Goal: Find specific page/section: Find specific page/section

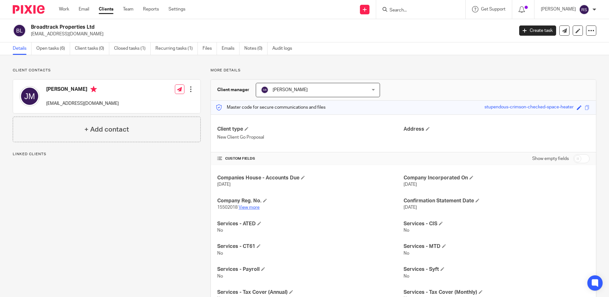
click at [245, 206] on link "View more" at bounding box center [249, 207] width 21 height 4
click at [404, 10] on input "Search" at bounding box center [417, 11] width 57 height 6
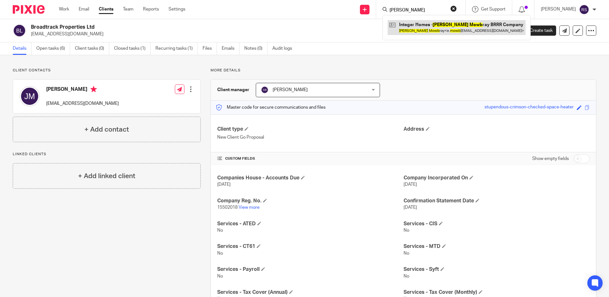
type input "emma mowb"
click at [444, 30] on link at bounding box center [457, 27] width 138 height 15
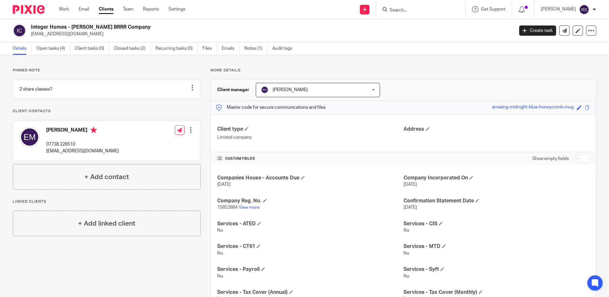
click at [420, 8] on input "Search" at bounding box center [417, 11] width 57 height 6
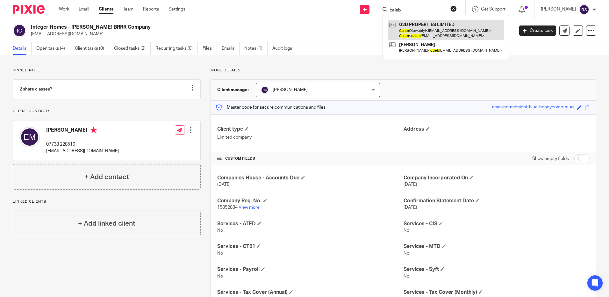
type input "caleb"
click at [422, 29] on link at bounding box center [446, 30] width 117 height 20
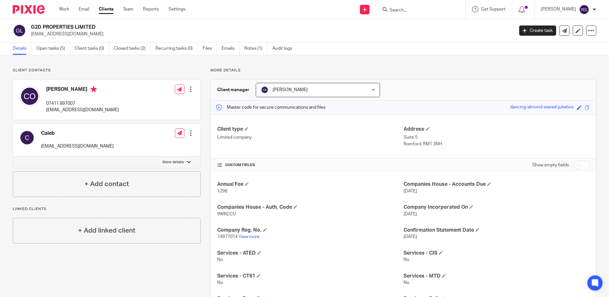
click at [408, 11] on input "Search" at bounding box center [417, 11] width 57 height 6
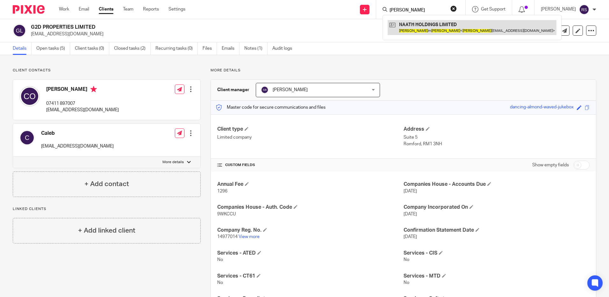
type input "paul kuse"
click at [418, 30] on link at bounding box center [472, 27] width 169 height 15
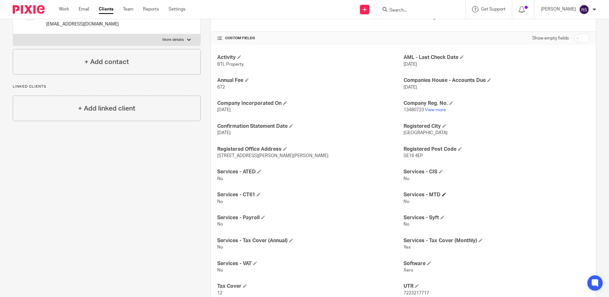
scroll to position [127, 0]
click at [432, 109] on link "View more" at bounding box center [435, 109] width 21 height 4
click at [408, 10] on input "Search" at bounding box center [417, 11] width 57 height 6
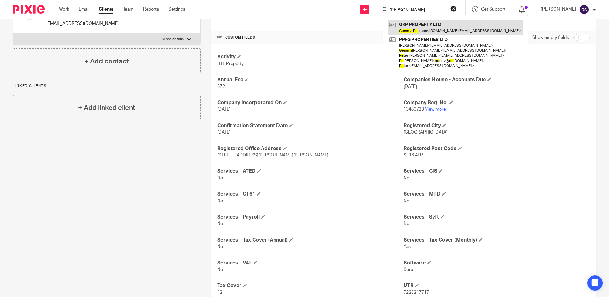
type input "gemma pe"
click at [432, 22] on link at bounding box center [456, 27] width 136 height 15
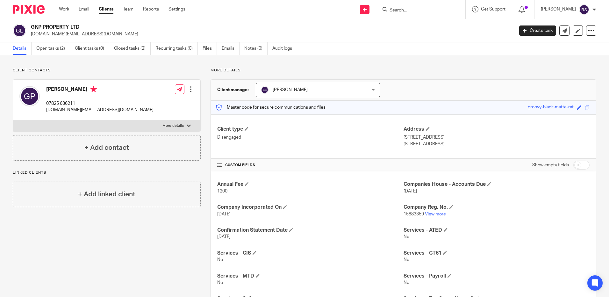
click at [407, 13] on input "Search" at bounding box center [417, 11] width 57 height 6
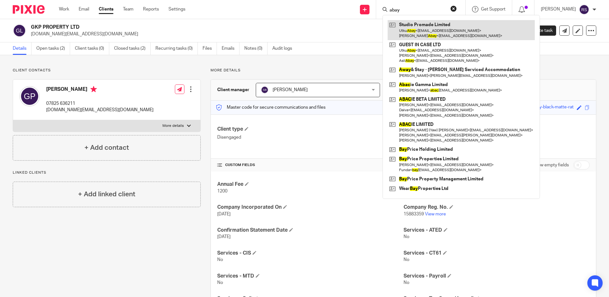
type input "abay"
click at [415, 31] on link at bounding box center [461, 30] width 147 height 20
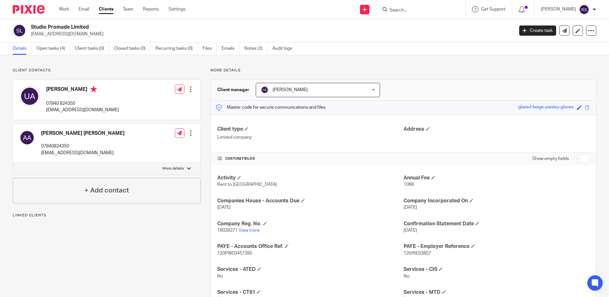
click at [402, 12] on input "Search" at bounding box center [417, 11] width 57 height 6
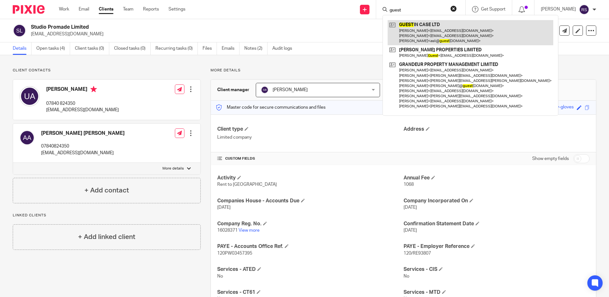
type input "guest"
click at [435, 30] on link at bounding box center [471, 32] width 166 height 25
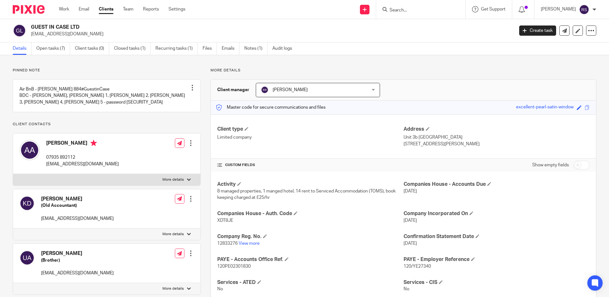
click at [408, 8] on input "Search" at bounding box center [417, 11] width 57 height 6
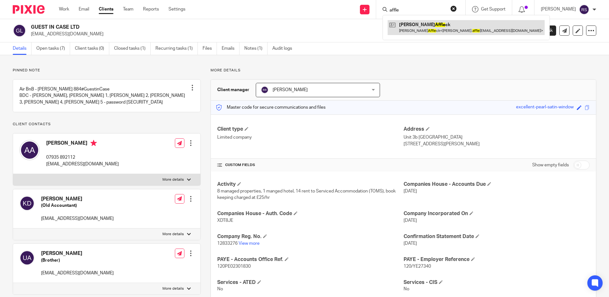
type input "affle"
click at [415, 32] on link at bounding box center [466, 27] width 157 height 15
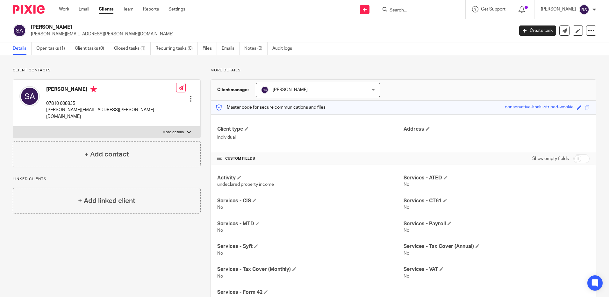
click at [404, 13] on input "Search" at bounding box center [417, 11] width 57 height 6
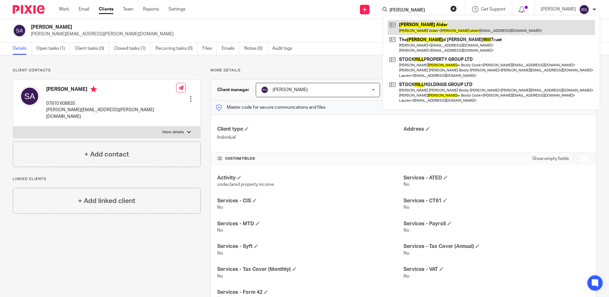
type input "gill aldre"
click at [430, 29] on link at bounding box center [491, 27] width 207 height 15
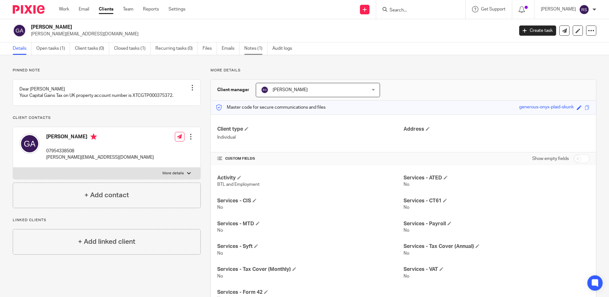
click at [246, 50] on link "Notes (1)" at bounding box center [255, 48] width 23 height 12
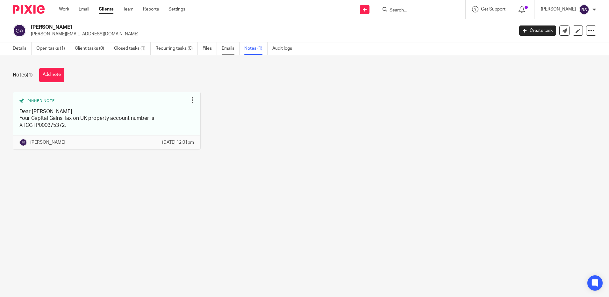
click at [225, 46] on link "Emails" at bounding box center [231, 48] width 18 height 12
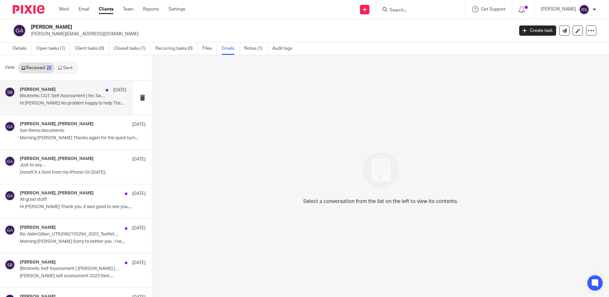
click at [69, 99] on div "[PERSON_NAME] [DATE] [Bicknells: CGT, Self Assessment ] Re: San Remo documents …" at bounding box center [73, 97] width 107 height 21
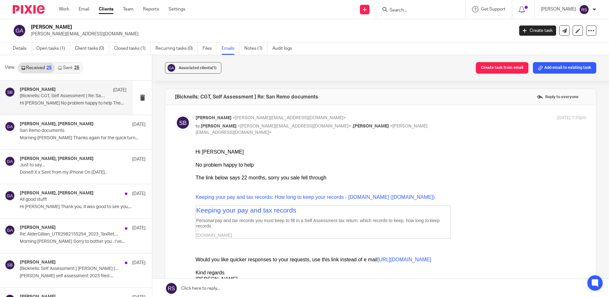
click at [70, 67] on link "Sent 25" at bounding box center [68, 68] width 27 height 10
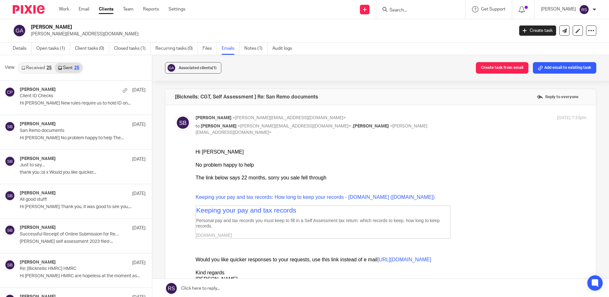
scroll to position [1, 0]
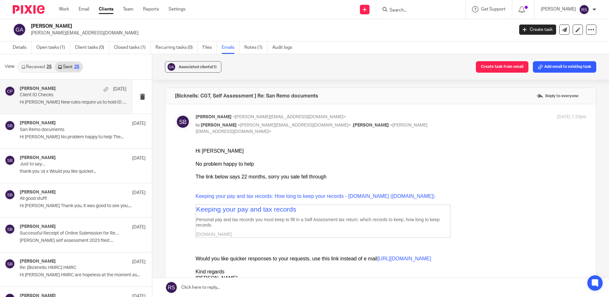
click at [72, 100] on p "Hi Gill New rules require us to hold ID on..." at bounding box center [73, 102] width 107 height 5
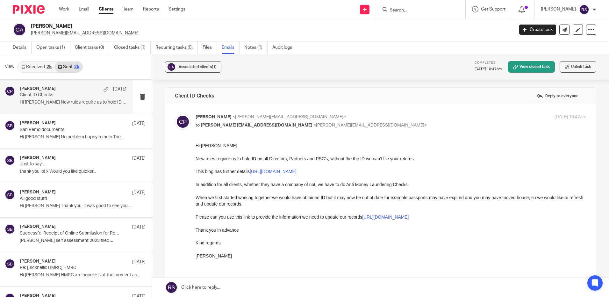
scroll to position [0, 0]
click at [57, 143] on div "Steve Bicknell 16 Jul 2023 San Remo documents Hi Gill No problem happy to help …" at bounding box center [66, 131] width 133 height 34
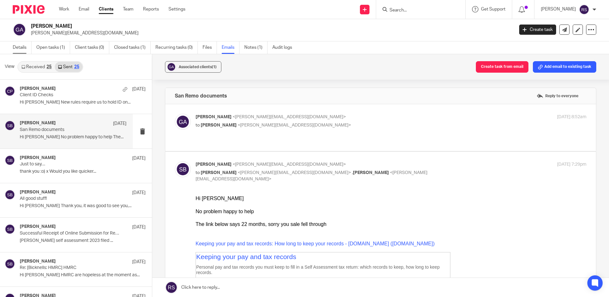
click at [22, 46] on link "Details" at bounding box center [22, 47] width 19 height 12
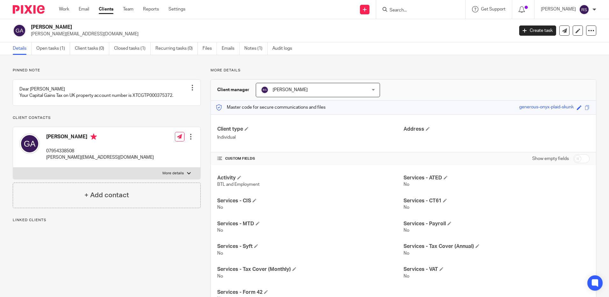
click at [419, 10] on input "Search" at bounding box center [417, 11] width 57 height 6
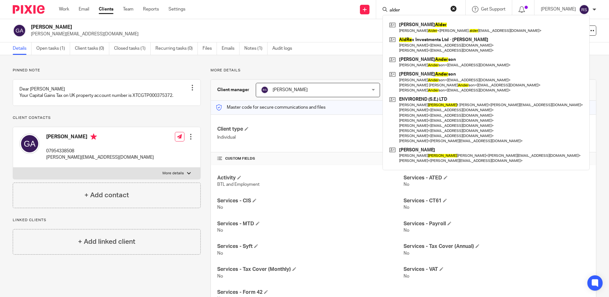
type input "alder"
click at [456, 8] on button "reset" at bounding box center [453, 8] width 6 height 6
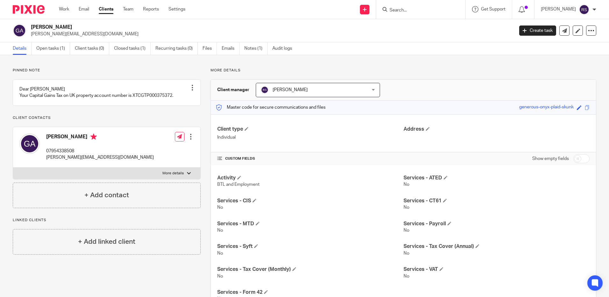
click at [419, 8] on input "Search" at bounding box center [417, 11] width 57 height 6
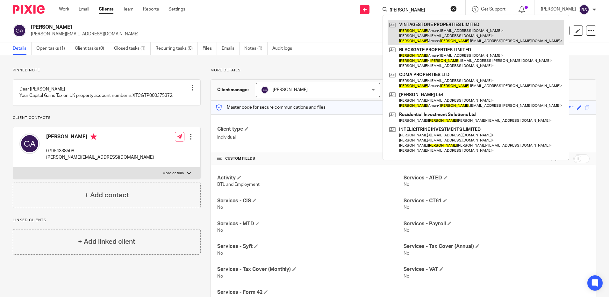
type input "mansoor"
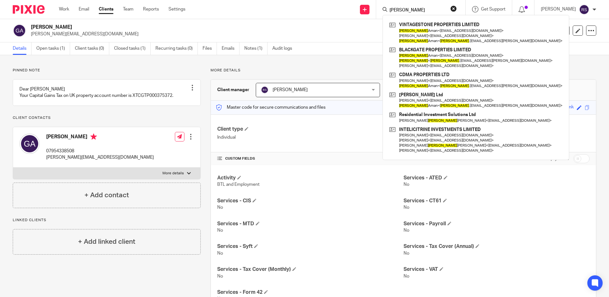
drag, startPoint x: 414, startPoint y: 12, endPoint x: 347, endPoint y: 4, distance: 67.9
click at [347, 4] on div "Send new email Create task Add client mansoor VINTAGESTONE PROPERTIES LIMITED M…" at bounding box center [402, 9] width 414 height 19
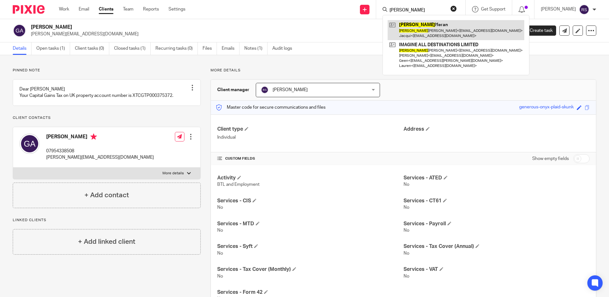
type input "balvinder"
click at [443, 28] on link at bounding box center [456, 30] width 137 height 20
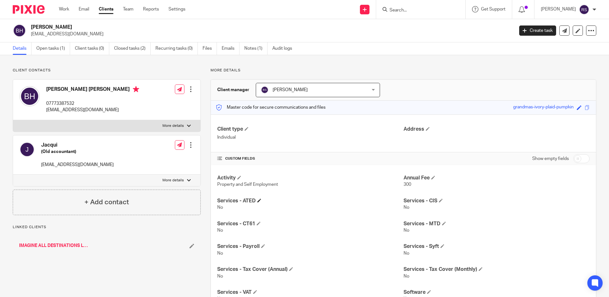
scroll to position [51, 0]
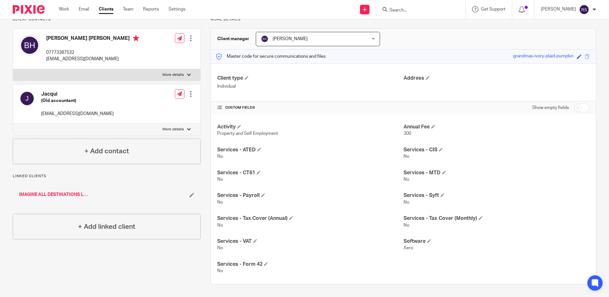
click at [67, 194] on link "IMAGINE ALL DESTINATIONS LIMITED" at bounding box center [54, 194] width 70 height 6
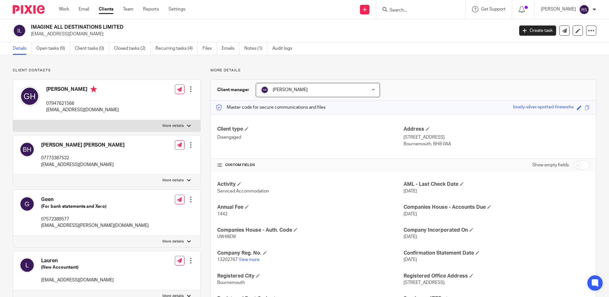
click at [404, 10] on input "Search" at bounding box center [417, 11] width 57 height 6
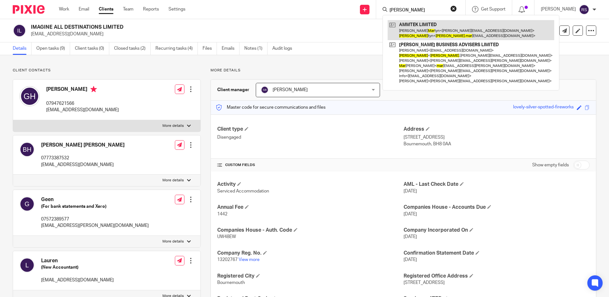
type input "[PERSON_NAME]"
click at [423, 30] on link at bounding box center [471, 30] width 167 height 20
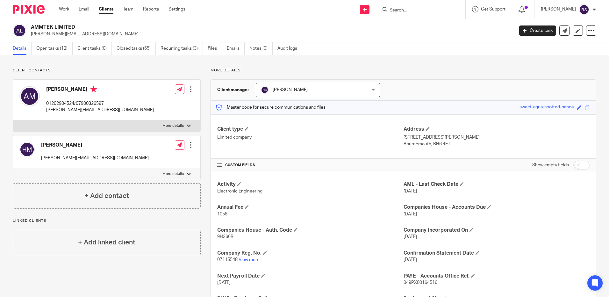
click at [408, 11] on input "Search" at bounding box center [417, 11] width 57 height 6
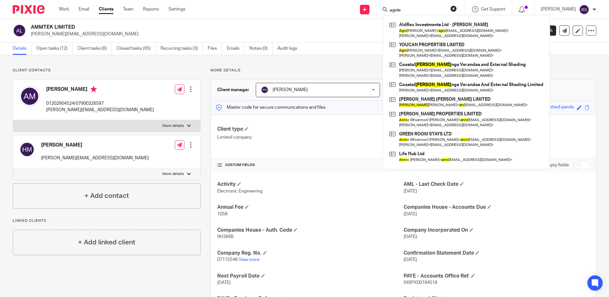
type input "agnie"
click button "submit" at bounding box center [0, 0] width 0 height 0
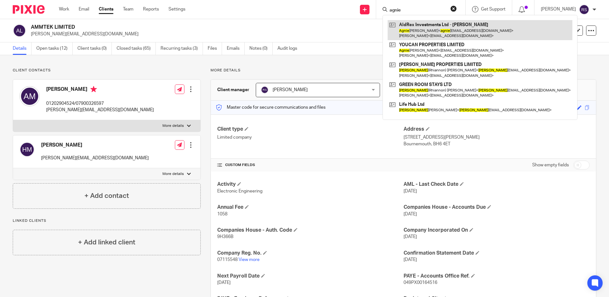
click at [418, 21] on link at bounding box center [480, 30] width 185 height 20
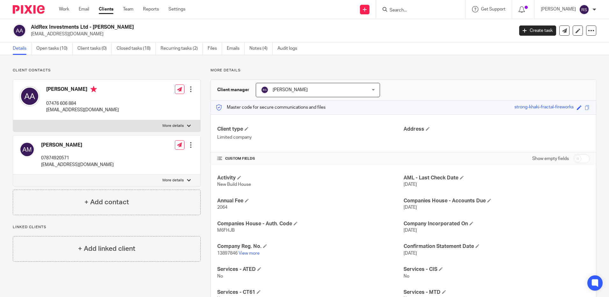
click at [407, 9] on input "Search" at bounding box center [417, 11] width 57 height 6
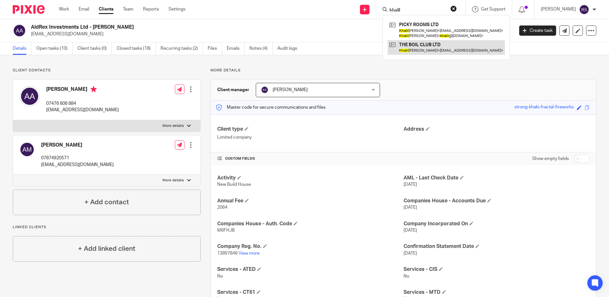
type input "khalil"
click at [429, 45] on link at bounding box center [446, 47] width 117 height 15
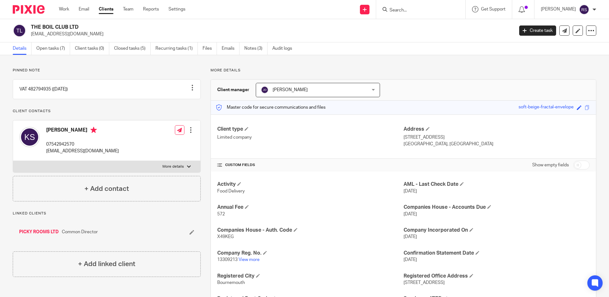
click at [405, 9] on input "Search" at bounding box center [417, 11] width 57 height 6
type input "susan stokes"
click button "submit" at bounding box center [0, 0] width 0 height 0
click at [422, 9] on input "susan stokes" at bounding box center [417, 11] width 57 height 6
click at [362, 6] on div "Send new email Create task Add client susan stokes No results found. Try search…" at bounding box center [402, 9] width 414 height 19
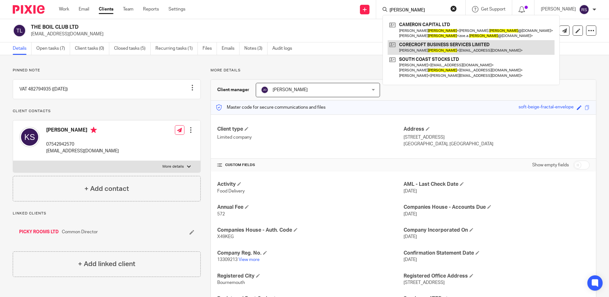
type input "stokes"
click at [442, 44] on link at bounding box center [471, 47] width 167 height 15
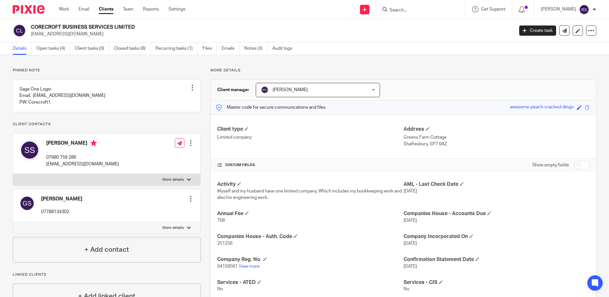
click at [409, 11] on input "Search" at bounding box center [417, 11] width 57 height 6
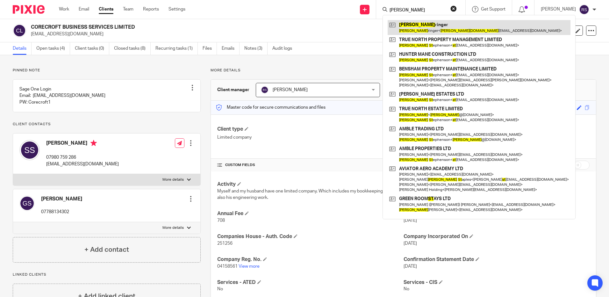
type input "james st"
click at [446, 30] on link at bounding box center [479, 27] width 183 height 15
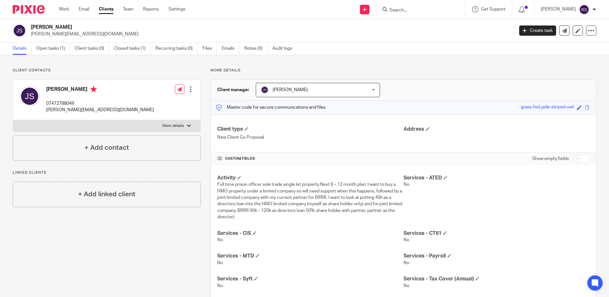
click at [403, 10] on input "Search" at bounding box center [417, 11] width 57 height 6
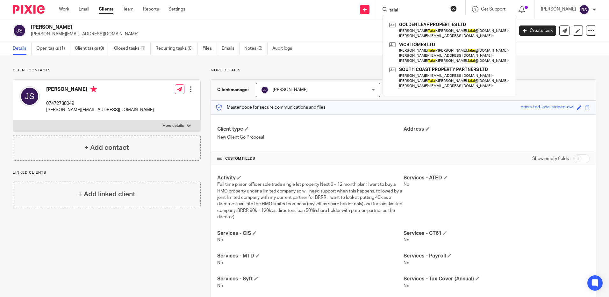
type input "talai"
click button "submit" at bounding box center [0, 0] width 0 height 0
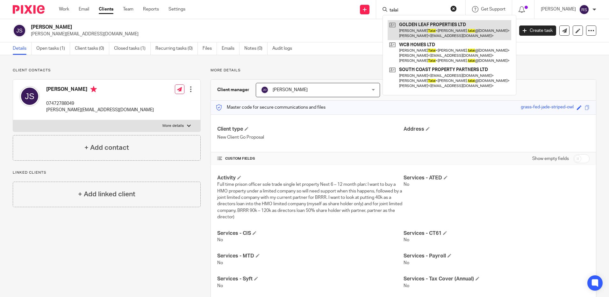
click at [442, 26] on link at bounding box center [450, 30] width 124 height 20
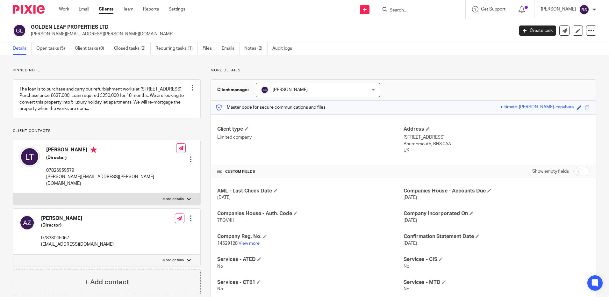
click at [402, 8] on input "Search" at bounding box center [417, 11] width 57 height 6
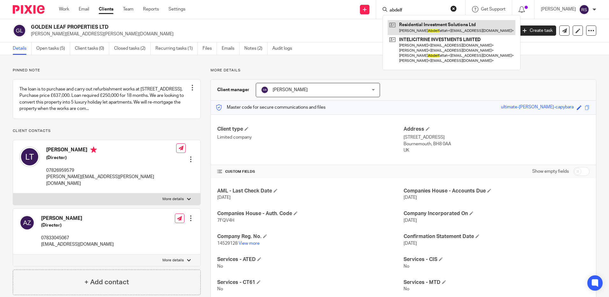
type input "abdelf"
click at [458, 26] on link at bounding box center [452, 27] width 128 height 15
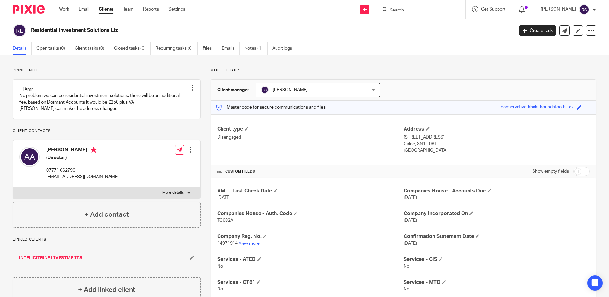
click at [56, 261] on link "INTELICITRINE INVESTMENTS LIMITED" at bounding box center [54, 258] width 70 height 6
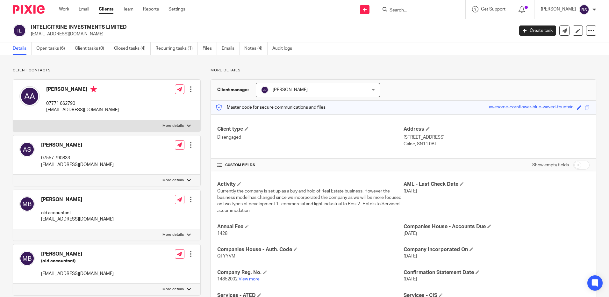
click at [401, 11] on input "Search" at bounding box center [417, 11] width 57 height 6
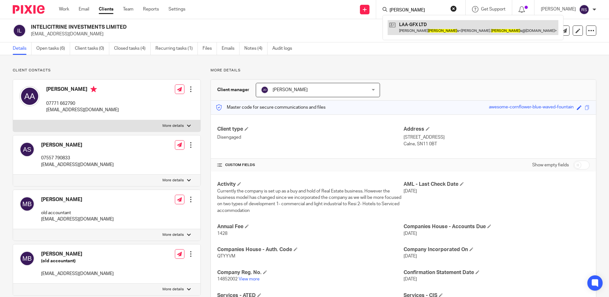
type input "abraham"
click at [429, 28] on link at bounding box center [473, 27] width 171 height 15
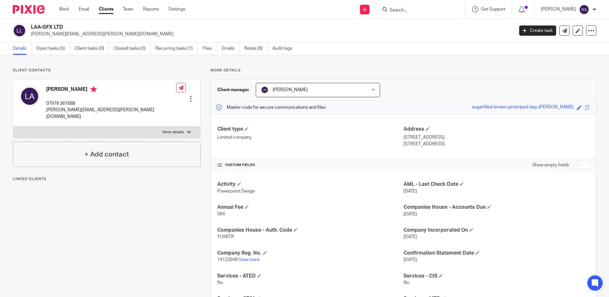
click at [405, 6] on form at bounding box center [423, 9] width 68 height 8
click at [404, 8] on input "Search" at bounding box center [417, 11] width 57 height 6
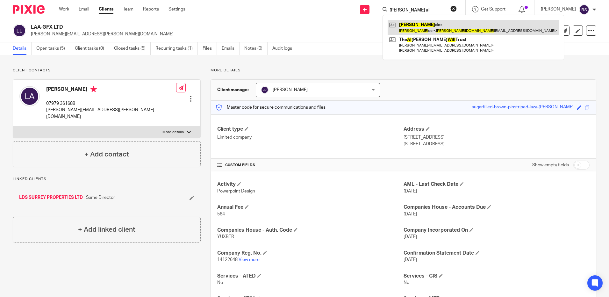
type input "gill al"
click at [425, 29] on link at bounding box center [473, 27] width 171 height 15
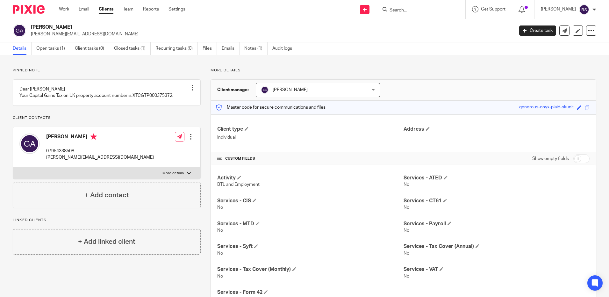
click at [414, 10] on input "Search" at bounding box center [417, 11] width 57 height 6
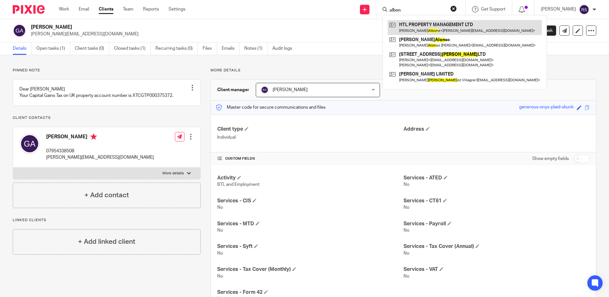
type input "albon"
click at [430, 29] on link at bounding box center [465, 27] width 154 height 15
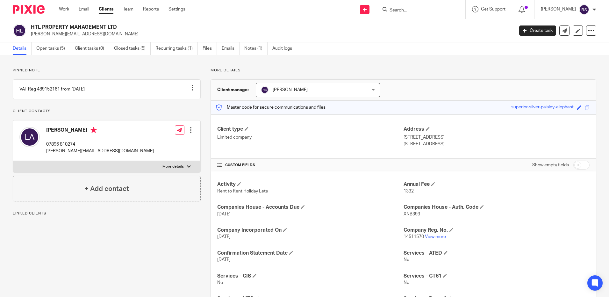
click at [405, 5] on form at bounding box center [423, 9] width 68 height 8
click at [405, 9] on input "Search" at bounding box center [417, 11] width 57 height 6
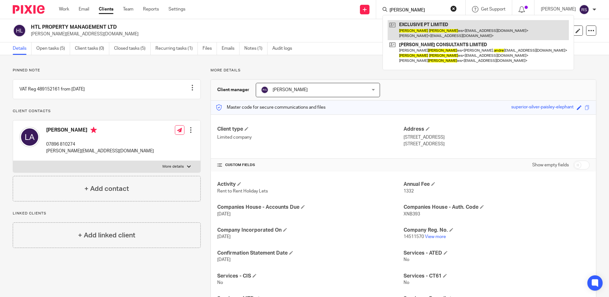
type input "luke andre"
click at [423, 27] on link at bounding box center [478, 30] width 181 height 20
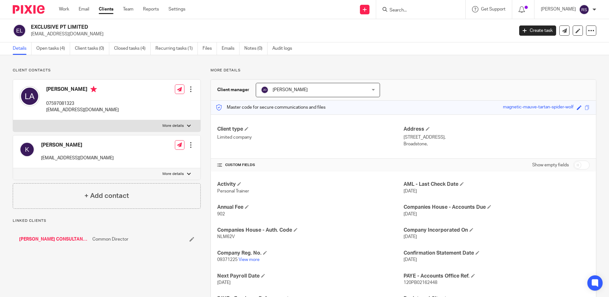
click at [58, 239] on link "[PERSON_NAME] CONSULTANTS LIMITED" at bounding box center [54, 239] width 70 height 6
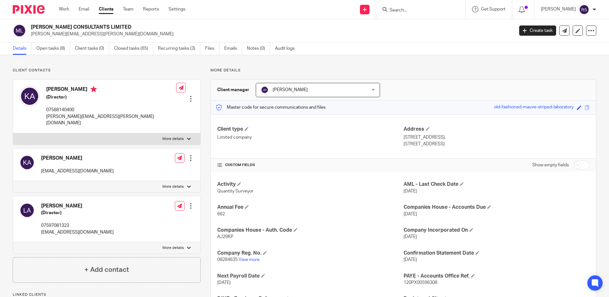
click at [413, 13] on input "Search" at bounding box center [417, 11] width 57 height 6
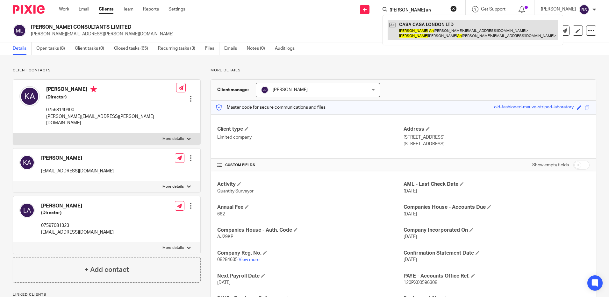
type input "tracy an"
click at [426, 33] on link at bounding box center [473, 30] width 170 height 20
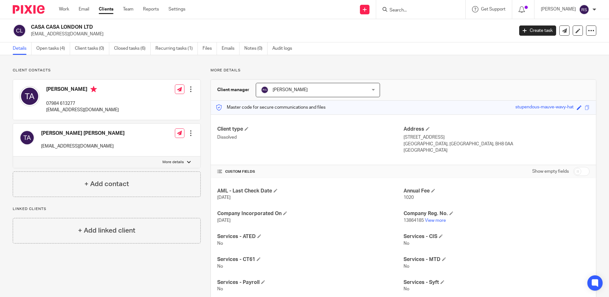
click at [414, 10] on input "Search" at bounding box center [417, 11] width 57 height 6
type input "appleyard"
click at [412, 28] on link at bounding box center [450, 27] width 125 height 15
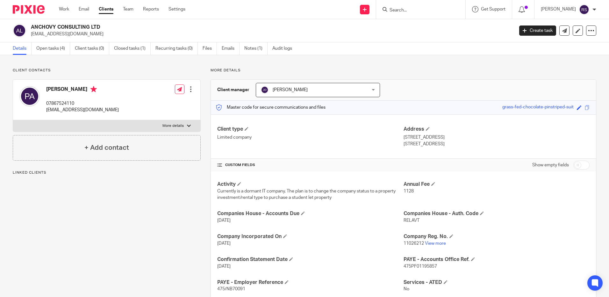
click at [414, 17] on div at bounding box center [420, 9] width 89 height 19
click at [407, 9] on input "Search" at bounding box center [417, 11] width 57 height 6
type input "attre"
click at [426, 28] on link at bounding box center [447, 27] width 118 height 15
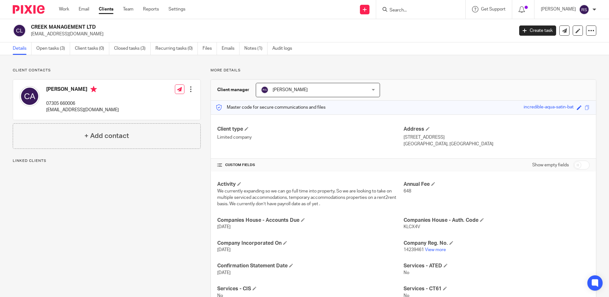
click at [408, 9] on input "Search" at bounding box center [417, 11] width 57 height 6
click at [399, 12] on input "Search" at bounding box center [417, 11] width 57 height 6
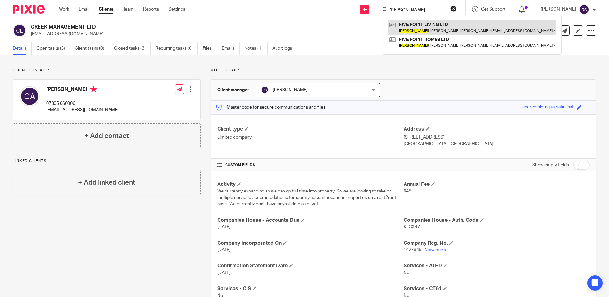
type input "baljee"
click at [432, 26] on link at bounding box center [472, 27] width 169 height 15
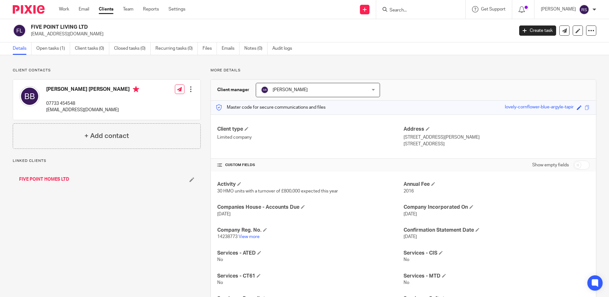
click at [46, 178] on link "FIVE POINT HOMES LTD" at bounding box center [44, 179] width 50 height 6
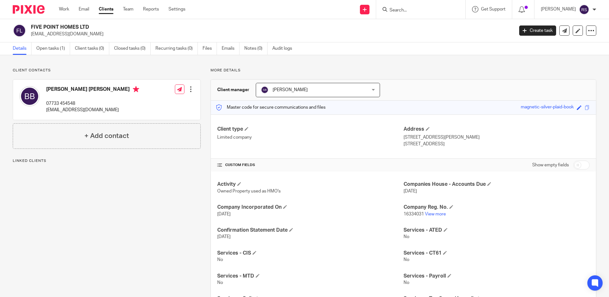
click at [400, 9] on input "Search" at bounding box center [417, 11] width 57 height 6
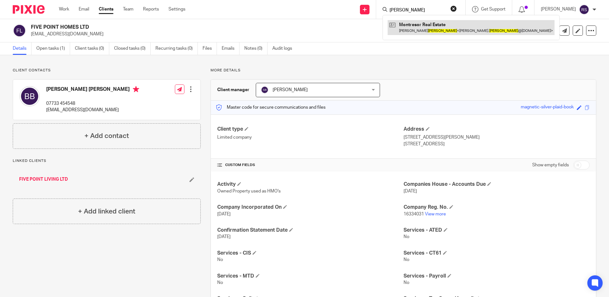
type input "[PERSON_NAME]"
click at [438, 28] on link at bounding box center [471, 27] width 167 height 15
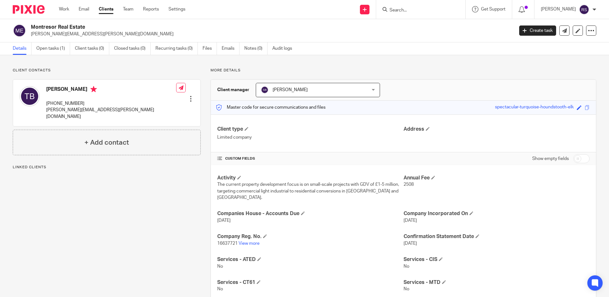
click at [418, 10] on input "Search" at bounding box center [417, 11] width 57 height 6
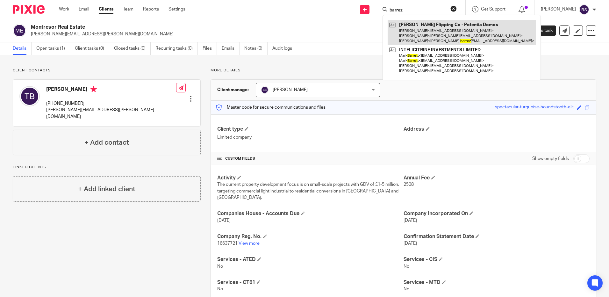
type input "barrez"
click at [435, 32] on link at bounding box center [462, 32] width 148 height 25
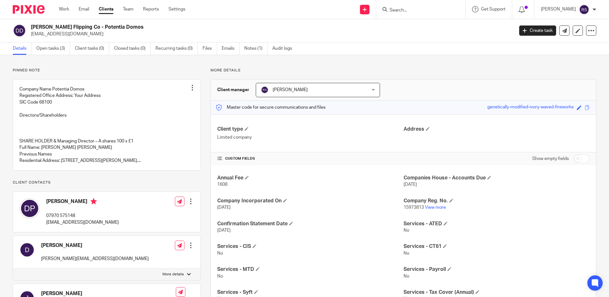
click at [421, 5] on div at bounding box center [420, 9] width 89 height 19
drag, startPoint x: 406, startPoint y: 11, endPoint x: 589, endPoint y: 106, distance: 206.5
click at [405, 11] on input "Search" at bounding box center [417, 11] width 57 height 6
click at [414, 8] on input "Search" at bounding box center [417, 11] width 57 height 6
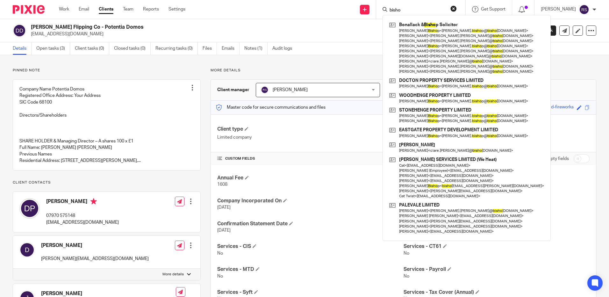
type input "bisho["
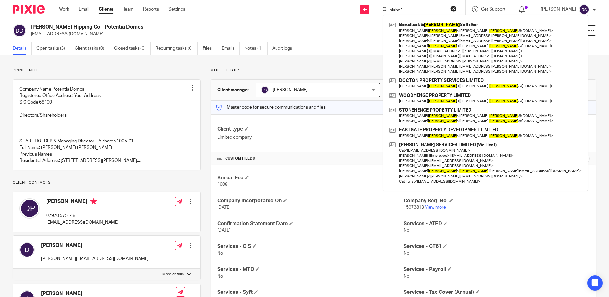
drag, startPoint x: 412, startPoint y: 9, endPoint x: 345, endPoint y: 2, distance: 67.3
click at [345, 2] on div "Send new email Create task Add client bisho[ Bonallack & Bishop Solicitor Jane …" at bounding box center [402, 9] width 414 height 19
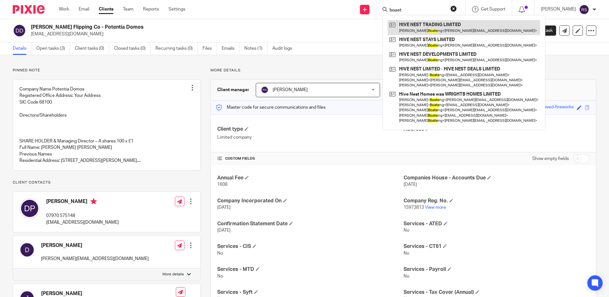
type input "boaet"
click at [431, 25] on link at bounding box center [464, 27] width 153 height 15
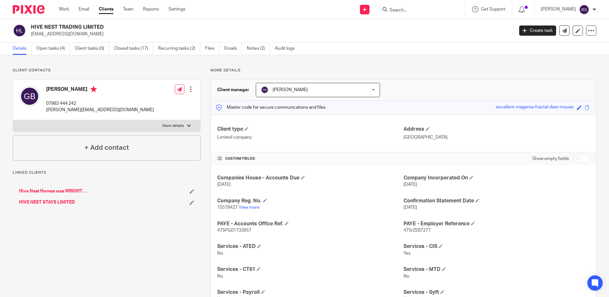
click at [411, 10] on input "Search" at bounding box center [417, 11] width 57 height 6
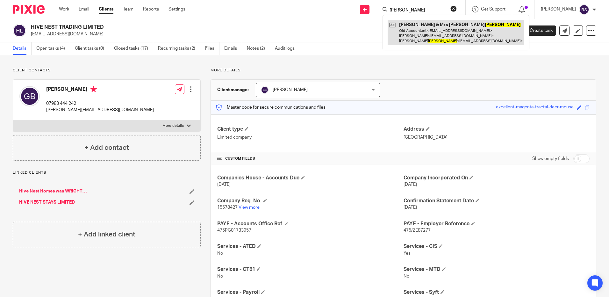
type input "[PERSON_NAME]"
click at [443, 34] on link at bounding box center [456, 32] width 137 height 25
click at [414, 23] on link at bounding box center [456, 32] width 137 height 25
click at [438, 31] on link at bounding box center [456, 32] width 137 height 25
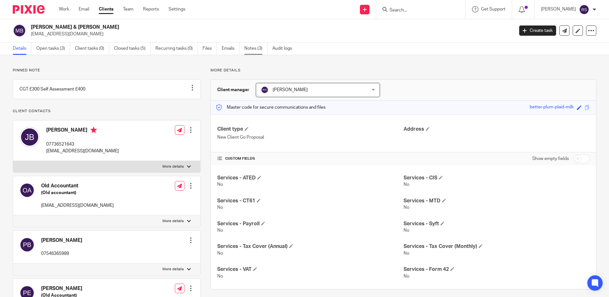
click at [252, 51] on link "Notes (3)" at bounding box center [255, 48] width 23 height 12
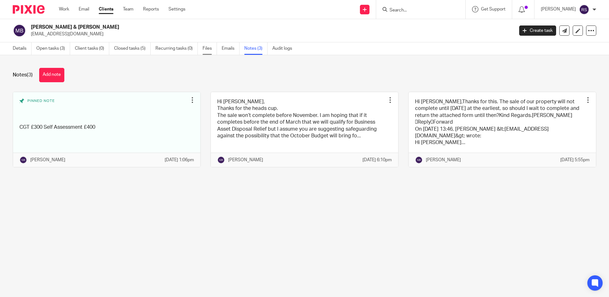
click at [207, 49] on link "Files" at bounding box center [210, 48] width 14 height 12
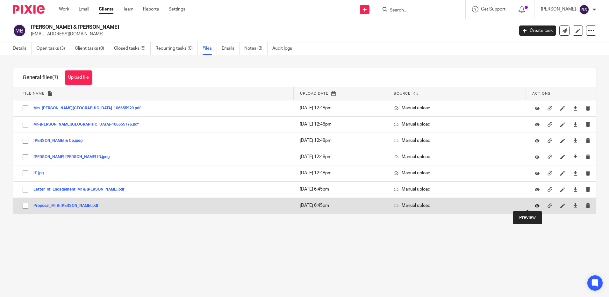
click at [535, 206] on icon at bounding box center [537, 205] width 5 height 5
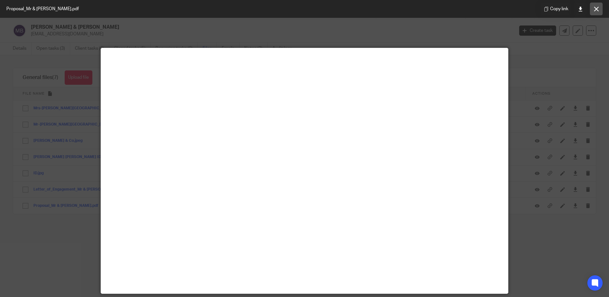
click at [595, 8] on icon at bounding box center [596, 9] width 5 height 5
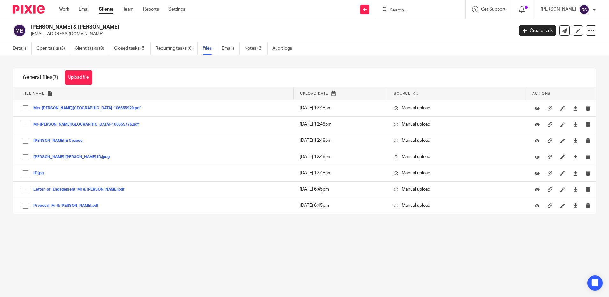
click at [408, 11] on input "Search" at bounding box center [417, 11] width 57 height 6
click at [404, 10] on input "Search" at bounding box center [417, 11] width 57 height 6
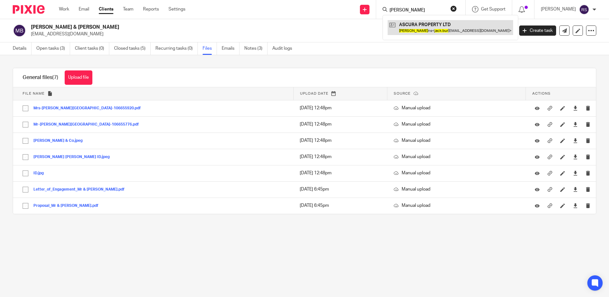
type input "jack bur"
click at [415, 25] on link at bounding box center [450, 27] width 125 height 15
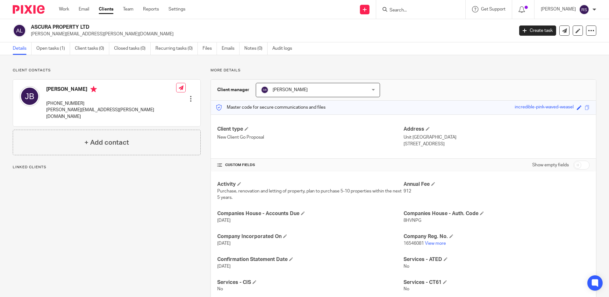
click at [405, 7] on form at bounding box center [423, 9] width 68 height 8
click at [405, 12] on input "Search" at bounding box center [417, 11] width 57 height 6
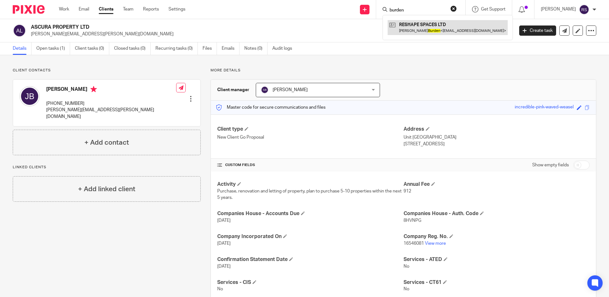
type input "burden"
click at [434, 24] on link at bounding box center [448, 27] width 120 height 15
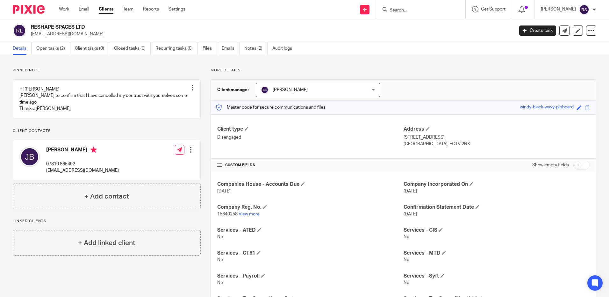
click at [415, 13] on input "Search" at bounding box center [417, 11] width 57 height 6
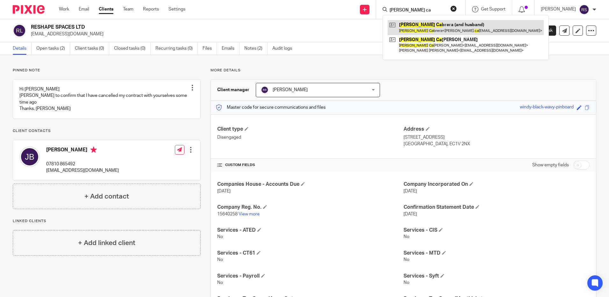
type input "jennfer ca"
click at [433, 28] on link at bounding box center [466, 27] width 156 height 15
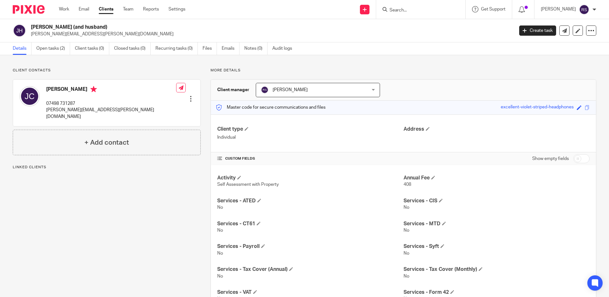
click at [404, 8] on input "Search" at bounding box center [417, 11] width 57 height 6
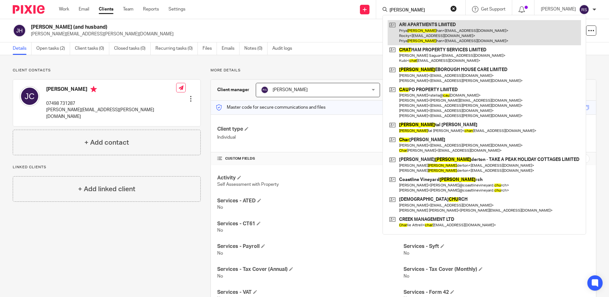
type input "[PERSON_NAME]"
click at [434, 28] on link at bounding box center [484, 32] width 193 height 25
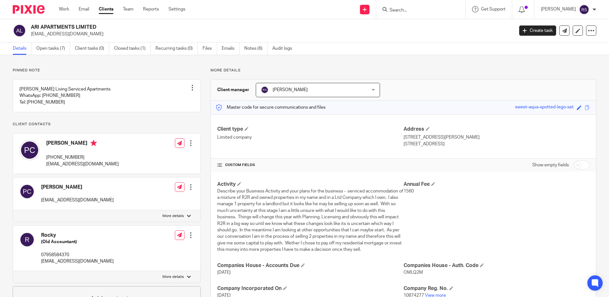
click at [425, 10] on input "Search" at bounding box center [417, 11] width 57 height 6
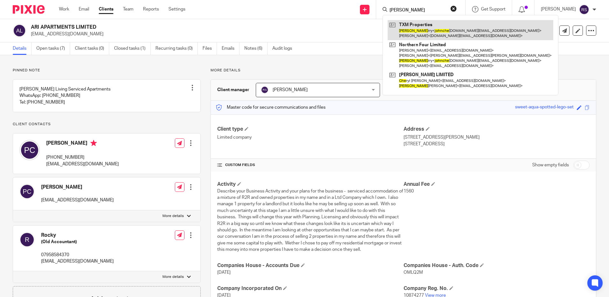
type input "[PERSON_NAME]"
click at [429, 25] on link at bounding box center [471, 30] width 166 height 20
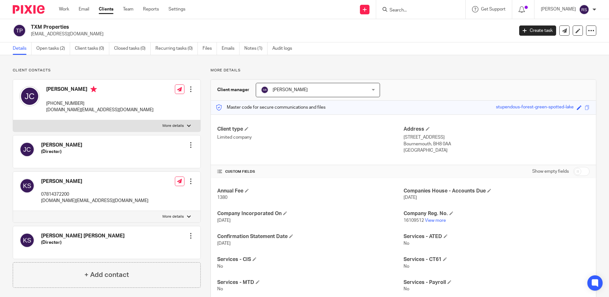
click at [407, 8] on input "Search" at bounding box center [417, 11] width 57 height 6
type input "[PERSON_NAME]"
drag, startPoint x: 429, startPoint y: 6, endPoint x: 328, endPoint y: 2, distance: 100.4
click at [328, 2] on div "Send new email Create task Add client ben claridg No results found. Try searchi…" at bounding box center [402, 9] width 414 height 19
click at [402, 5] on form at bounding box center [423, 9] width 68 height 8
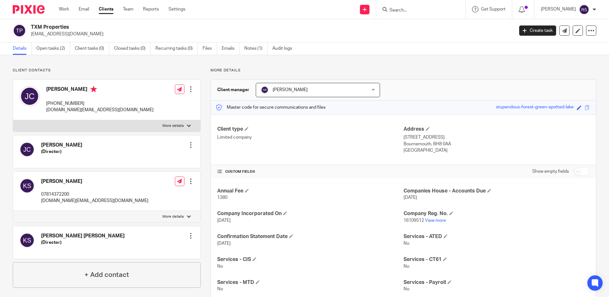
click at [404, 12] on input "Search" at bounding box center [417, 11] width 57 height 6
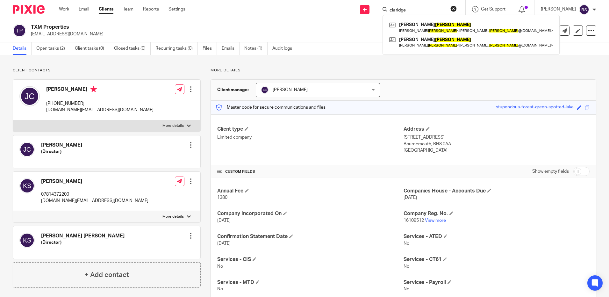
type input "claridge"
click button "submit" at bounding box center [0, 0] width 0 height 0
drag, startPoint x: 420, startPoint y: 7, endPoint x: 364, endPoint y: 10, distance: 56.1
click at [364, 10] on div "Send new email Create task Add client [PERSON_NAME] [PERSON_NAME] [PERSON_NAME]…" at bounding box center [402, 9] width 414 height 19
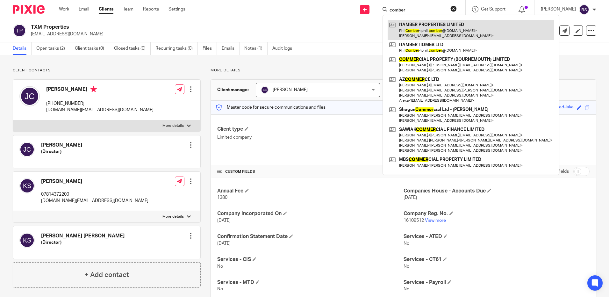
type input "comber"
click at [417, 25] on link at bounding box center [471, 30] width 167 height 20
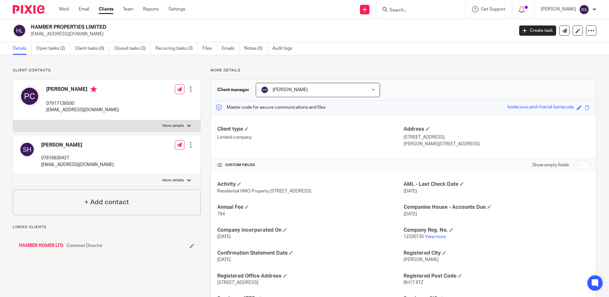
click at [418, 8] on input "Search" at bounding box center [417, 11] width 57 height 6
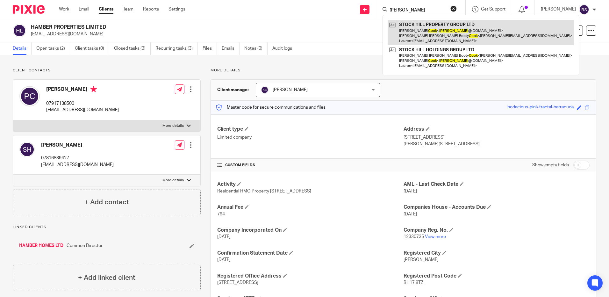
type input "[PERSON_NAME]"
click at [437, 31] on link at bounding box center [481, 32] width 186 height 25
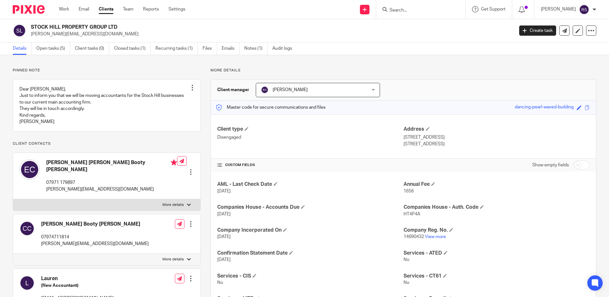
click at [401, 12] on input "Search" at bounding box center [417, 11] width 57 height 6
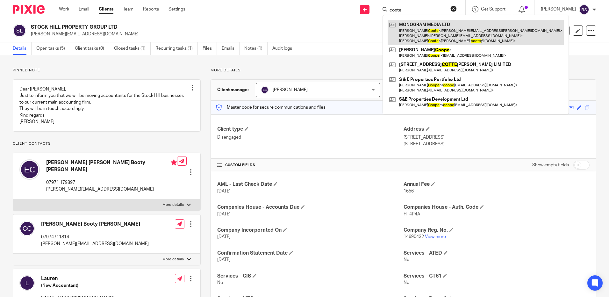
type input "coote"
click at [434, 33] on link at bounding box center [476, 32] width 176 height 25
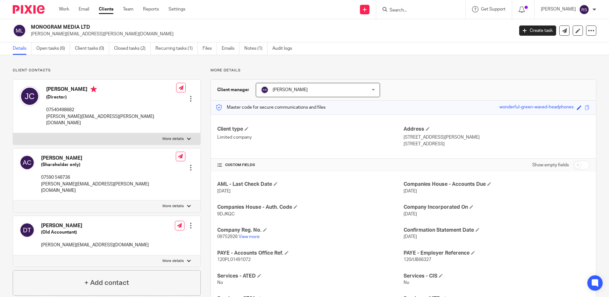
click at [404, 12] on input "Search" at bounding box center [417, 11] width 57 height 6
type input "cresswe"
click at [426, 24] on link at bounding box center [450, 27] width 125 height 15
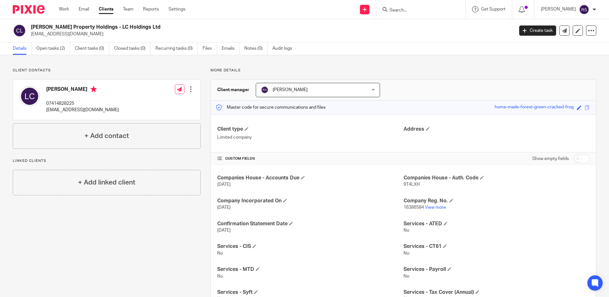
click at [418, 10] on input "Search" at bounding box center [417, 11] width 57 height 6
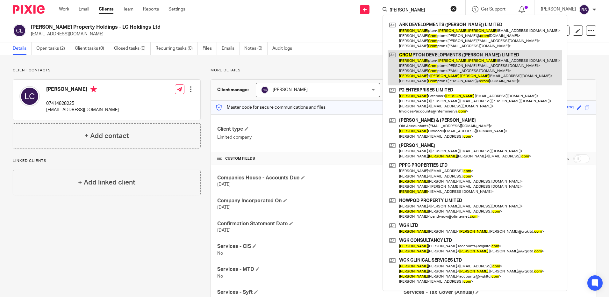
type input "[PERSON_NAME]"
click at [428, 62] on link at bounding box center [475, 67] width 175 height 35
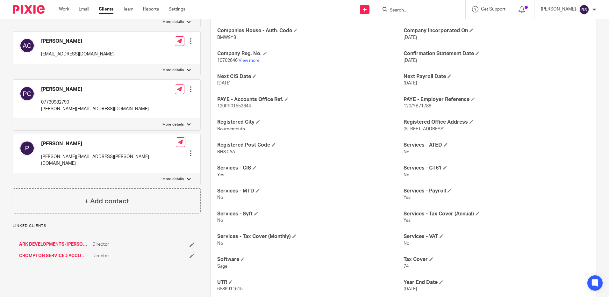
scroll to position [247, 0]
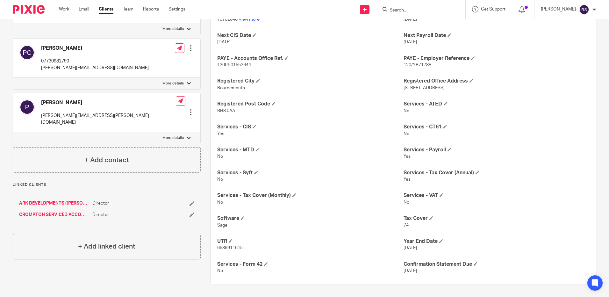
click at [56, 206] on link "ARK DEVELOPMENTS (POOLE) LIMITED" at bounding box center [54, 203] width 70 height 6
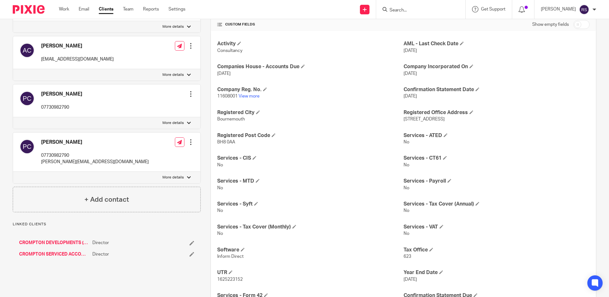
scroll to position [172, 0]
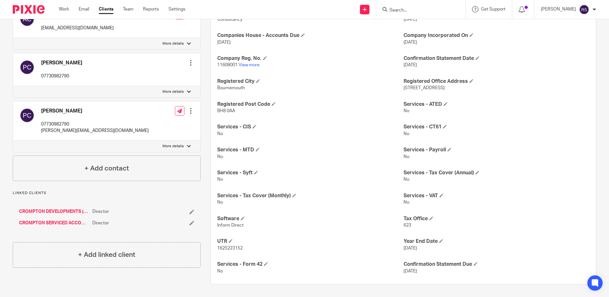
click at [46, 222] on link "CROMPTON SERVICED ACCOMMODATION LIMITED" at bounding box center [54, 223] width 70 height 6
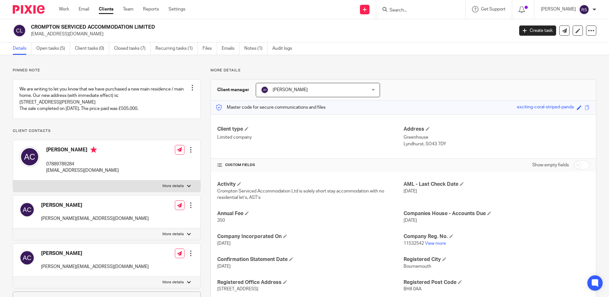
click at [403, 8] on input "Search" at bounding box center [417, 11] width 57 height 6
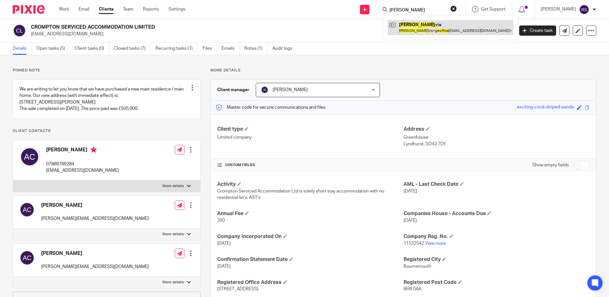
type input "geoff da"
click at [409, 24] on link at bounding box center [451, 27] width 126 height 15
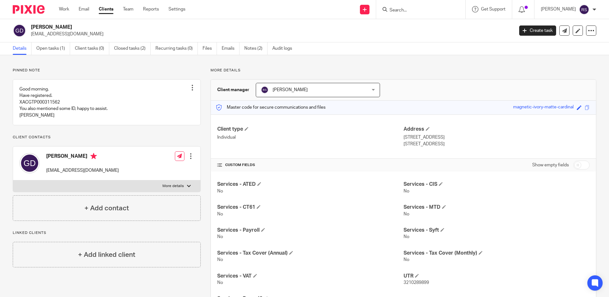
click at [403, 13] on input "Search" at bounding box center [417, 11] width 57 height 6
click at [417, 6] on form at bounding box center [423, 9] width 68 height 8
click at [404, 9] on input "Search" at bounding box center [417, 11] width 57 height 6
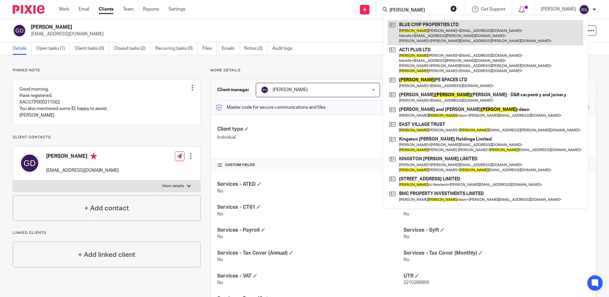
type input "[PERSON_NAME]"
click at [422, 31] on link at bounding box center [486, 32] width 196 height 25
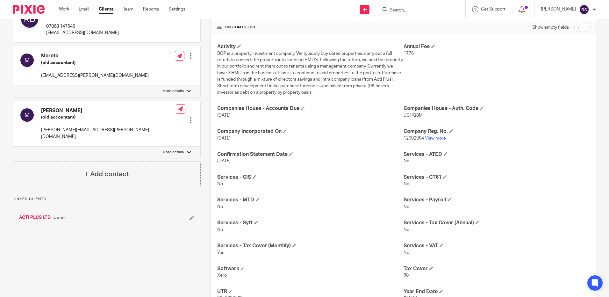
scroll to position [188, 0]
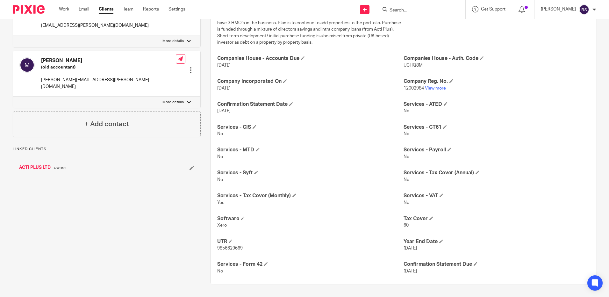
click at [27, 164] on link "ACTI PLUS LTD" at bounding box center [35, 167] width 32 height 6
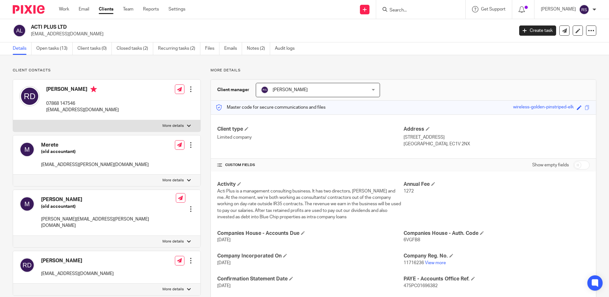
click at [400, 11] on input "Search" at bounding box center [417, 11] width 57 height 6
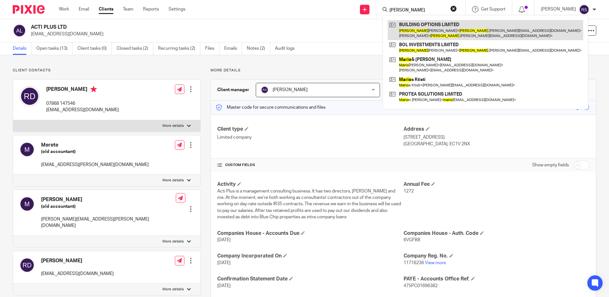
type input "dario"
click at [432, 25] on link at bounding box center [486, 30] width 196 height 20
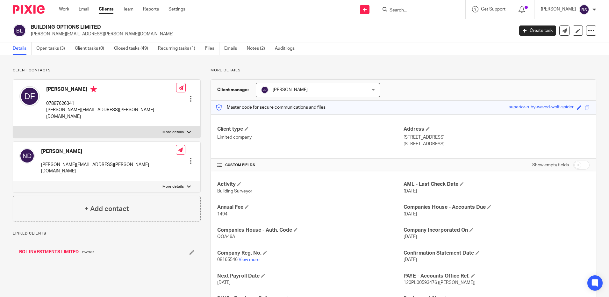
click at [45, 249] on link "BOL INVESTMENTS LIMITED" at bounding box center [49, 252] width 60 height 6
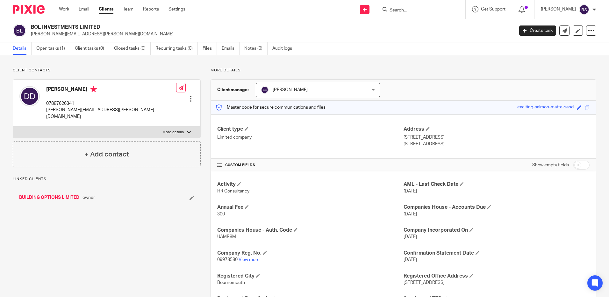
click at [399, 8] on input "Search" at bounding box center [417, 11] width 57 height 6
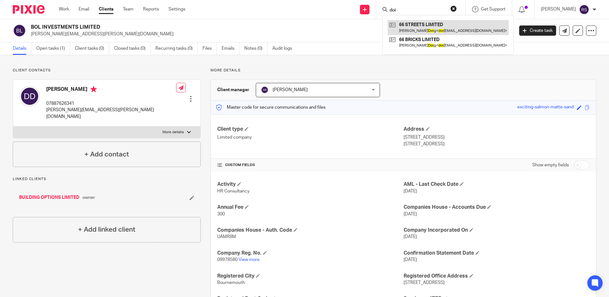
type input "doi"
click at [439, 24] on link at bounding box center [448, 27] width 121 height 15
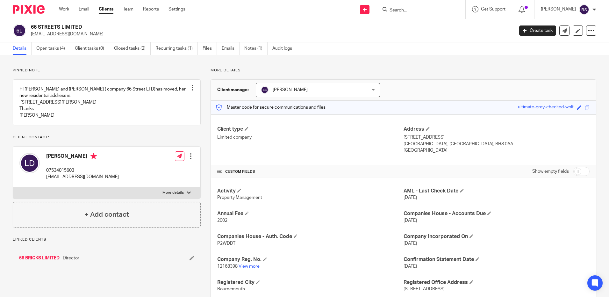
click at [52, 261] on link "66 BRICKS LIMITED" at bounding box center [39, 258] width 40 height 6
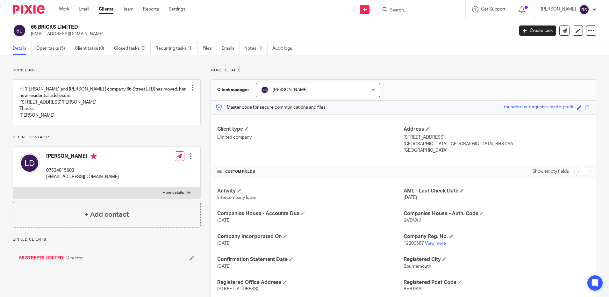
click at [414, 3] on div at bounding box center [420, 9] width 89 height 19
click at [413, 9] on input "Search" at bounding box center [417, 11] width 57 height 6
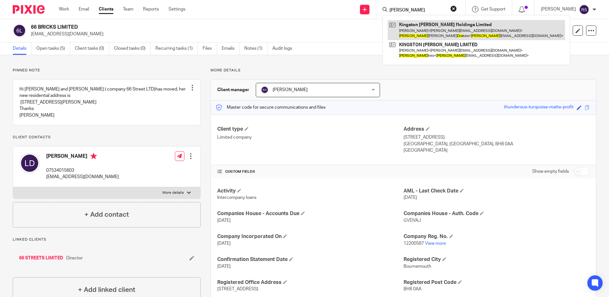
type input "richard dra"
click at [429, 32] on link at bounding box center [476, 30] width 177 height 20
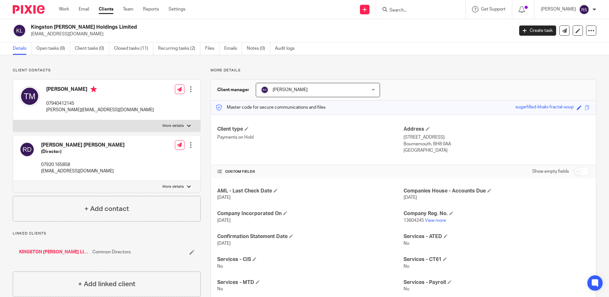
click at [405, 1] on div at bounding box center [420, 9] width 89 height 19
click at [405, 9] on input "Search" at bounding box center [417, 11] width 57 height 6
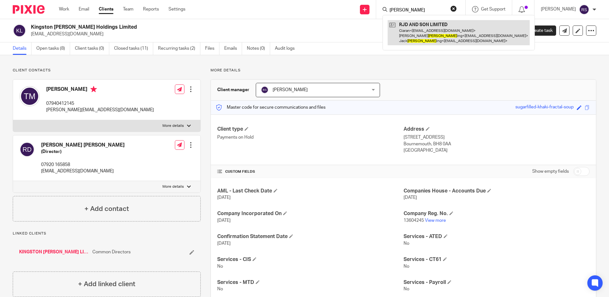
type input "ducker"
click at [427, 36] on link at bounding box center [459, 32] width 142 height 25
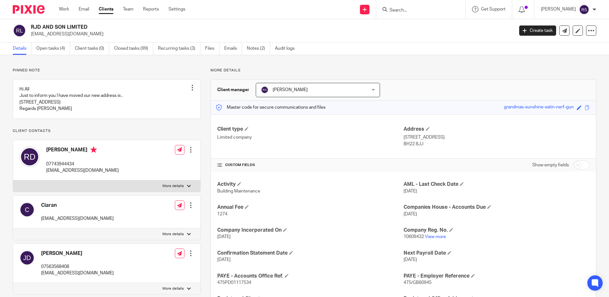
click at [407, 11] on input "Search" at bounding box center [417, 11] width 57 height 6
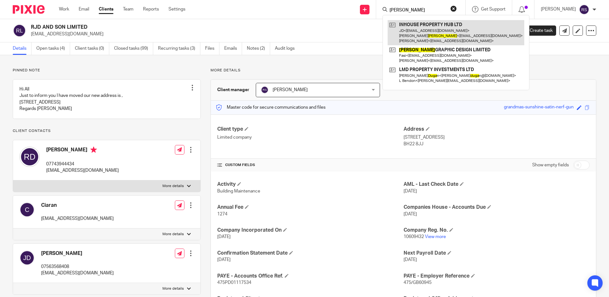
type input "duda"
click at [431, 24] on link at bounding box center [456, 32] width 137 height 25
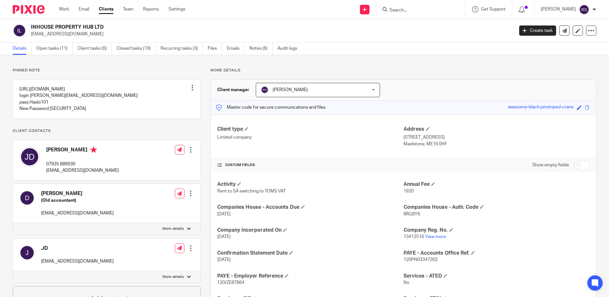
click at [399, 14] on div at bounding box center [420, 9] width 89 height 19
click at [404, 10] on input "Search" at bounding box center [417, 11] width 57 height 6
type input "[PERSON_NAME]"
click button "submit" at bounding box center [0, 0] width 0 height 0
drag, startPoint x: 417, startPoint y: 11, endPoint x: 355, endPoint y: 7, distance: 62.3
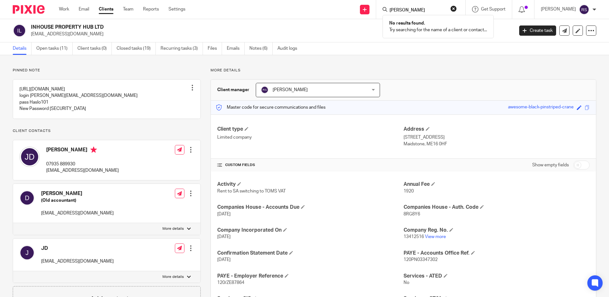
click at [355, 7] on div "Send new email Create task Add client robert duff No results found. Try searchi…" at bounding box center [402, 9] width 414 height 19
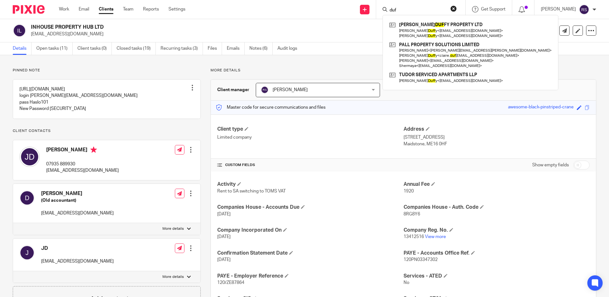
type input "duff"
click at [417, 9] on input "duff" at bounding box center [417, 11] width 57 height 6
drag, startPoint x: 398, startPoint y: 9, endPoint x: 354, endPoint y: 9, distance: 43.6
click at [354, 9] on div "Send new email Create task Add client duff DALTON DUFF Y PROPERTY LTD Stephen D…" at bounding box center [402, 9] width 414 height 19
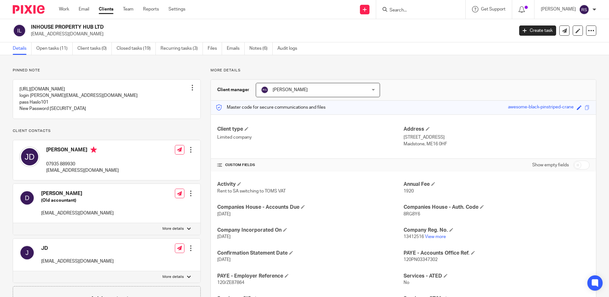
click at [417, 10] on input "Search" at bounding box center [417, 11] width 57 height 6
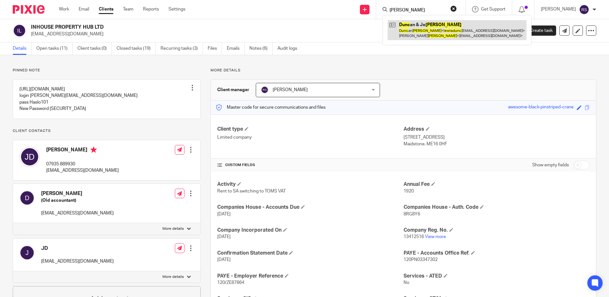
type input "lewis dunc"
click at [432, 30] on link at bounding box center [457, 30] width 139 height 20
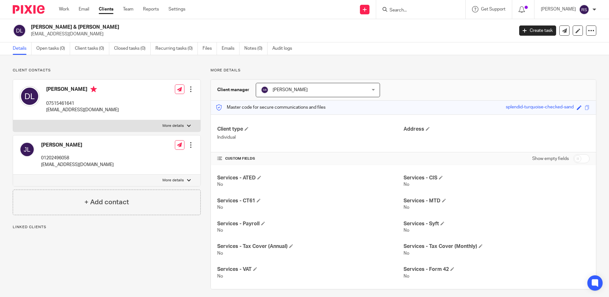
click at [408, 10] on input "Search" at bounding box center [417, 11] width 57 height 6
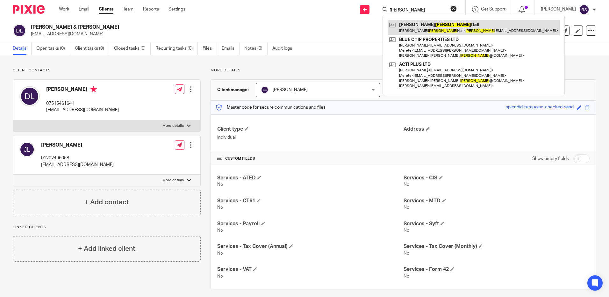
type input "dwyer"
click at [416, 26] on link at bounding box center [474, 27] width 172 height 15
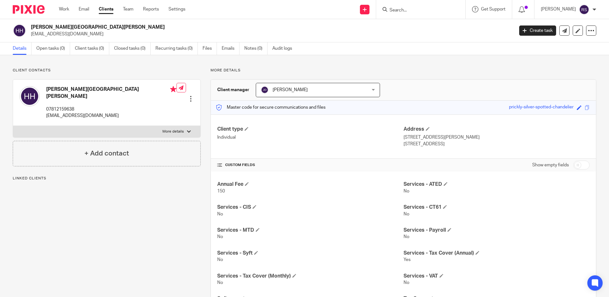
click at [431, 12] on input "Search" at bounding box center [417, 11] width 57 height 6
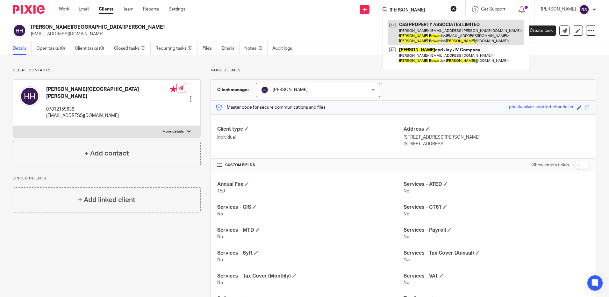
type input "[PERSON_NAME]"
click at [433, 32] on link at bounding box center [456, 32] width 137 height 25
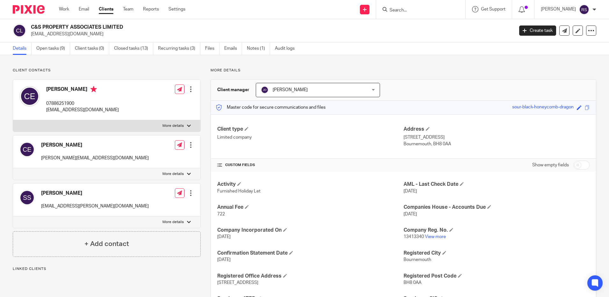
click at [392, 6] on form at bounding box center [423, 9] width 68 height 8
click at [404, 4] on div at bounding box center [420, 9] width 89 height 19
click at [409, 9] on input "Search" at bounding box center [417, 11] width 57 height 6
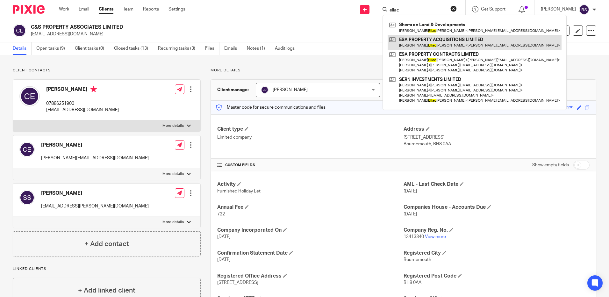
type input "ellac"
click at [430, 42] on link at bounding box center [475, 42] width 174 height 15
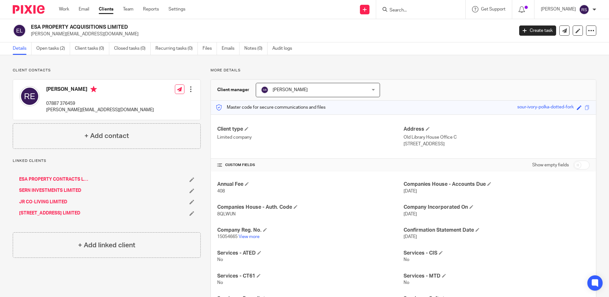
click at [412, 10] on input "Search" at bounding box center [417, 11] width 57 height 6
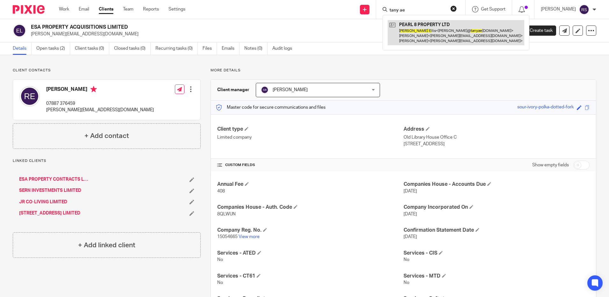
type input "tany ae"
click at [435, 31] on link at bounding box center [456, 32] width 137 height 25
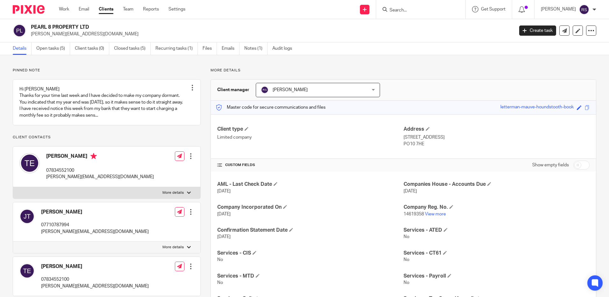
click at [404, 9] on input "Search" at bounding box center [417, 11] width 57 height 6
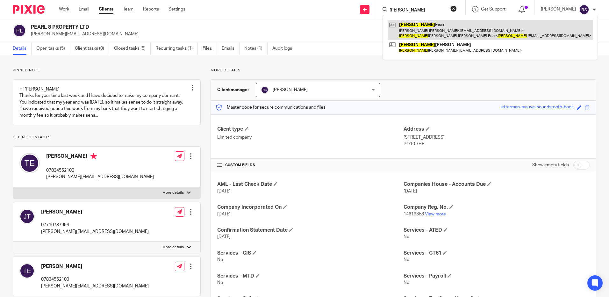
type input "chloe"
click at [418, 28] on link at bounding box center [490, 30] width 205 height 20
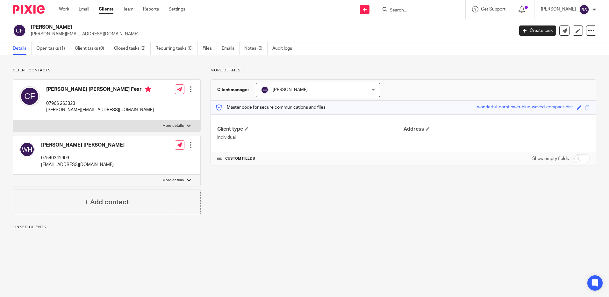
click at [403, 11] on input "Search" at bounding box center [417, 11] width 57 height 6
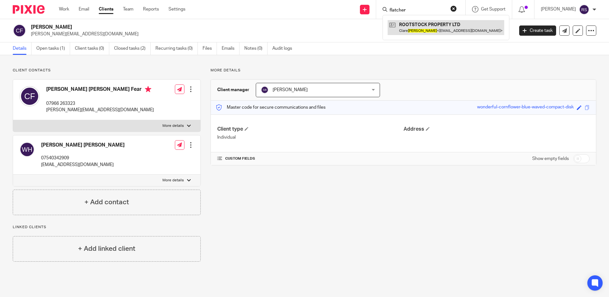
type input "flatcher"
click at [425, 27] on link at bounding box center [446, 27] width 117 height 15
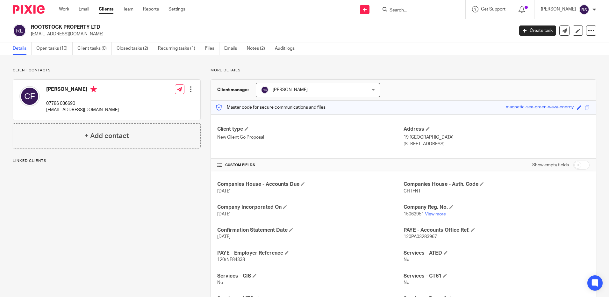
click at [405, 11] on input "Search" at bounding box center [417, 11] width 57 height 6
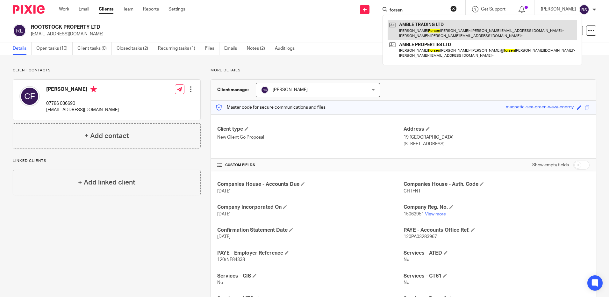
type input "forsen"
click at [427, 32] on link at bounding box center [482, 30] width 189 height 20
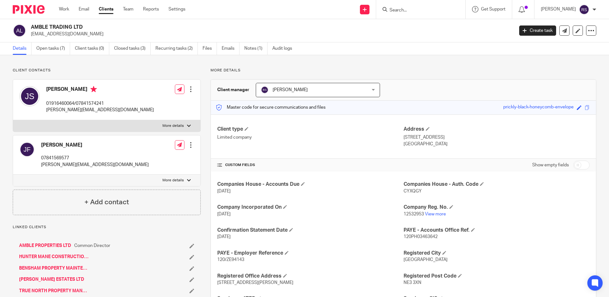
click at [398, 12] on input "Search" at bounding box center [417, 11] width 57 height 6
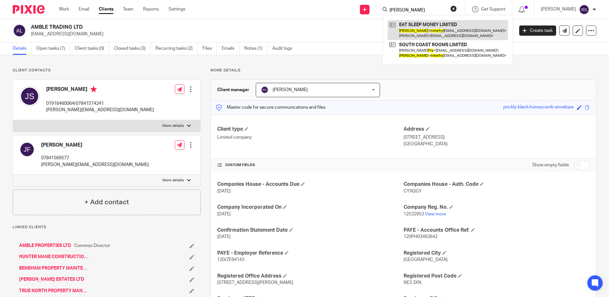
type input "[PERSON_NAME]"
click at [436, 25] on link at bounding box center [448, 30] width 120 height 20
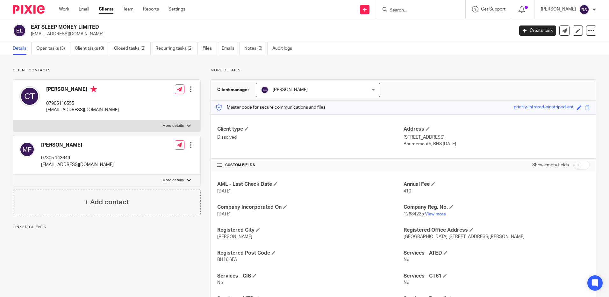
click at [409, 8] on input "Search" at bounding box center [417, 11] width 57 height 6
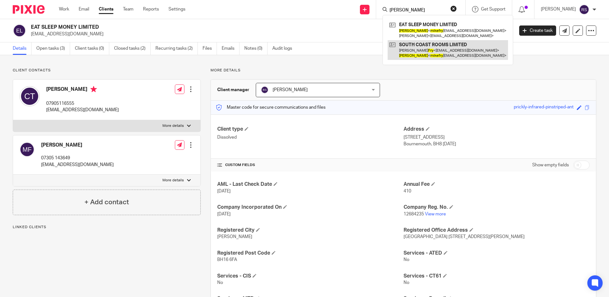
type input "mike fry"
click at [450, 46] on link at bounding box center [448, 50] width 120 height 20
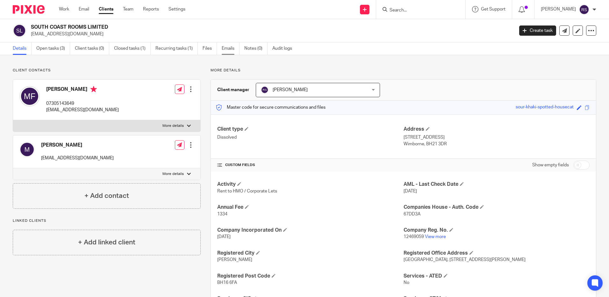
click at [232, 49] on link "Emails" at bounding box center [231, 48] width 18 height 12
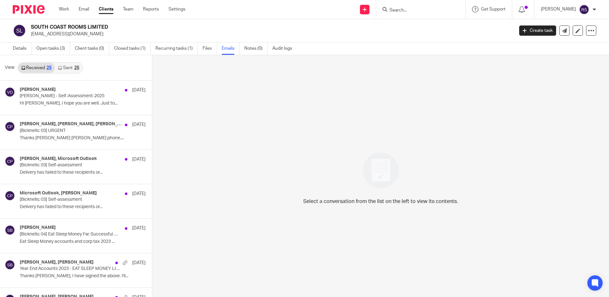
click at [399, 8] on input "Search" at bounding box center [417, 11] width 57 height 6
type input "rachel godd"
click at [415, 27] on link at bounding box center [442, 27] width 108 height 15
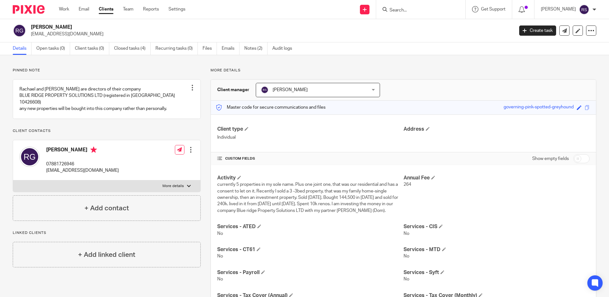
click at [400, 10] on input "Search" at bounding box center [417, 11] width 57 height 6
click at [401, 11] on input "Search" at bounding box center [417, 11] width 57 height 6
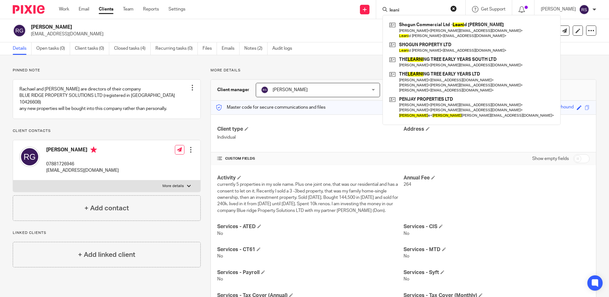
type input "leani"
drag, startPoint x: 409, startPoint y: 8, endPoint x: 332, endPoint y: 8, distance: 77.1
click at [332, 8] on div "Send new email Create task Add client leani Shogun Commercial Ltd - Leani d Han…" at bounding box center [402, 9] width 414 height 19
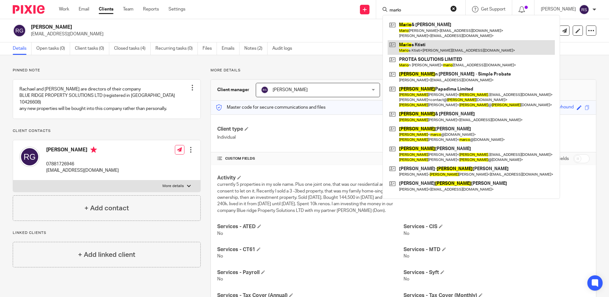
type input "mario"
click at [445, 46] on link at bounding box center [471, 47] width 167 height 15
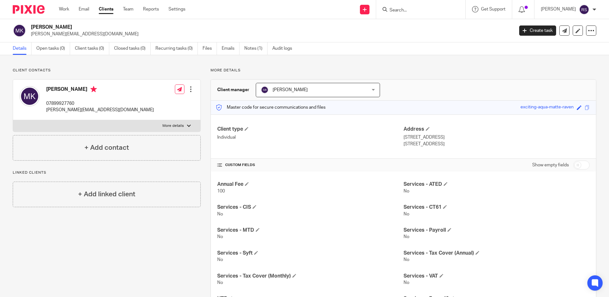
click at [408, 9] on input "Search" at bounding box center [417, 11] width 57 height 6
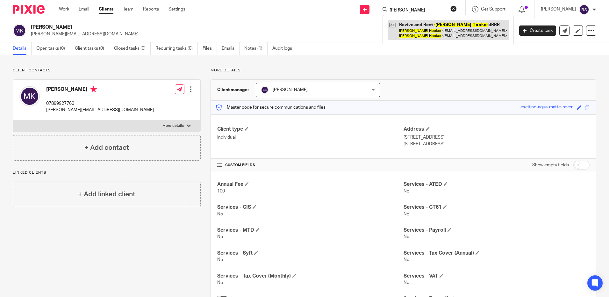
type input "alex hooker"
click at [425, 34] on link at bounding box center [448, 30] width 121 height 20
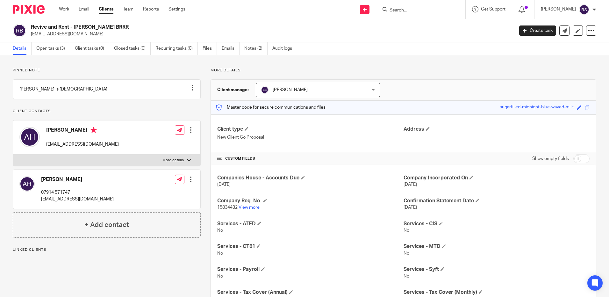
click at [410, 12] on input "Search" at bounding box center [417, 11] width 57 height 6
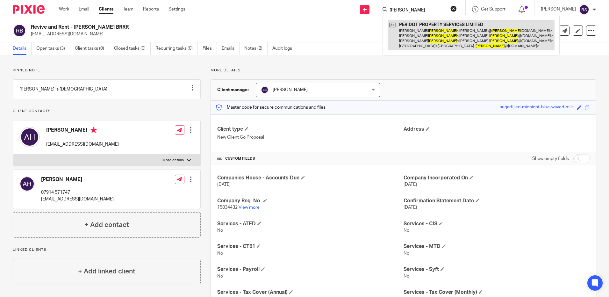
type input "[PERSON_NAME]"
click at [437, 41] on link at bounding box center [471, 35] width 167 height 30
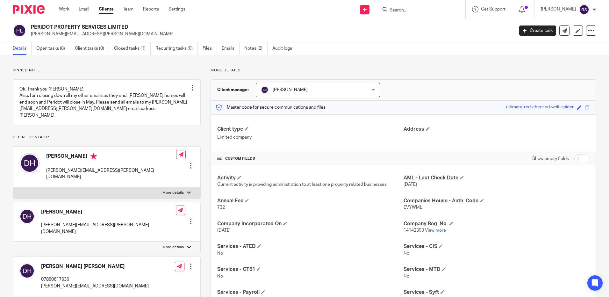
click at [417, 6] on form at bounding box center [423, 9] width 68 height 8
click at [400, 12] on input "Search" at bounding box center [417, 11] width 57 height 6
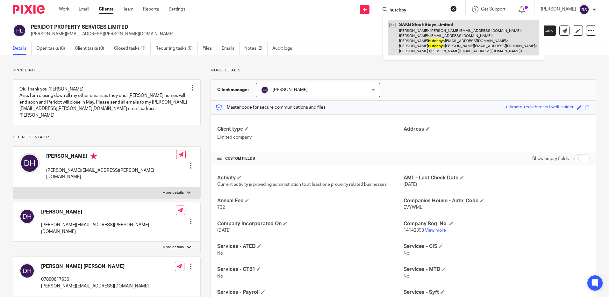
type input "hutchby"
click at [436, 41] on link at bounding box center [463, 37] width 151 height 35
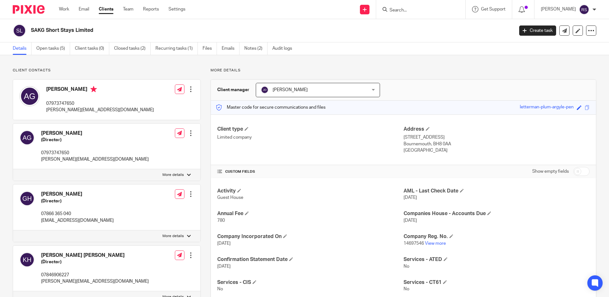
click at [414, 12] on input "Search" at bounding box center [417, 11] width 57 height 6
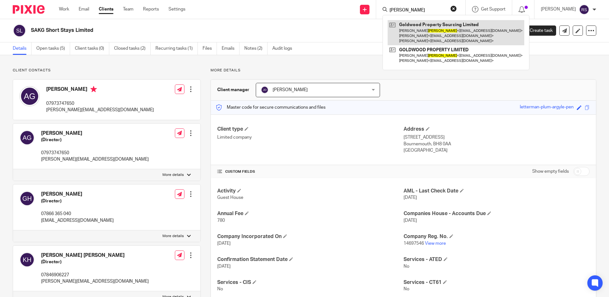
type input "isherwood"
click at [445, 34] on link at bounding box center [456, 32] width 137 height 25
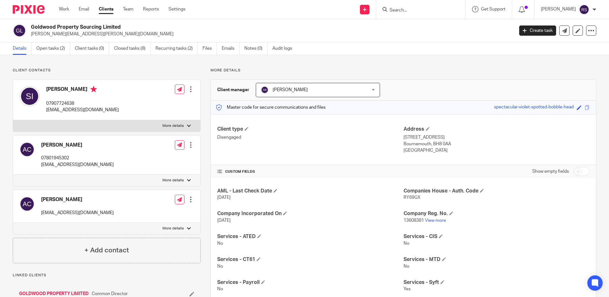
click at [64, 292] on link "GOLDWOOD PROPERTY LIMITED" at bounding box center [53, 293] width 69 height 6
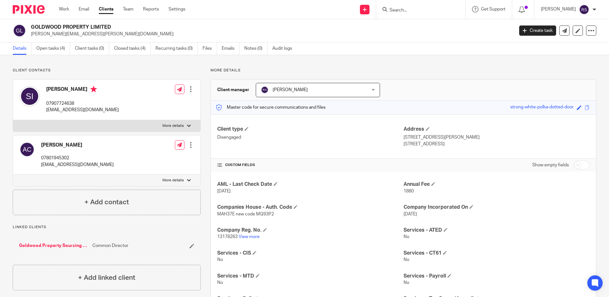
click at [404, 9] on input "Search" at bounding box center [417, 11] width 57 height 6
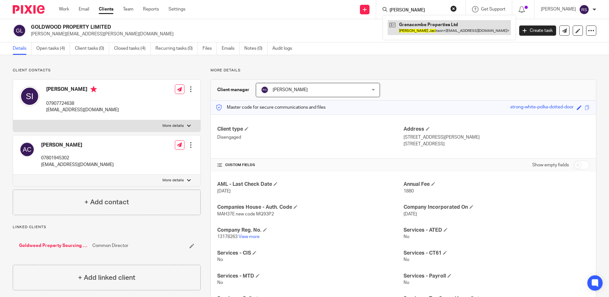
type input "lisa jac"
click at [425, 27] on link at bounding box center [449, 27] width 123 height 15
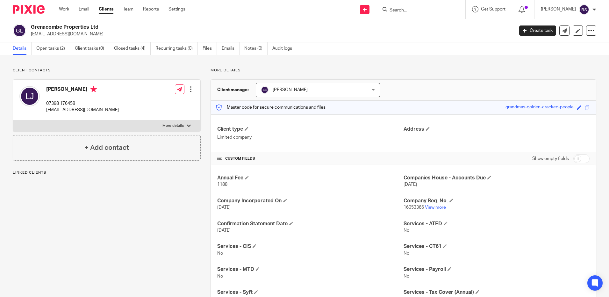
click at [406, 10] on input "Search" at bounding box center [417, 11] width 57 height 6
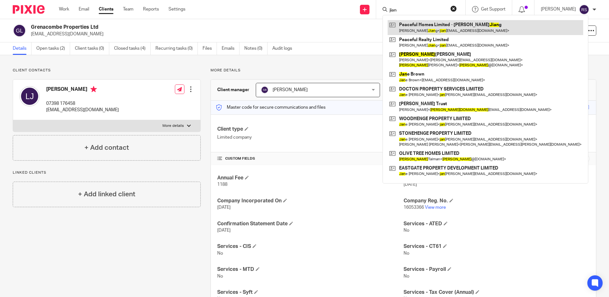
type input "jian"
click at [437, 25] on link at bounding box center [486, 27] width 196 height 15
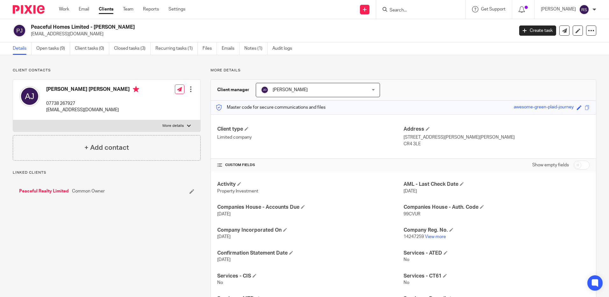
click at [413, 12] on input "Search" at bounding box center [417, 11] width 57 height 6
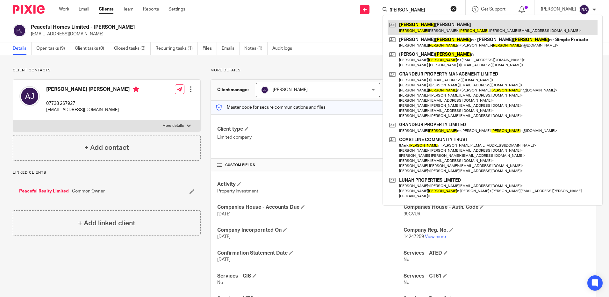
type input "[PERSON_NAME]"
click at [424, 28] on link at bounding box center [493, 27] width 210 height 15
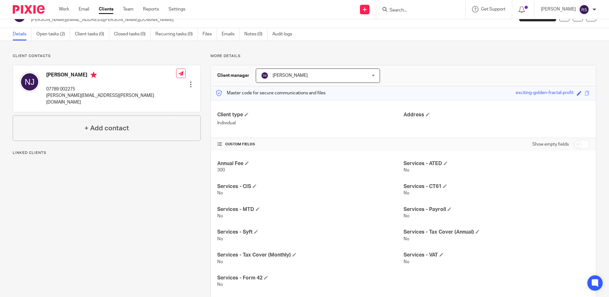
scroll to position [28, 0]
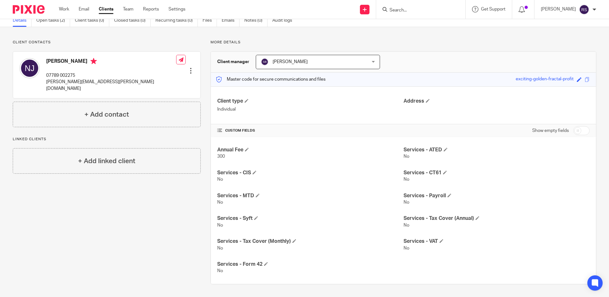
click at [399, 13] on form at bounding box center [423, 9] width 68 height 8
click at [409, 8] on input "Search" at bounding box center [417, 11] width 57 height 6
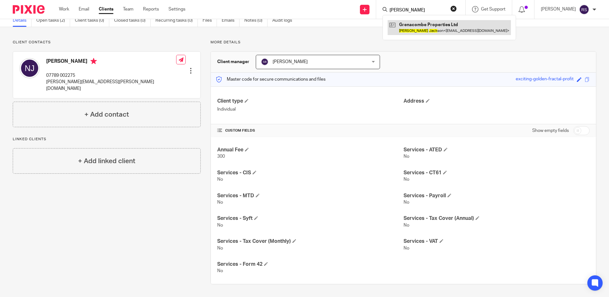
type input "lisa jack"
click at [426, 24] on link at bounding box center [449, 27] width 123 height 15
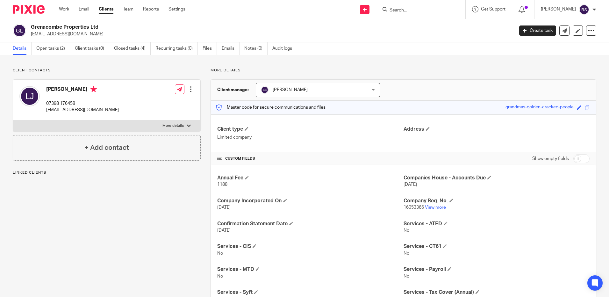
click at [409, 7] on form at bounding box center [423, 9] width 68 height 8
click at [405, 12] on input "Search" at bounding box center [417, 11] width 57 height 6
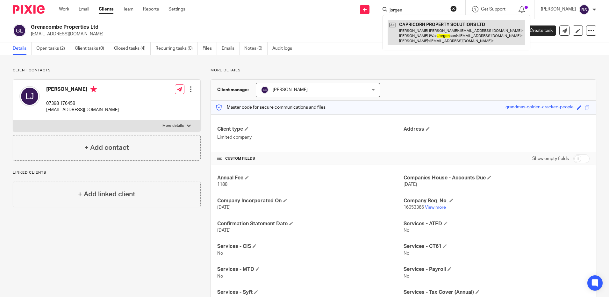
type input "jorgen"
click at [454, 30] on link at bounding box center [457, 32] width 138 height 25
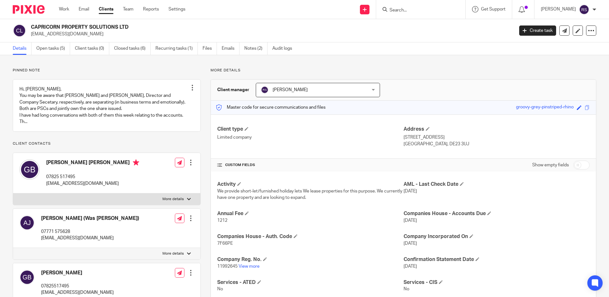
click at [415, 10] on input "Search" at bounding box center [417, 11] width 57 height 6
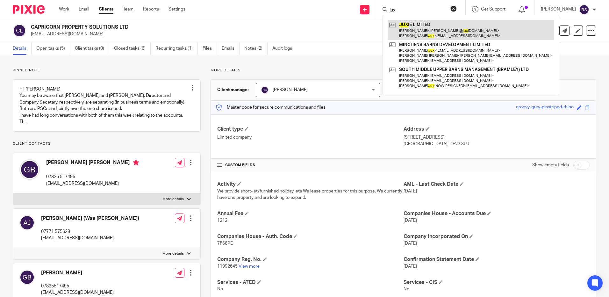
type input "jux"
click at [430, 25] on link at bounding box center [471, 30] width 167 height 20
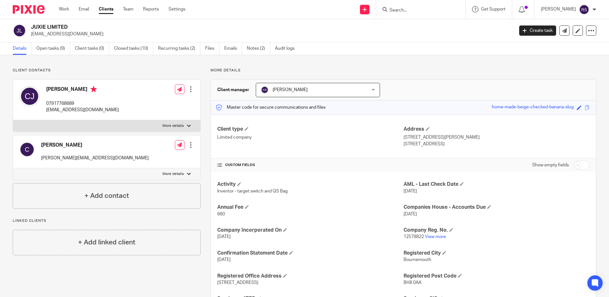
click at [398, 10] on input "Search" at bounding box center [417, 11] width 57 height 6
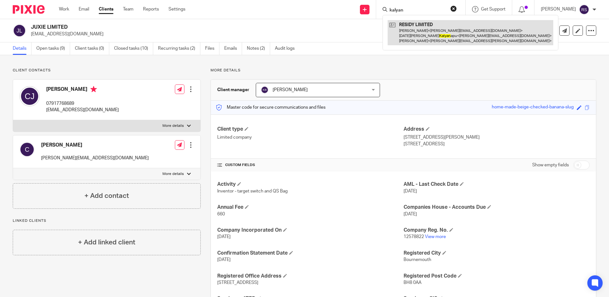
type input "kalyan"
click at [424, 36] on link at bounding box center [471, 32] width 166 height 25
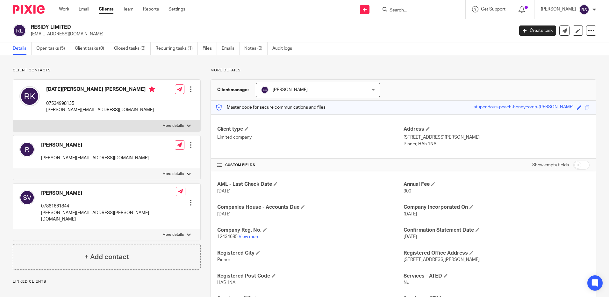
click at [411, 11] on input "Search" at bounding box center [417, 11] width 57 height 6
click at [413, 6] on form at bounding box center [423, 9] width 68 height 8
drag, startPoint x: 409, startPoint y: 15, endPoint x: 412, endPoint y: 7, distance: 8.0
click at [409, 13] on div at bounding box center [420, 9] width 89 height 19
click at [412, 8] on input "Search" at bounding box center [417, 11] width 57 height 6
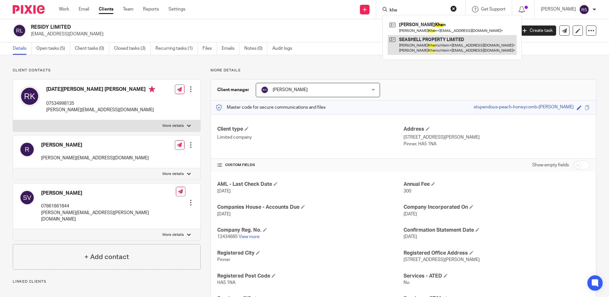
type input "khe"
click at [440, 40] on link at bounding box center [452, 45] width 129 height 20
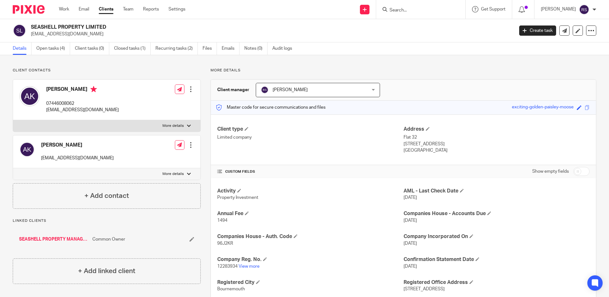
click at [411, 11] on input "Search" at bounding box center [417, 11] width 57 height 6
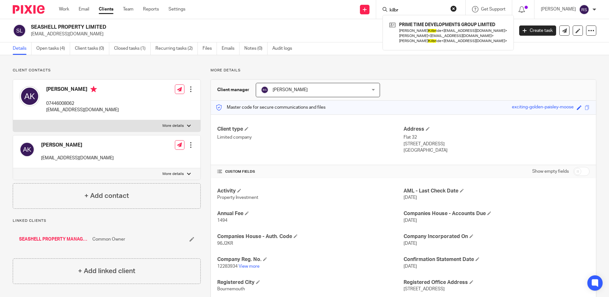
type input "kilbr"
drag, startPoint x: 412, startPoint y: 7, endPoint x: 381, endPoint y: 8, distance: 31.2
click at [381, 8] on div "kilbr PRIME TIME DEVELOPMENTS GROUP LIMITED Paul Kilbr ide < prkilbride@gmail.c…" at bounding box center [420, 9] width 89 height 19
click at [418, 7] on form "kilbr" at bounding box center [423, 9] width 68 height 8
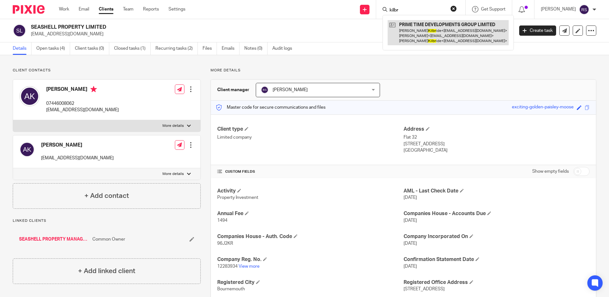
click at [415, 33] on link at bounding box center [448, 32] width 121 height 25
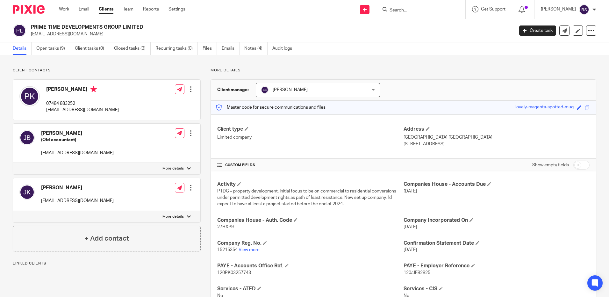
click at [415, 12] on input "Search" at bounding box center [417, 11] width 57 height 6
click at [409, 6] on form at bounding box center [423, 9] width 68 height 8
click at [408, 9] on input "Search" at bounding box center [417, 11] width 57 height 6
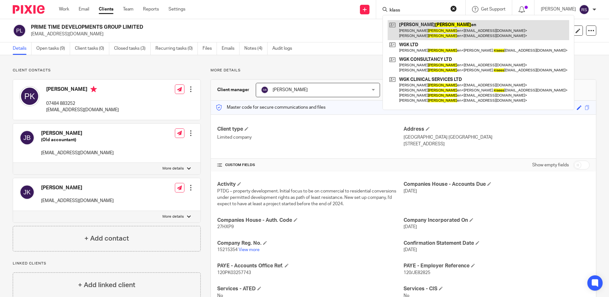
type input "klass"
click at [426, 26] on link at bounding box center [479, 30] width 182 height 20
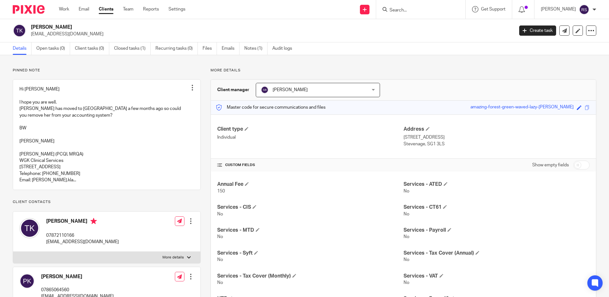
click at [403, 12] on input "Search" at bounding box center [417, 11] width 57 height 6
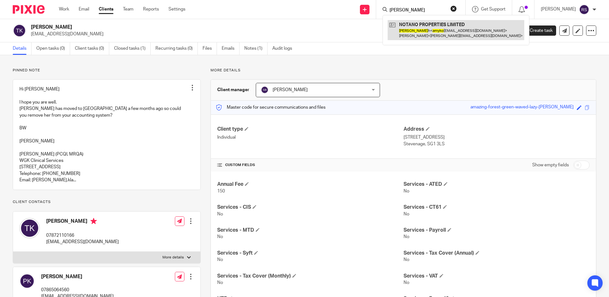
type input "amy ko"
click at [441, 32] on link at bounding box center [456, 30] width 137 height 20
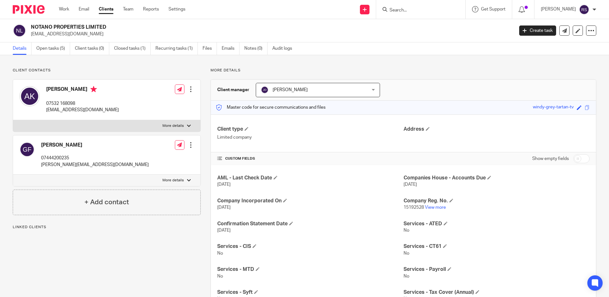
click at [410, 14] on div at bounding box center [420, 9] width 89 height 19
click at [414, 9] on input "Search" at bounding box center [417, 11] width 57 height 6
type input "kyte"
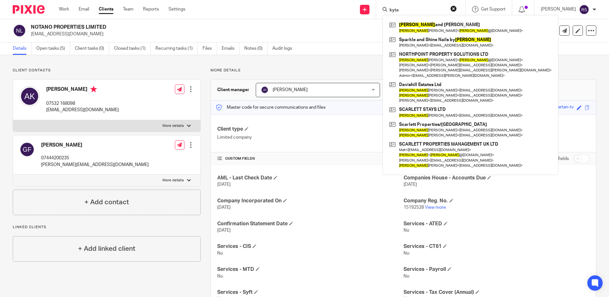
click at [375, 9] on div "Send new email Create task Add client kyte Kate and Paul Richardson Kate Richar…" at bounding box center [402, 9] width 414 height 19
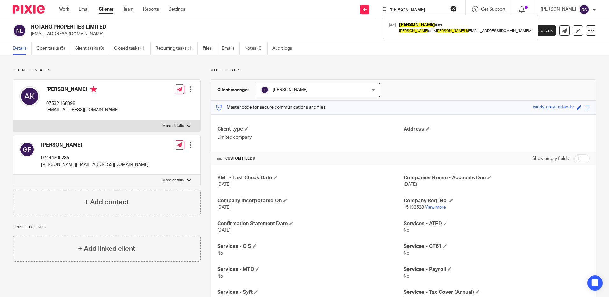
type input "susan ky"
drag, startPoint x: 415, startPoint y: 11, endPoint x: 341, endPoint y: 7, distance: 73.3
click at [341, 7] on div "Send new email Create task Add client susan ky No results found. Try searching …" at bounding box center [402, 9] width 414 height 19
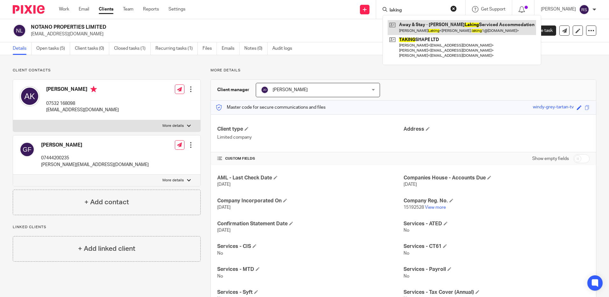
type input "laking"
click at [455, 29] on link at bounding box center [462, 27] width 148 height 15
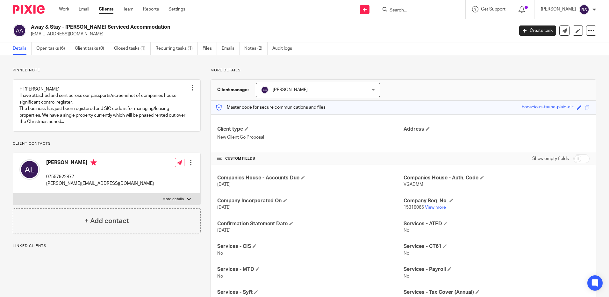
click at [402, 11] on input "Search" at bounding box center [417, 11] width 57 height 6
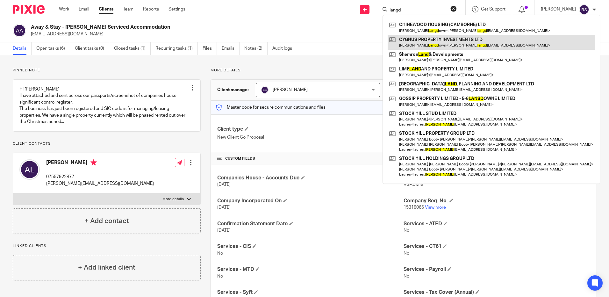
type input "langd"
click at [450, 41] on link at bounding box center [491, 42] width 207 height 15
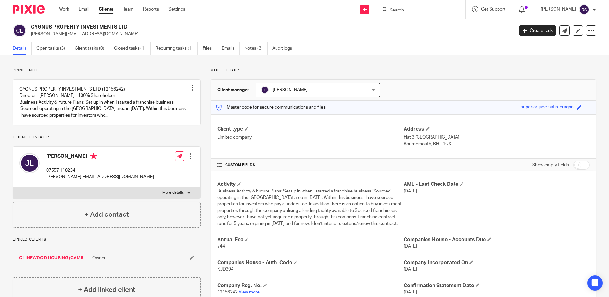
click at [46, 261] on link "CHINEWOOD HOUSING (CAMBORNE) LTD" at bounding box center [54, 258] width 70 height 6
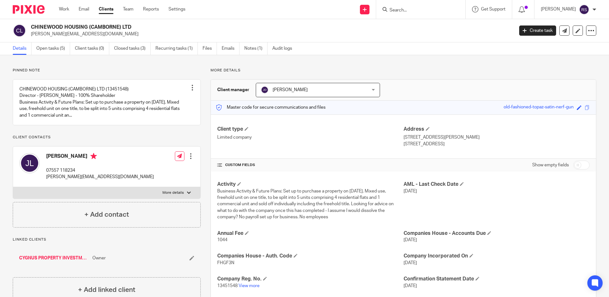
click at [404, 11] on input "Search" at bounding box center [417, 11] width 57 height 6
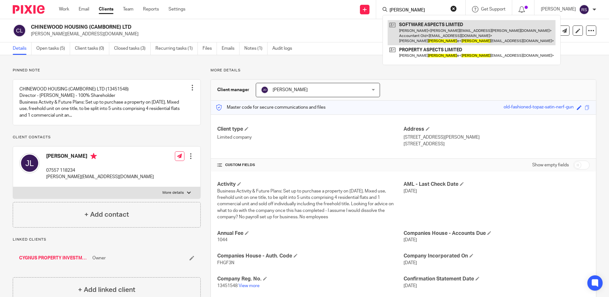
type input "[PERSON_NAME]"
click at [442, 30] on link at bounding box center [472, 32] width 168 height 25
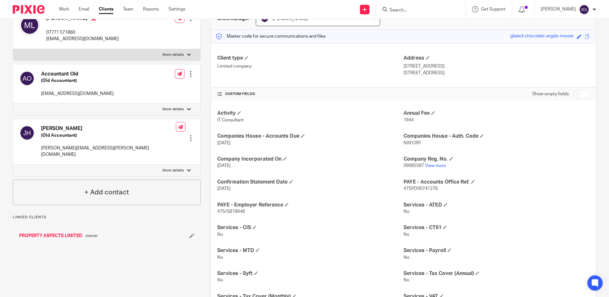
scroll to position [127, 0]
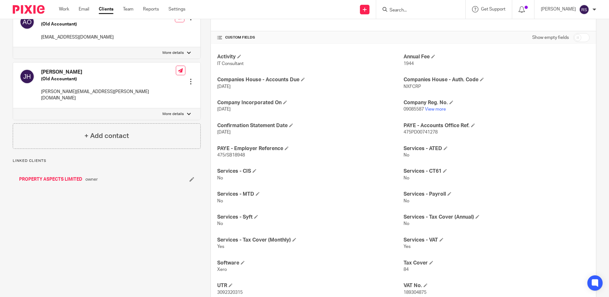
click at [52, 176] on link "PROPERTY ASPECTS LIMITED" at bounding box center [50, 179] width 63 height 6
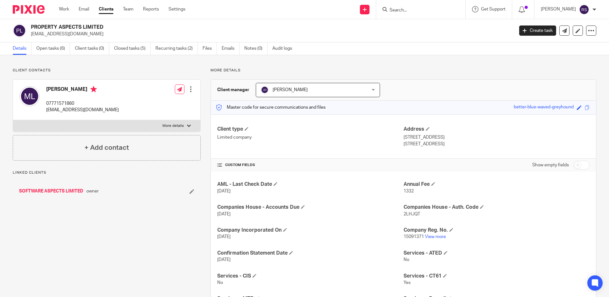
click at [409, 11] on input "Search" at bounding box center [417, 11] width 57 height 6
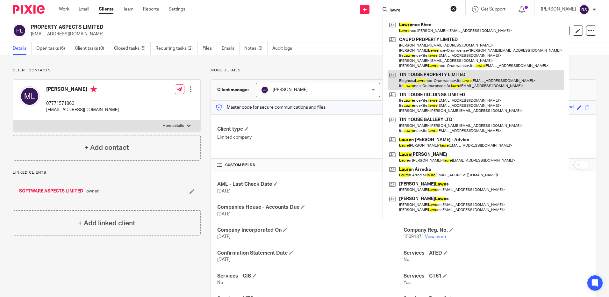
type input "lawre"
click at [429, 77] on link at bounding box center [476, 80] width 176 height 20
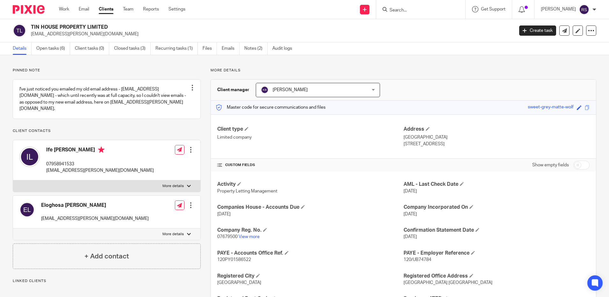
click at [406, 11] on input "Search" at bounding box center [417, 11] width 57 height 6
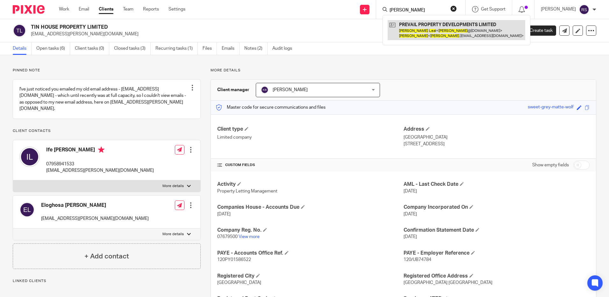
type input "aaron lea"
click at [447, 29] on link at bounding box center [457, 30] width 138 height 20
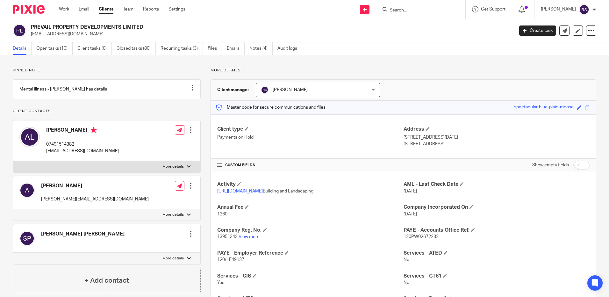
click at [408, 13] on form at bounding box center [423, 9] width 68 height 8
click at [409, 11] on input "Search" at bounding box center [417, 11] width 57 height 6
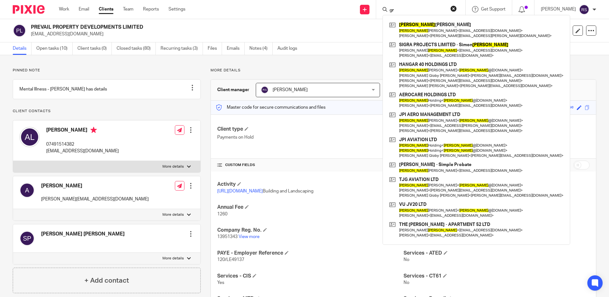
type input "g"
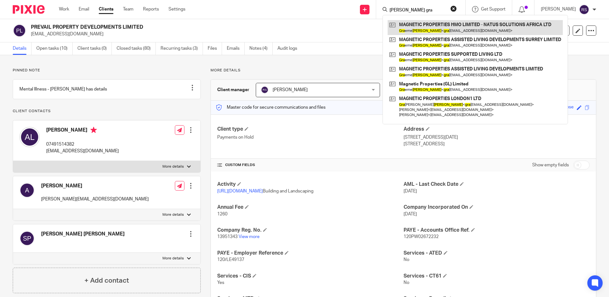
type input "lewis gra"
click at [453, 29] on link at bounding box center [475, 27] width 175 height 15
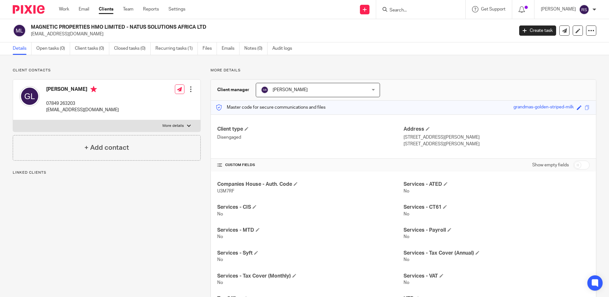
click at [418, 8] on input "Search" at bounding box center [417, 11] width 57 height 6
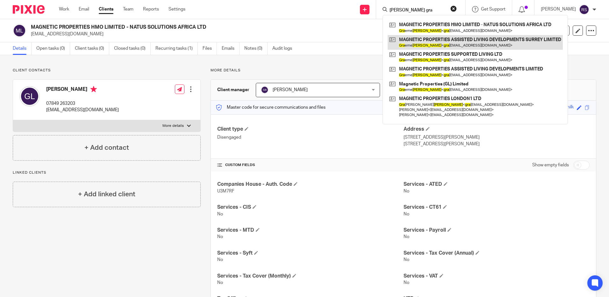
type input "[PERSON_NAME] gra"
click at [480, 39] on link at bounding box center [475, 42] width 175 height 15
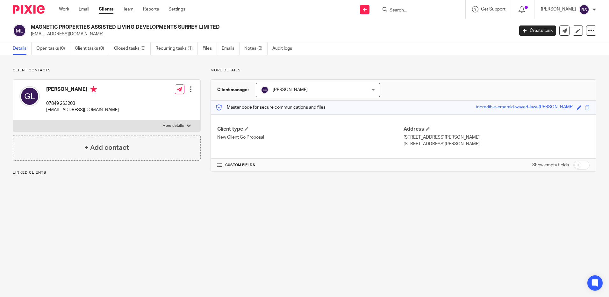
click at [413, 13] on input "Search" at bounding box center [417, 11] width 57 height 6
click at [404, 11] on input "Search" at bounding box center [417, 11] width 57 height 6
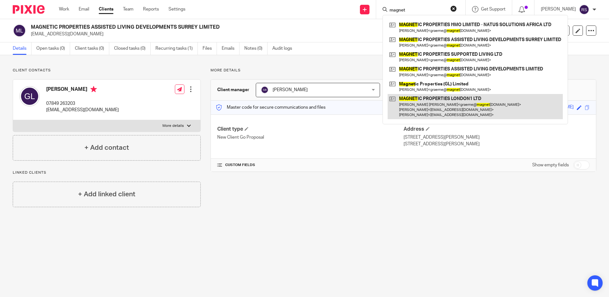
type input "magnet"
click at [457, 101] on link at bounding box center [475, 106] width 175 height 25
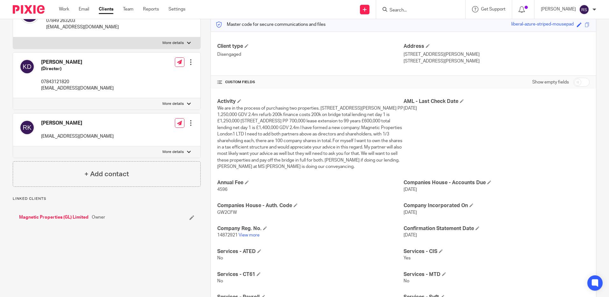
scroll to position [159, 0]
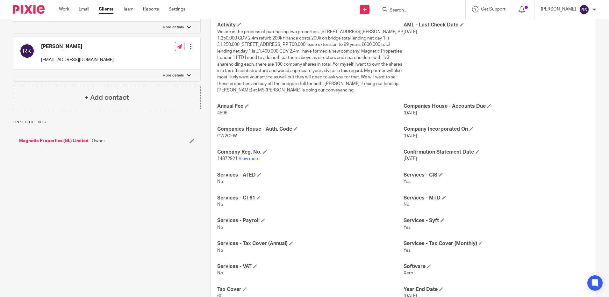
click at [60, 139] on link "Magnetic Properties (GL) Limited" at bounding box center [53, 141] width 69 height 6
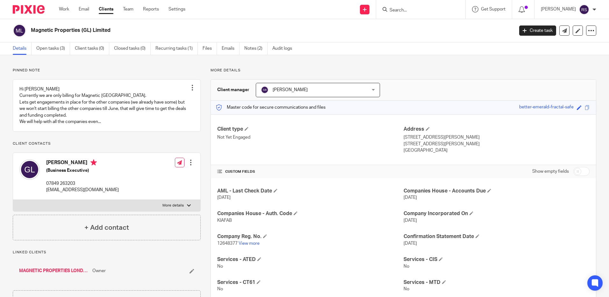
click at [404, 3] on div at bounding box center [420, 9] width 89 height 19
click at [404, 10] on input "Search" at bounding box center [417, 11] width 57 height 6
type input "lockyer"
click at [432, 24] on link at bounding box center [449, 27] width 122 height 15
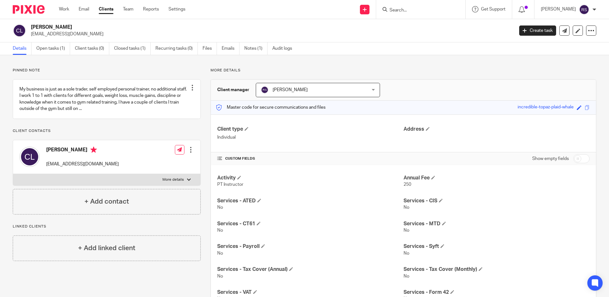
click at [400, 9] on input "Search" at bounding box center [417, 11] width 57 height 6
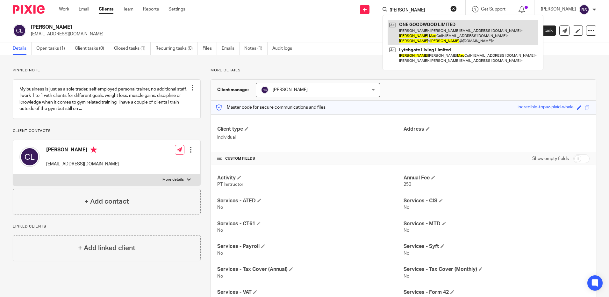
type input "colin mac"
click at [423, 32] on link at bounding box center [463, 32] width 151 height 25
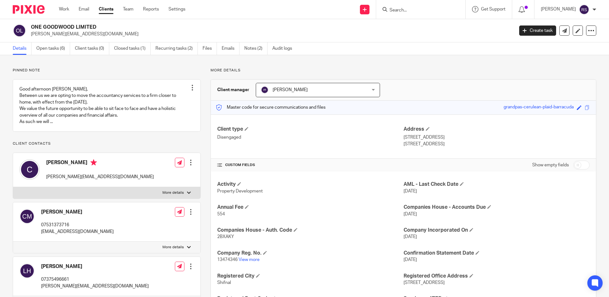
click at [404, 13] on input "Search" at bounding box center [417, 11] width 57 height 6
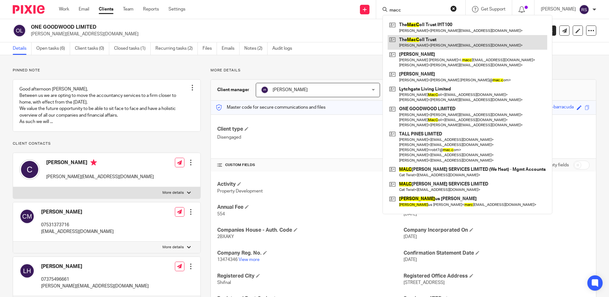
type input "macc"
click at [425, 39] on link at bounding box center [468, 42] width 160 height 15
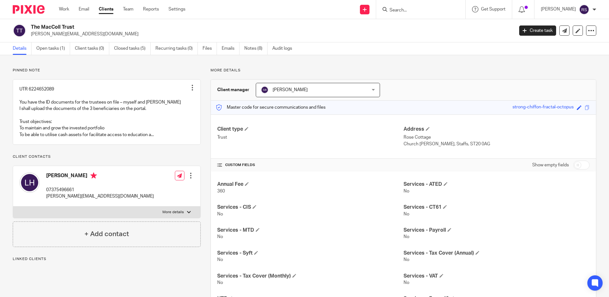
click at [410, 11] on input "Search" at bounding box center [417, 11] width 57 height 6
click at [413, 11] on input "Search" at bounding box center [417, 11] width 57 height 6
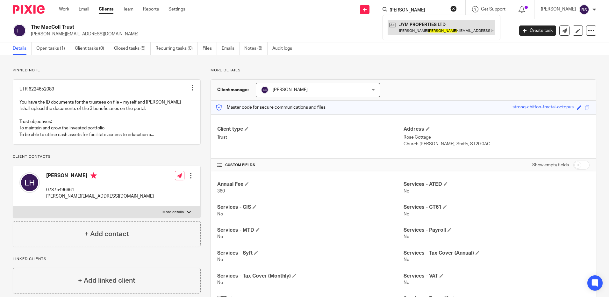
type input "maurin"
click at [418, 31] on link at bounding box center [442, 27] width 108 height 15
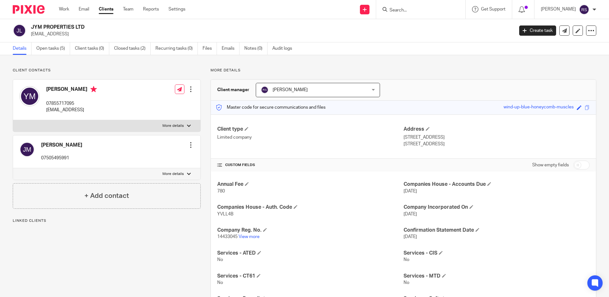
click at [413, 11] on input "Search" at bounding box center [417, 11] width 57 height 6
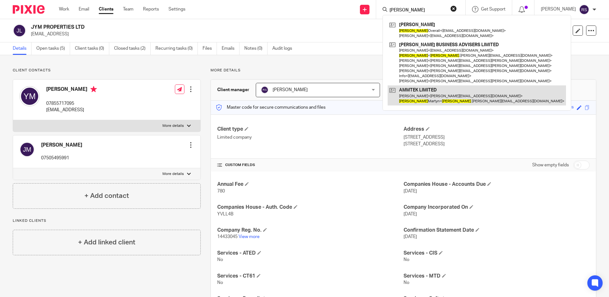
type input "heather"
click at [423, 93] on link at bounding box center [477, 95] width 178 height 20
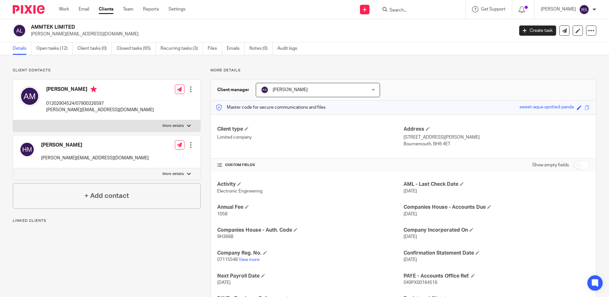
scroll to position [32, 0]
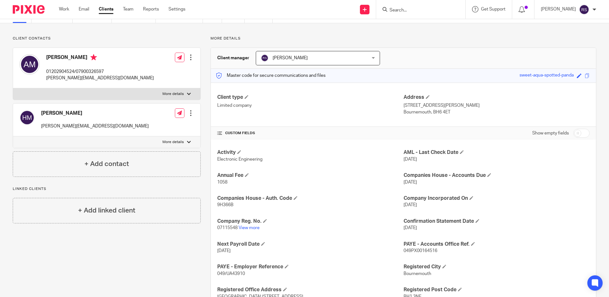
click at [413, 9] on input "Search" at bounding box center [417, 11] width 57 height 6
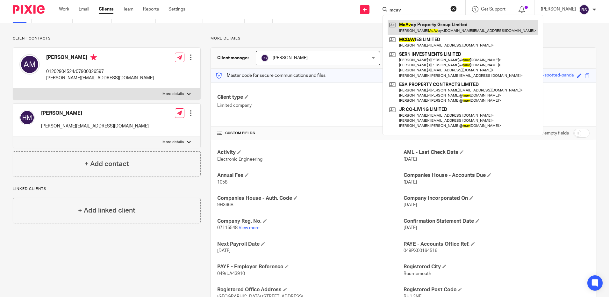
type input "mcav"
click at [430, 29] on link at bounding box center [463, 27] width 150 height 15
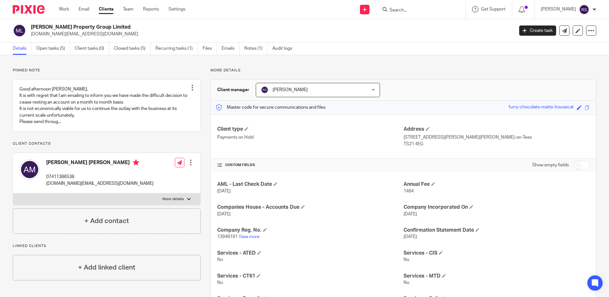
click at [411, 12] on input "Search" at bounding box center [417, 11] width 57 height 6
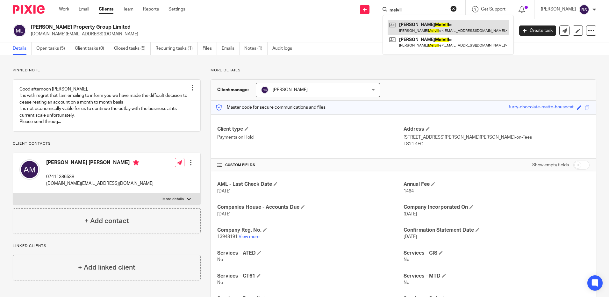
type input "melvill"
click at [444, 20] on link at bounding box center [448, 27] width 121 height 15
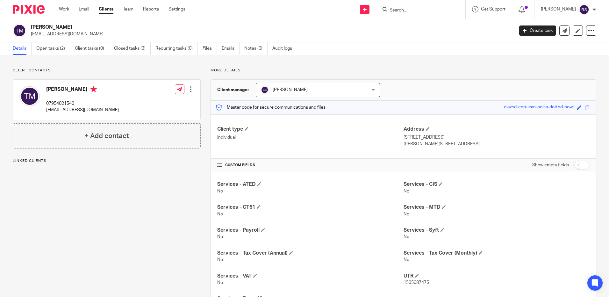
click at [410, 9] on input "Search" at bounding box center [417, 11] width 57 height 6
click at [419, 11] on input "Search" at bounding box center [417, 11] width 57 height 6
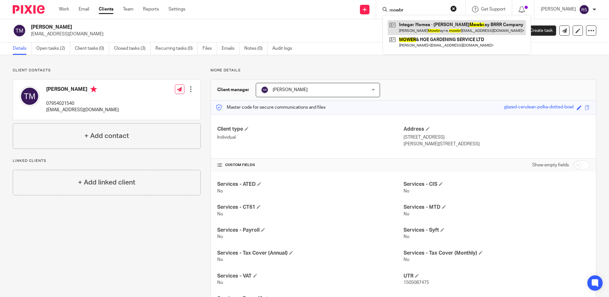
type input "mowbr"
click at [440, 32] on link at bounding box center [457, 27] width 138 height 15
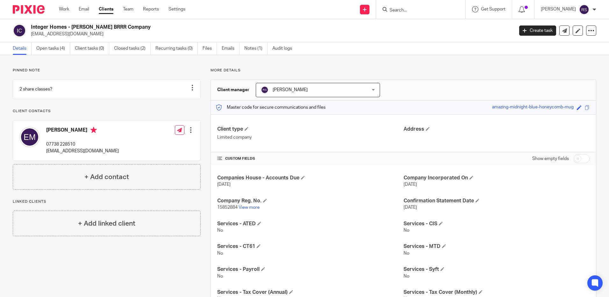
click at [404, 12] on input "Search" at bounding box center [417, 11] width 57 height 6
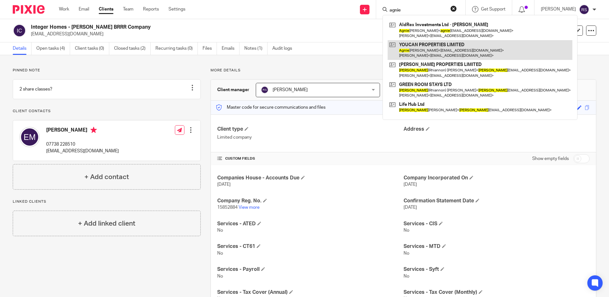
type input "agnie"
click at [432, 51] on link at bounding box center [480, 50] width 185 height 20
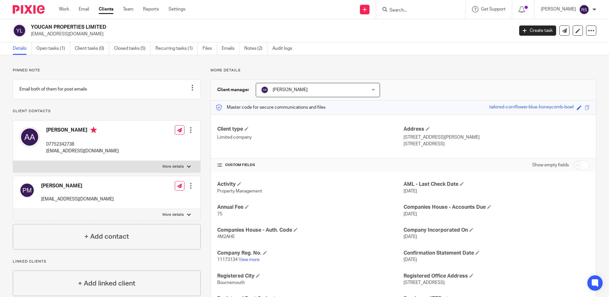
click at [403, 14] on div at bounding box center [420, 9] width 89 height 19
drag, startPoint x: 411, startPoint y: 4, endPoint x: 409, endPoint y: 9, distance: 5.9
click at [411, 4] on div at bounding box center [420, 9] width 89 height 19
click at [409, 9] on input "Search" at bounding box center [417, 11] width 57 height 6
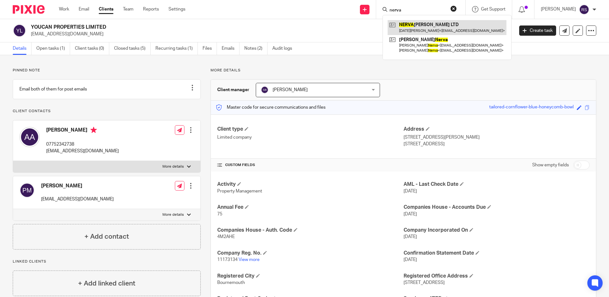
type input "nerva"
click at [436, 27] on link at bounding box center [447, 27] width 119 height 15
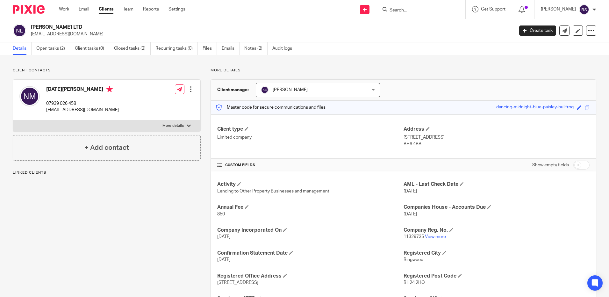
click at [406, 12] on input "Search" at bounding box center [417, 11] width 57 height 6
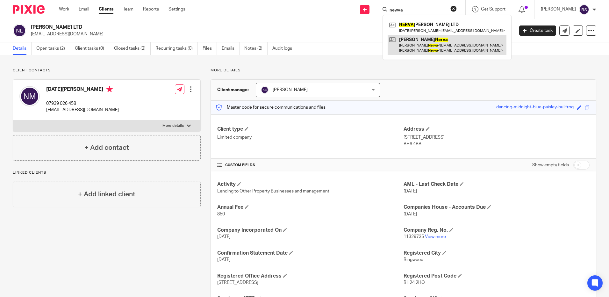
type input "newva"
click at [432, 45] on link at bounding box center [447, 45] width 119 height 20
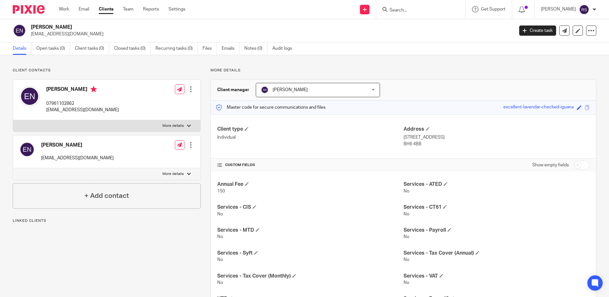
click at [402, 9] on input "Search" at bounding box center [417, 11] width 57 height 6
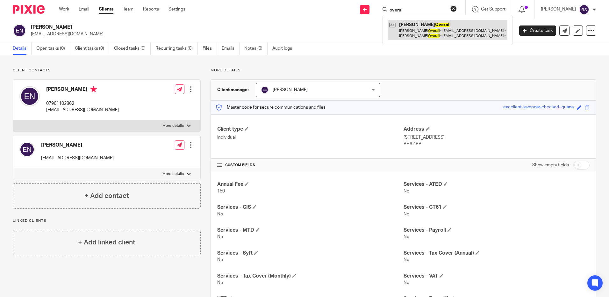
type input "overal"
click at [422, 32] on link at bounding box center [448, 30] width 120 height 20
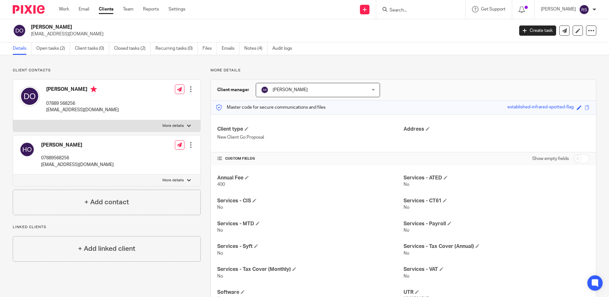
click at [405, 14] on div at bounding box center [420, 9] width 89 height 19
click at [406, 6] on form at bounding box center [423, 9] width 68 height 8
click at [408, 11] on input "Search" at bounding box center [417, 11] width 57 height 6
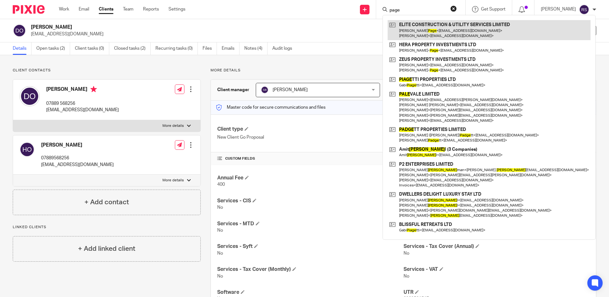
type input "page"
click at [426, 28] on link at bounding box center [489, 30] width 203 height 20
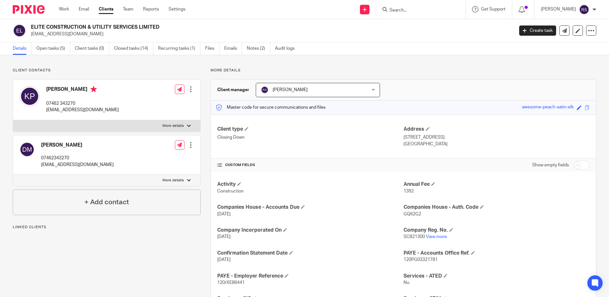
click at [418, 11] on input "Search" at bounding box center [417, 11] width 57 height 6
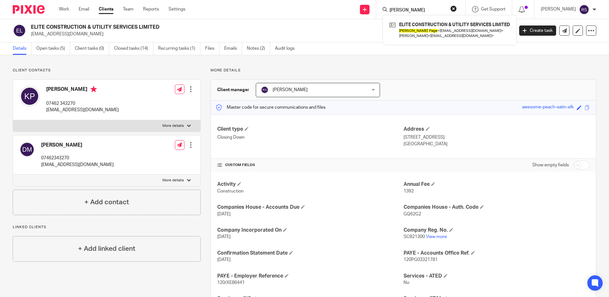
drag, startPoint x: 418, startPoint y: 11, endPoint x: 377, endPoint y: 11, distance: 41.1
click at [377, 11] on div "[PERSON_NAME] ELITE CONSTRUCTION & UTILITY SERVICES LIMITED [PERSON_NAME] < [EM…" at bounding box center [420, 9] width 89 height 19
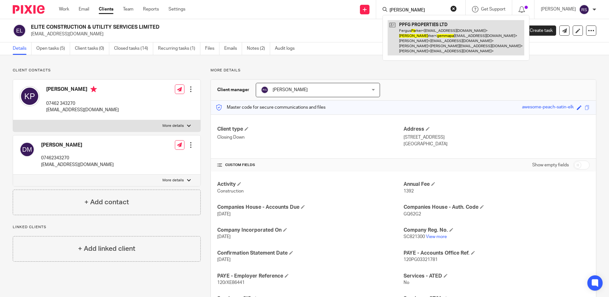
type input "[PERSON_NAME]"
click at [452, 35] on link at bounding box center [456, 37] width 137 height 35
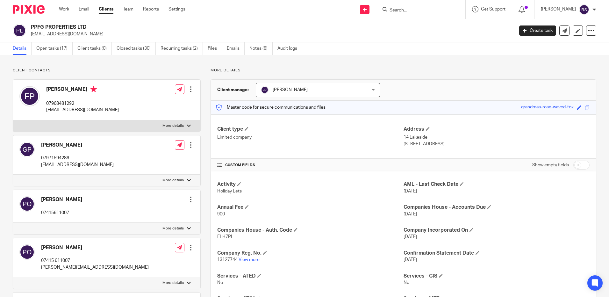
click at [403, 6] on form at bounding box center [423, 9] width 68 height 8
click at [402, 14] on div at bounding box center [420, 9] width 89 height 19
click at [394, 13] on input "Search" at bounding box center [417, 11] width 57 height 6
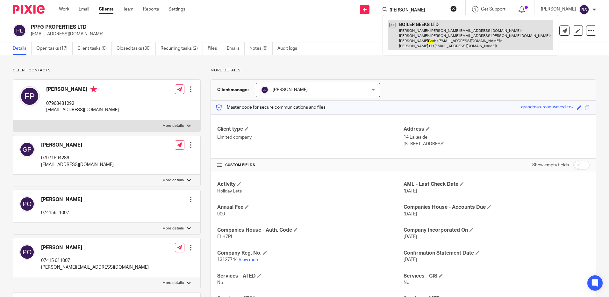
type input "tom pas"
click at [418, 30] on link at bounding box center [471, 35] width 166 height 30
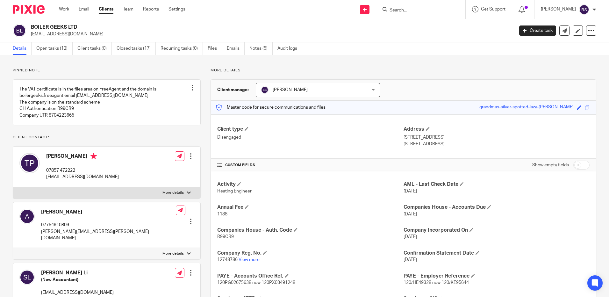
click at [414, 10] on input "Search" at bounding box center [417, 11] width 57 height 6
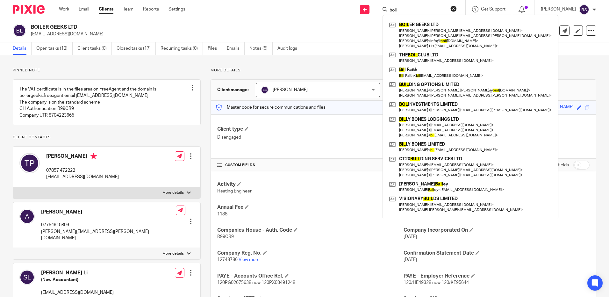
type input "boil"
click at [410, 4] on div "boil BOIL ER GEEKS LTD Sonia < sonia@aosaccounts.co.uk > Alison < alison.iles@s…" at bounding box center [420, 9] width 89 height 19
drag, startPoint x: 400, startPoint y: 10, endPoint x: 361, endPoint y: 8, distance: 39.6
click at [361, 8] on div "Send new email Create task Add client boil BOIL ER GEEKS LTD Sonia < sonia@aosa…" at bounding box center [402, 9] width 414 height 19
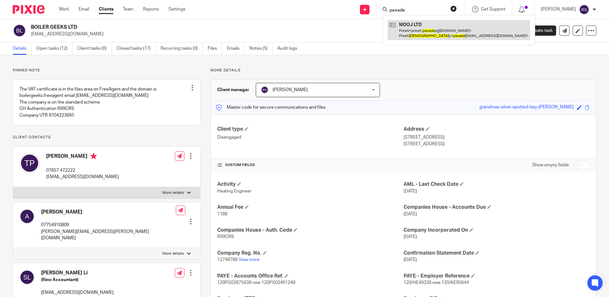
type input "pavada"
click at [413, 28] on link at bounding box center [459, 30] width 142 height 20
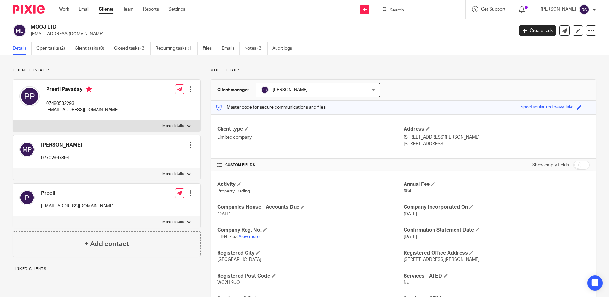
click at [396, 9] on input "Search" at bounding box center [417, 11] width 57 height 6
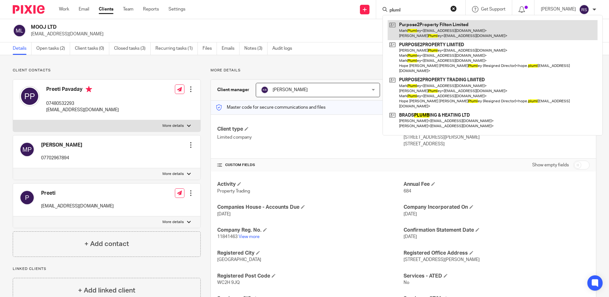
type input "pluml"
click at [436, 29] on link at bounding box center [493, 30] width 210 height 20
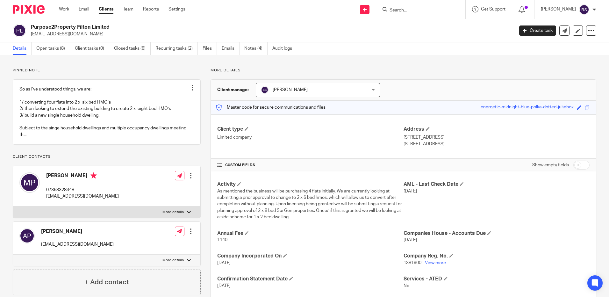
click at [403, 12] on input "Search" at bounding box center [417, 11] width 57 height 6
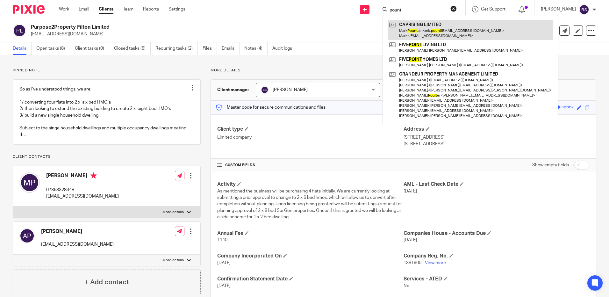
type input "pount"
click at [433, 32] on link at bounding box center [471, 30] width 166 height 20
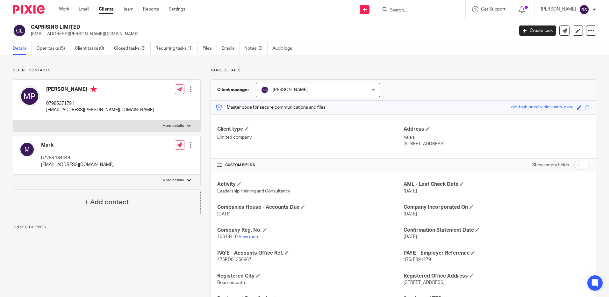
click at [404, 12] on input "Search" at bounding box center [417, 11] width 57 height 6
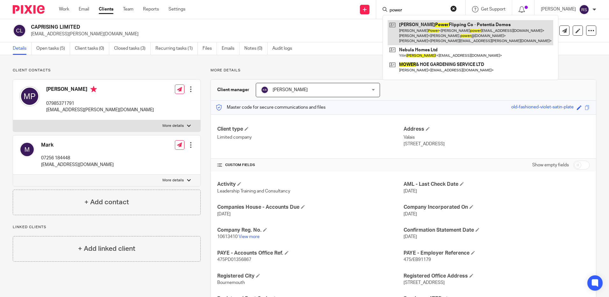
type input "power"
click at [442, 35] on link at bounding box center [471, 32] width 166 height 25
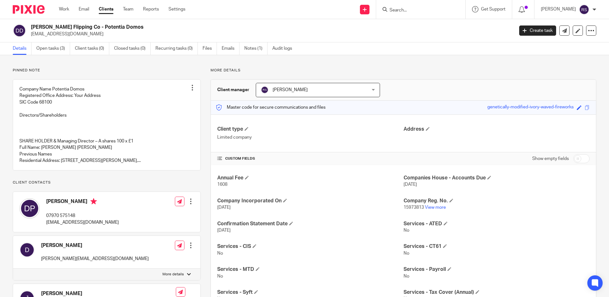
click at [404, 10] on input "Search" at bounding box center [417, 11] width 57 height 6
type input "jeshin"
click at [431, 28] on link at bounding box center [442, 27] width 109 height 15
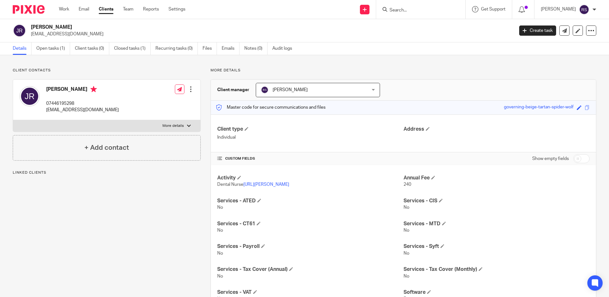
click at [406, 14] on div at bounding box center [420, 9] width 89 height 19
click at [408, 10] on input "Search" at bounding box center [417, 11] width 57 height 6
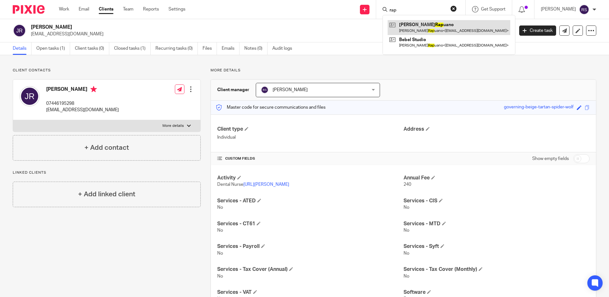
type input "rap"
click at [430, 32] on link at bounding box center [449, 27] width 123 height 15
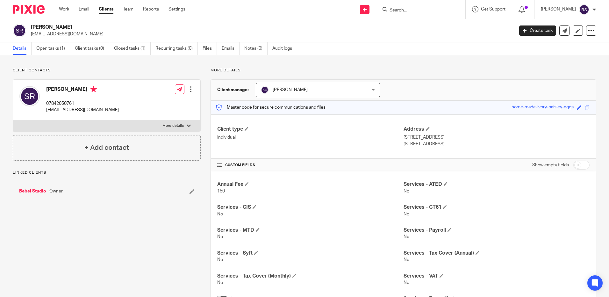
click at [410, 9] on input "Search" at bounding box center [417, 11] width 57 height 6
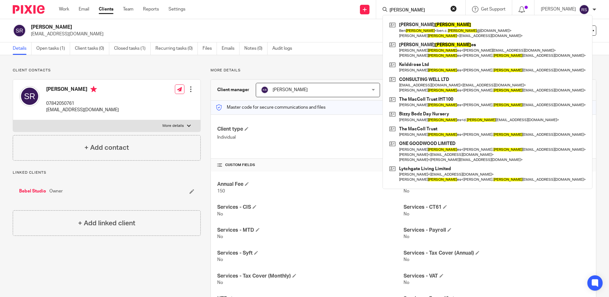
type input "pugh"
click at [416, 16] on div "Charles Pugh Ben Pugh < ben.c. pugh @googlemail.com > Charles Pugh < ben@farmdr…" at bounding box center [487, 102] width 210 height 174
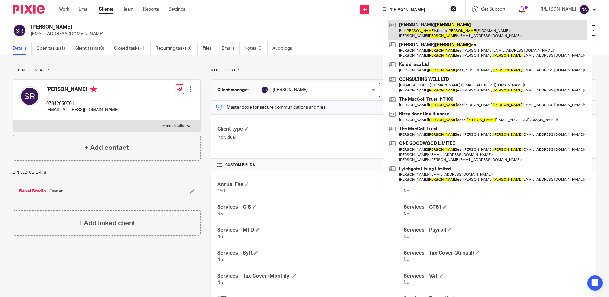
click at [418, 28] on link at bounding box center [488, 30] width 200 height 20
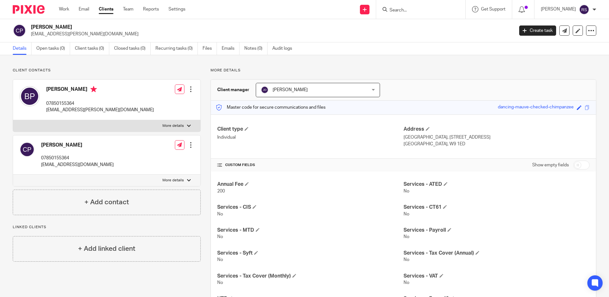
click at [404, 8] on input "Search" at bounding box center [417, 11] width 57 height 6
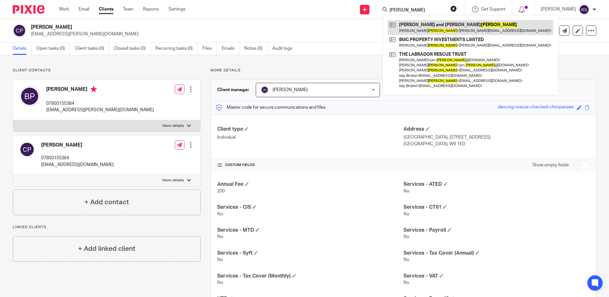
type input "richardson"
click at [439, 23] on link at bounding box center [471, 27] width 166 height 15
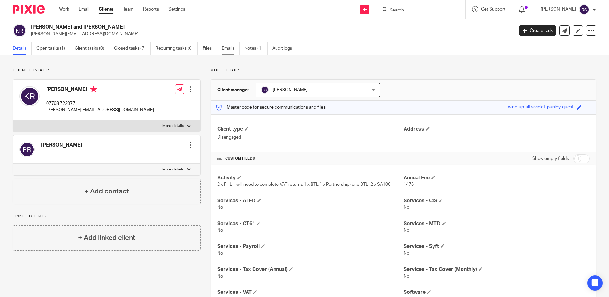
click at [229, 47] on link "Emails" at bounding box center [231, 48] width 18 height 12
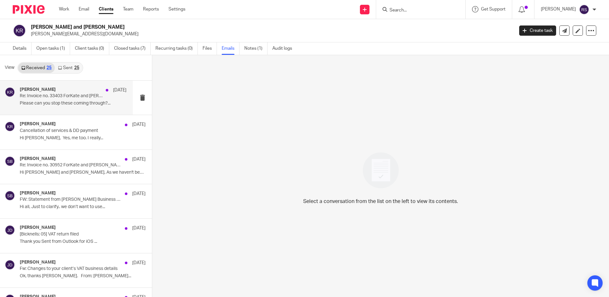
click at [66, 96] on p "Re: Invoice no. 33403 ForKate and Paul Richardson" at bounding box center [62, 95] width 85 height 5
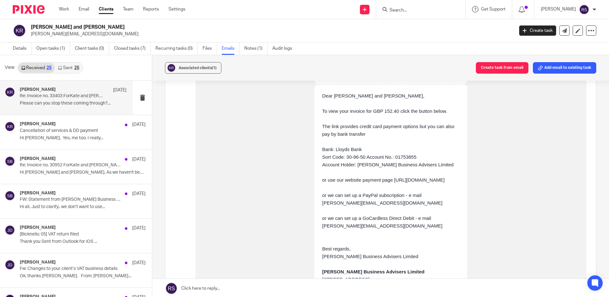
scroll to position [414, 0]
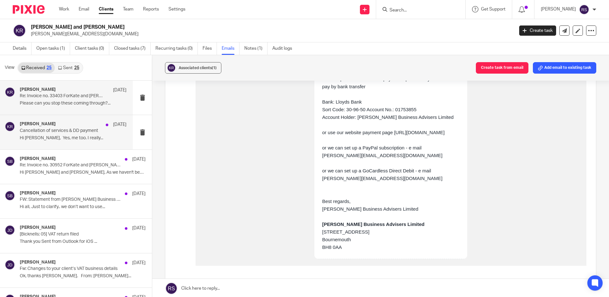
click at [37, 133] on p "Cancellation of services & DD payment" at bounding box center [62, 130] width 85 height 5
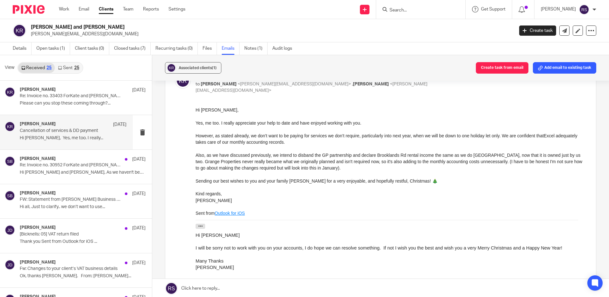
scroll to position [0, 0]
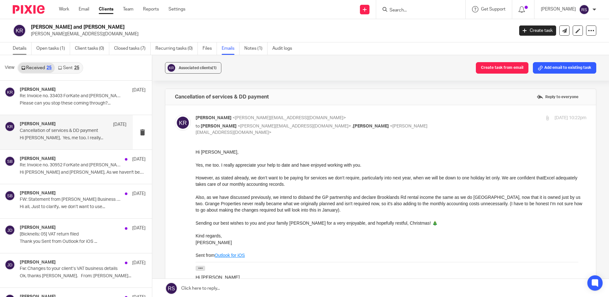
click at [18, 48] on link "Details" at bounding box center [22, 48] width 19 height 12
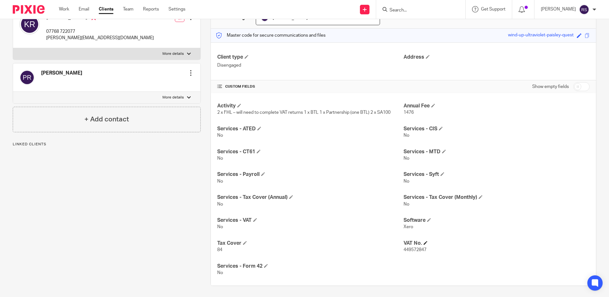
scroll to position [74, 0]
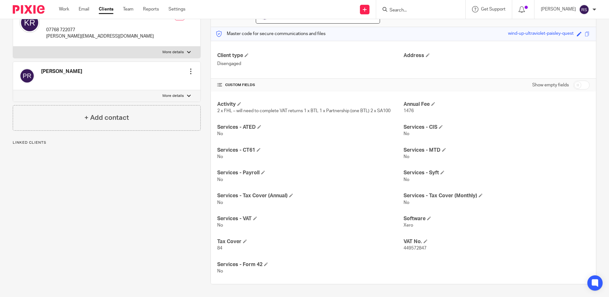
click at [582, 85] on input "checkbox" at bounding box center [581, 85] width 16 height 9
checkbox input "true"
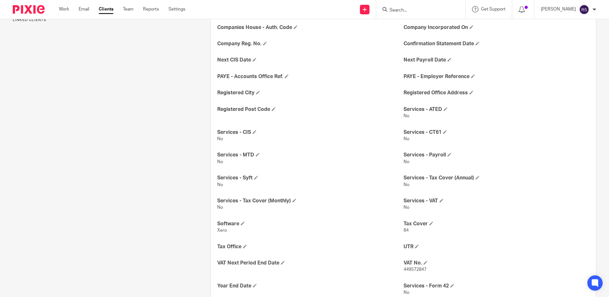
scroll to position [250, 0]
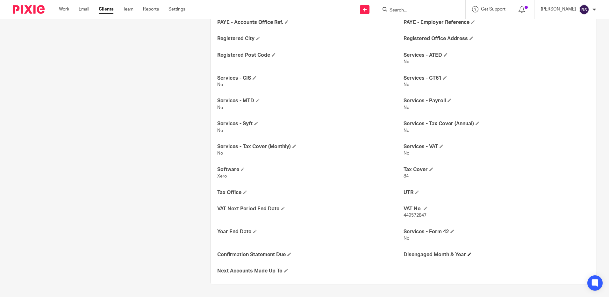
click at [460, 254] on h4 "Disengaged Month & Year" at bounding box center [497, 254] width 186 height 7
click at [468, 254] on span at bounding box center [470, 254] width 4 height 4
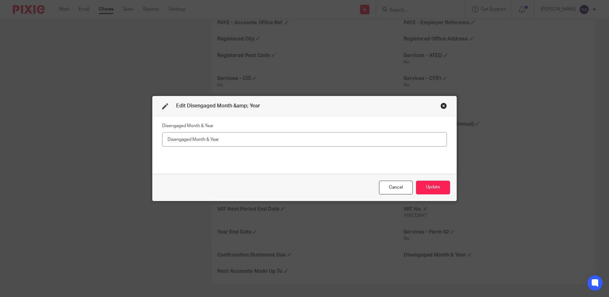
click at [192, 134] on input "text" at bounding box center [304, 139] width 285 height 14
type input "December 2024"
click at [442, 186] on button "Update" at bounding box center [433, 188] width 34 height 14
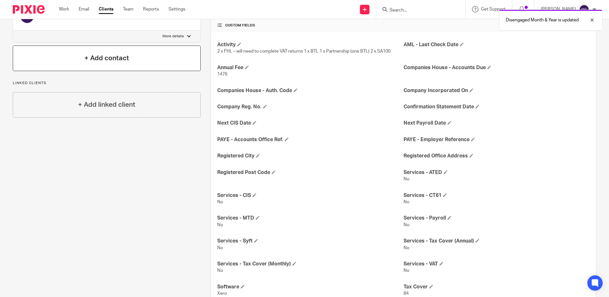
scroll to position [0, 0]
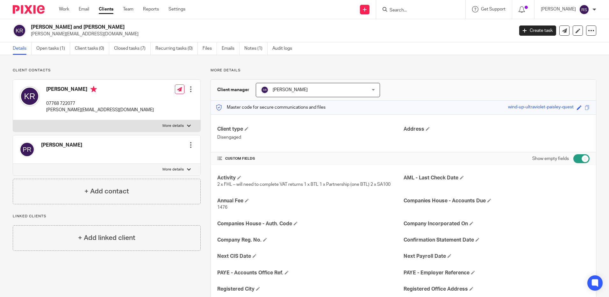
click at [414, 11] on input "Search" at bounding box center [417, 11] width 57 height 6
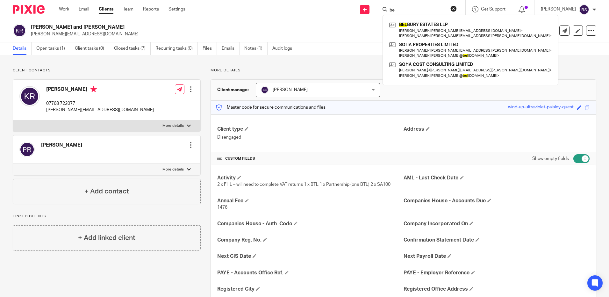
type input "b"
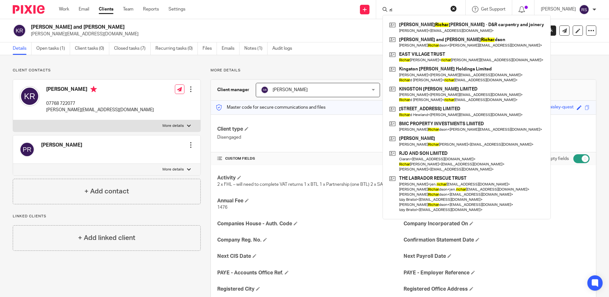
type input "r"
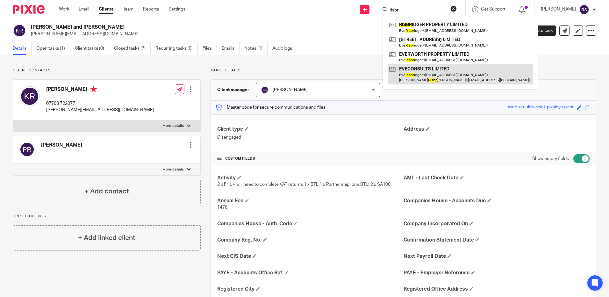
type input "risbr"
click at [434, 75] on link at bounding box center [460, 74] width 145 height 20
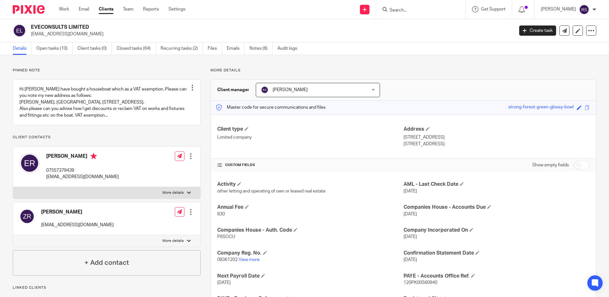
click at [403, 8] on input "Search" at bounding box center [417, 11] width 57 height 6
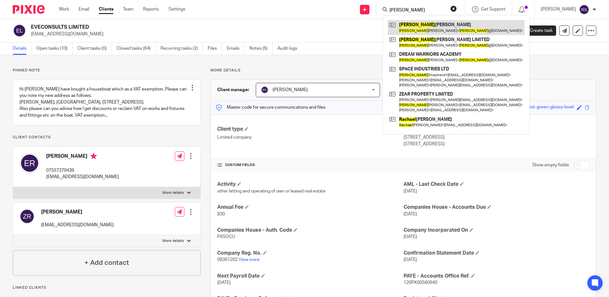
type input "[PERSON_NAME]"
click at [436, 27] on link at bounding box center [456, 27] width 137 height 15
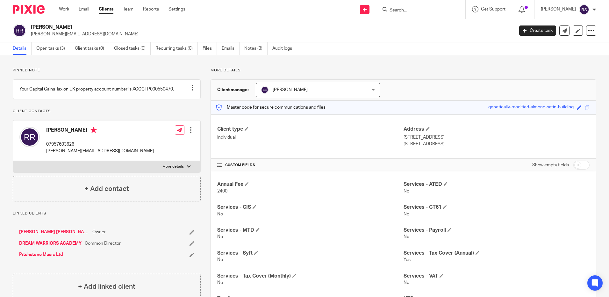
click at [404, 11] on input "Search" at bounding box center [417, 11] width 57 height 6
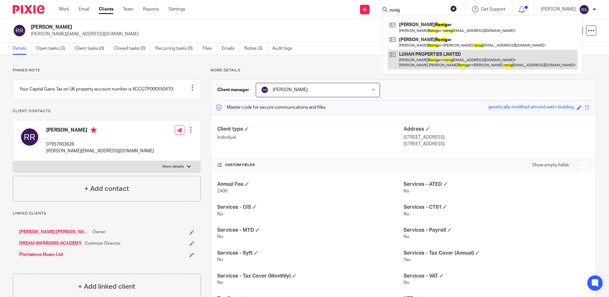
type input "ronig"
click at [444, 59] on link at bounding box center [483, 60] width 190 height 20
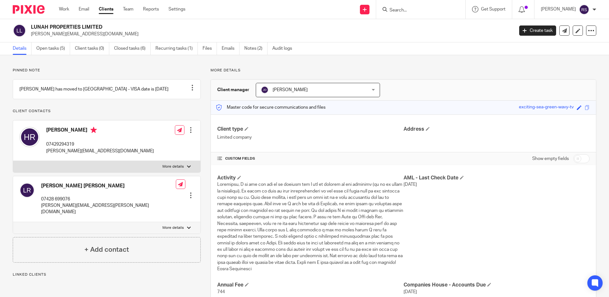
click at [405, 9] on input "Search" at bounding box center [417, 11] width 57 height 6
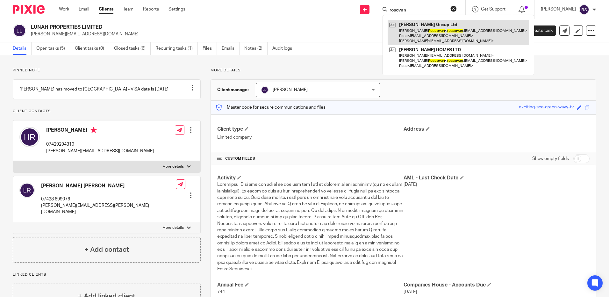
type input "rosovan"
click at [449, 31] on link at bounding box center [458, 32] width 141 height 25
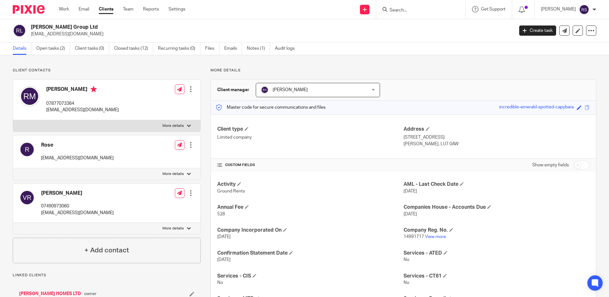
click at [411, 9] on input "Search" at bounding box center [417, 11] width 57 height 6
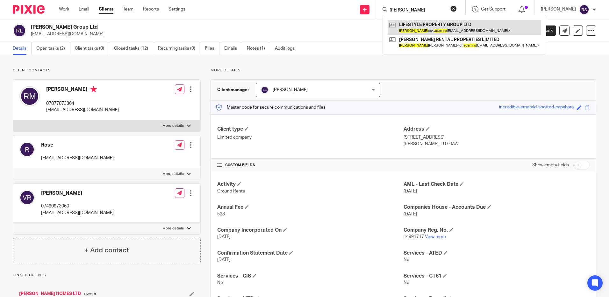
type input "[PERSON_NAME]"
click at [448, 30] on link at bounding box center [465, 27] width 154 height 15
click at [417, 28] on link at bounding box center [465, 27] width 154 height 15
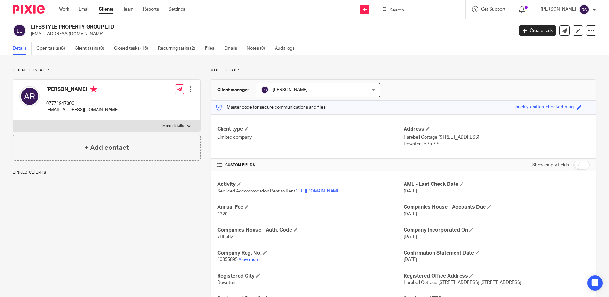
click at [406, 10] on input "Search" at bounding box center [417, 11] width 57 height 6
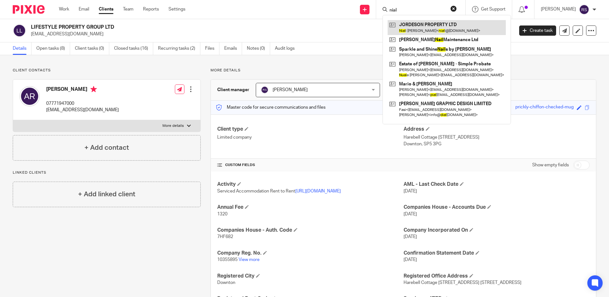
type input "nial"
click at [421, 23] on link at bounding box center [447, 27] width 118 height 15
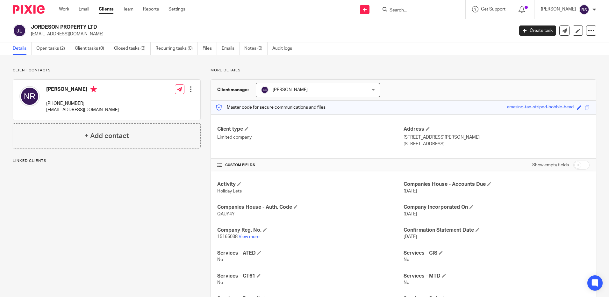
click at [407, 9] on input "Search" at bounding box center [417, 11] width 57 height 6
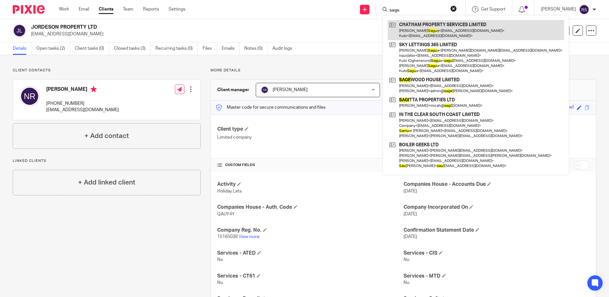
type input "sagu"
click at [436, 26] on link at bounding box center [476, 30] width 176 height 20
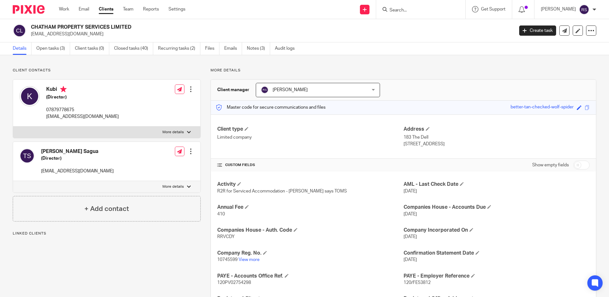
click at [413, 10] on input "Search" at bounding box center [417, 11] width 57 height 6
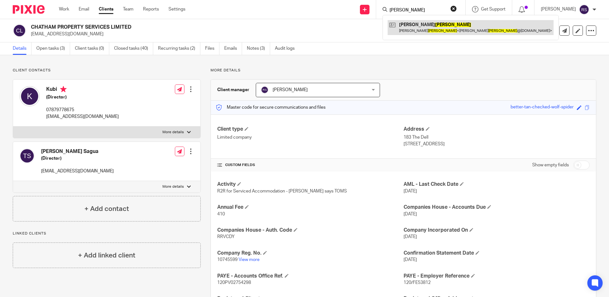
type input "sanderson"
click at [422, 31] on link at bounding box center [471, 27] width 166 height 15
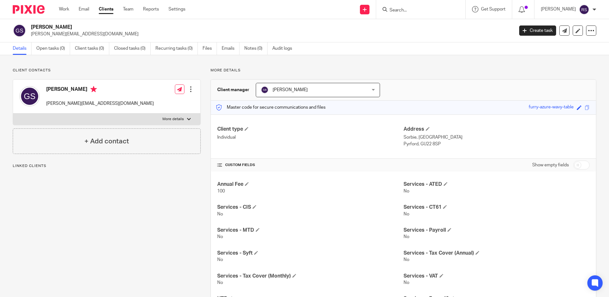
click at [432, 6] on form at bounding box center [423, 9] width 68 height 8
click at [394, 8] on input "Search" at bounding box center [417, 11] width 57 height 6
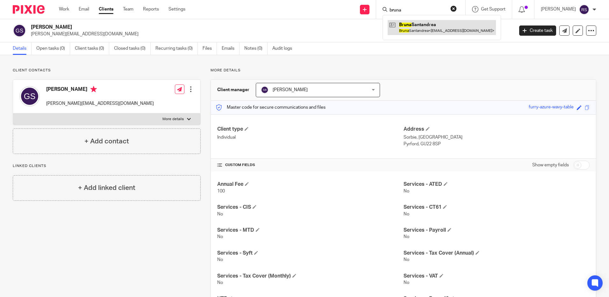
type input "bruna"
click at [421, 24] on link at bounding box center [442, 27] width 108 height 15
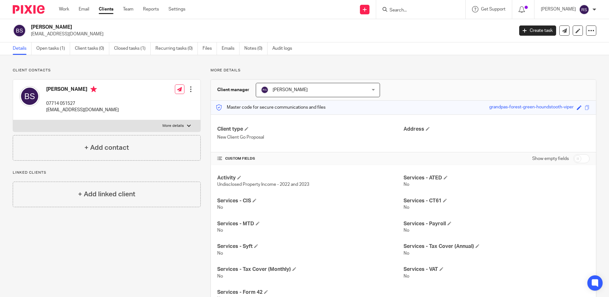
click at [404, 11] on input "Search" at bounding box center [417, 11] width 57 height 6
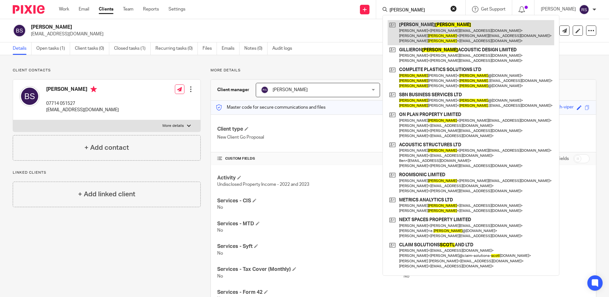
type input "[PERSON_NAME]"
click at [428, 25] on link at bounding box center [471, 32] width 167 height 25
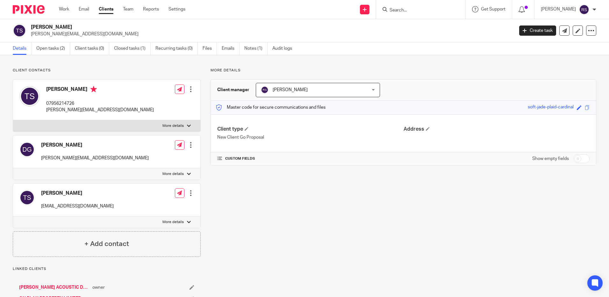
click at [409, 9] on input "Search" at bounding box center [417, 11] width 57 height 6
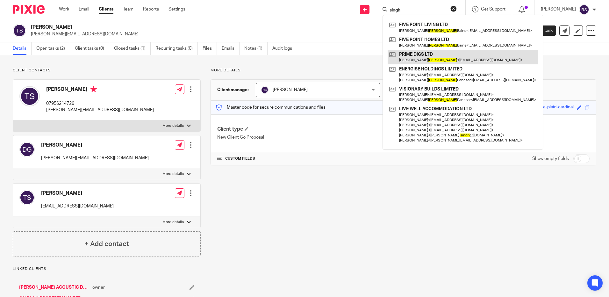
type input "singh"
click at [440, 54] on link at bounding box center [463, 57] width 150 height 15
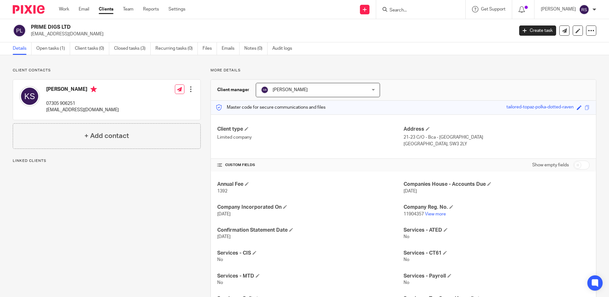
click at [407, 6] on form at bounding box center [423, 9] width 68 height 8
click at [406, 9] on input "Search" at bounding box center [417, 11] width 57 height 6
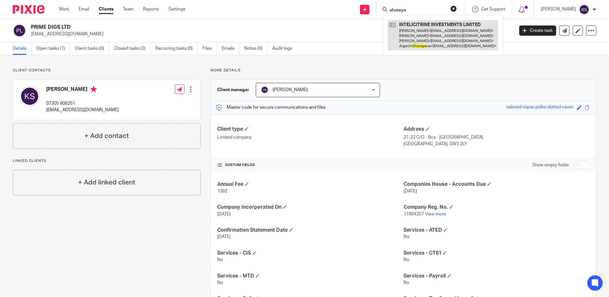
type input "shoraye"
click at [426, 36] on link at bounding box center [443, 35] width 110 height 30
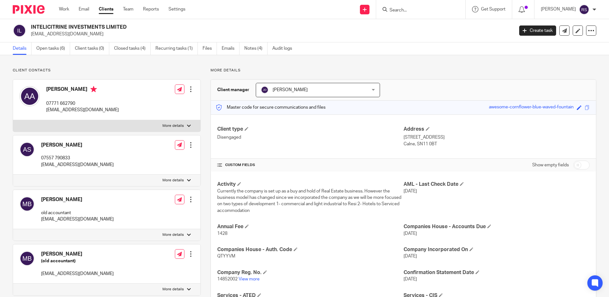
click at [411, 8] on input "Search" at bounding box center [417, 11] width 57 height 6
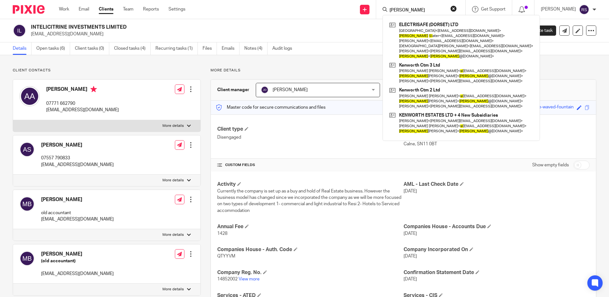
type input "[PERSON_NAME]"
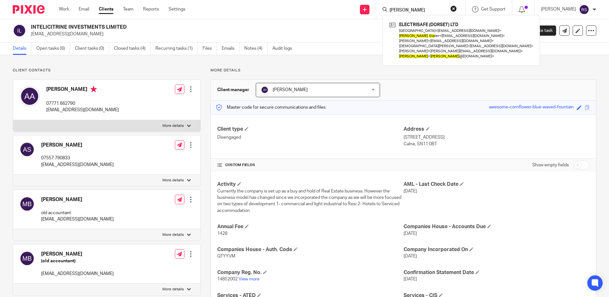
drag, startPoint x: 414, startPoint y: 9, endPoint x: 375, endPoint y: 9, distance: 39.2
click at [375, 9] on div "Send new email Create task Add client [PERSON_NAME] sla ELECTRISAFE ([GEOGRAPHI…" at bounding box center [402, 9] width 414 height 19
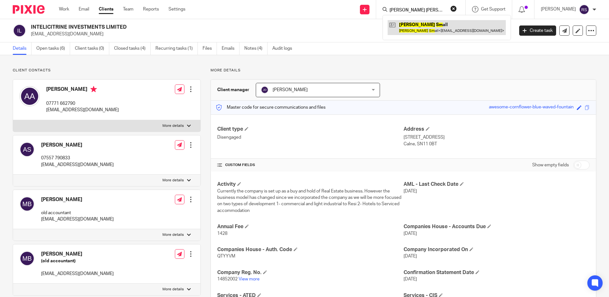
type input "[PERSON_NAME] [PERSON_NAME]"
click at [430, 27] on link at bounding box center [447, 27] width 118 height 15
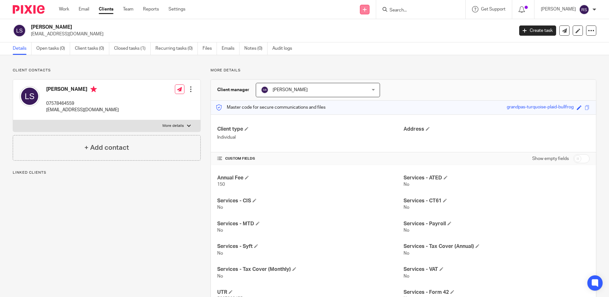
drag, startPoint x: 416, startPoint y: 11, endPoint x: 364, endPoint y: 11, distance: 51.9
click at [364, 11] on div "Send new email Create task Add client Get Support Contact via email Check our d…" at bounding box center [402, 9] width 414 height 19
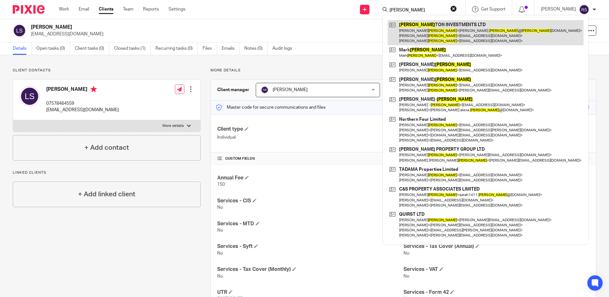
type input "dan smith"
click at [427, 29] on link at bounding box center [486, 32] width 196 height 25
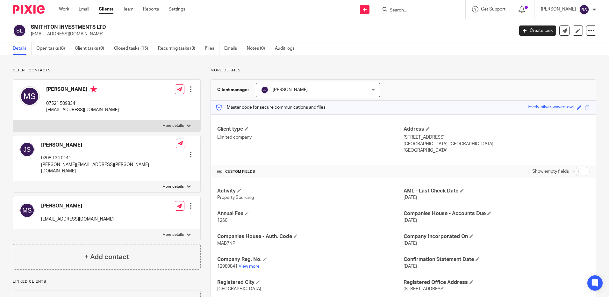
click at [405, 11] on input "Search" at bounding box center [417, 11] width 57 height 6
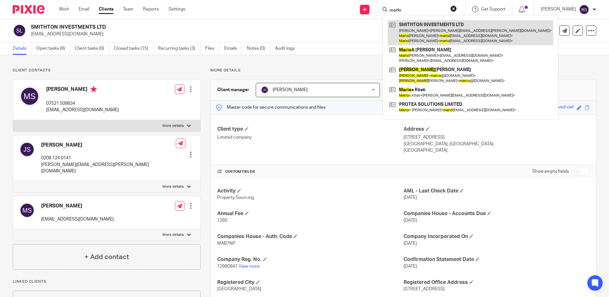
type input "marlo"
click at [430, 28] on link at bounding box center [471, 32] width 166 height 25
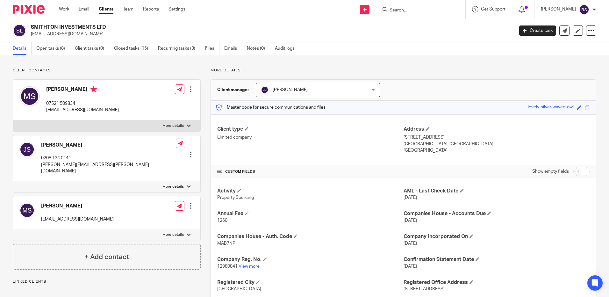
click at [414, 11] on input "Search" at bounding box center [417, 11] width 57 height 6
click at [412, 9] on input "Search" at bounding box center [417, 11] width 57 height 6
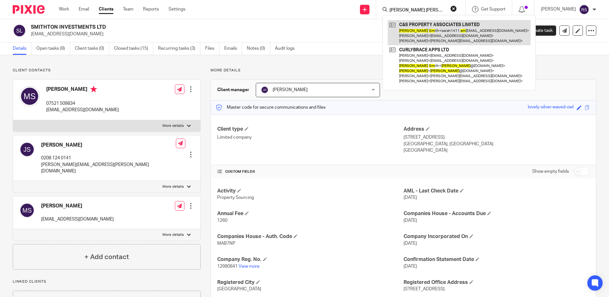
type input "[PERSON_NAME] [PERSON_NAME]"
click at [422, 23] on link at bounding box center [459, 32] width 143 height 25
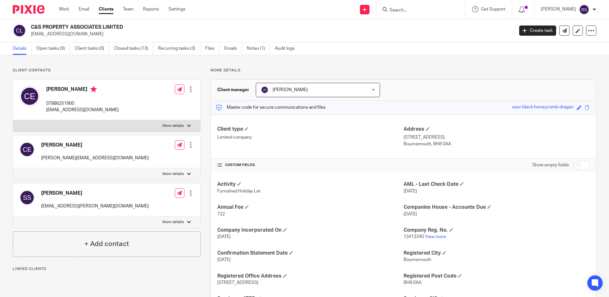
click at [411, 12] on input "Search" at bounding box center [417, 11] width 57 height 6
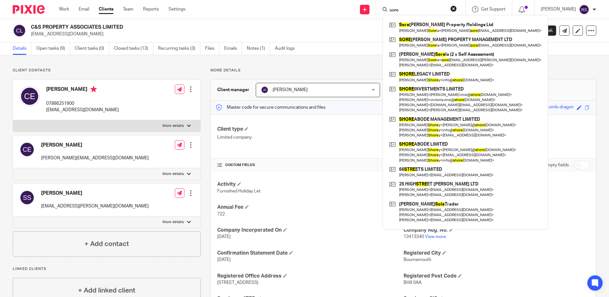
type input "sorel"
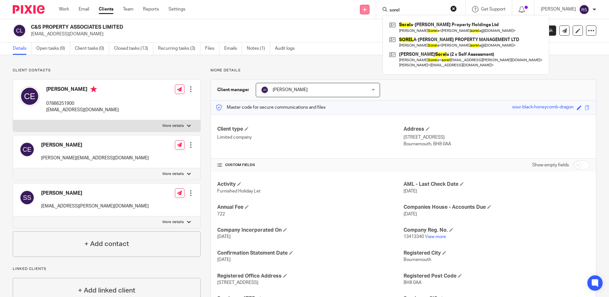
drag, startPoint x: 415, startPoint y: 8, endPoint x: 361, endPoint y: 7, distance: 53.5
click at [361, 7] on div "Send new email Create task Add client sorel Sorel a-Martin Property Holdings Lt…" at bounding box center [402, 9] width 414 height 19
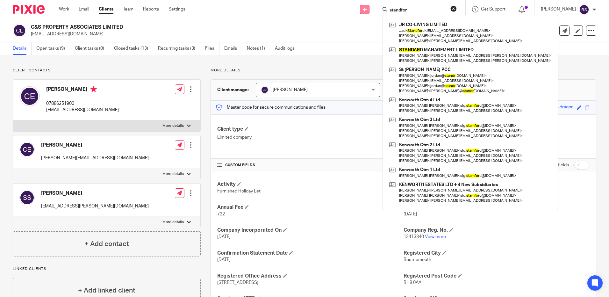
type input "standford"
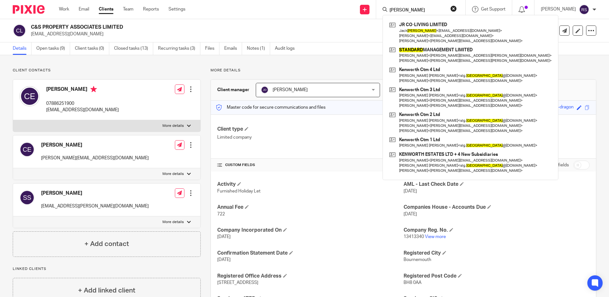
drag, startPoint x: 423, startPoint y: 11, endPoint x: 350, endPoint y: 4, distance: 73.6
click at [350, 4] on div "Send new email Create task Add client standford JR CO-LIVING LIMITED Jack Stand…" at bounding box center [402, 9] width 414 height 19
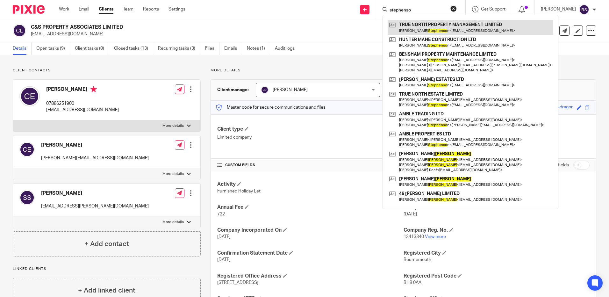
type input "stephenso"
click at [445, 25] on link at bounding box center [471, 27] width 166 height 15
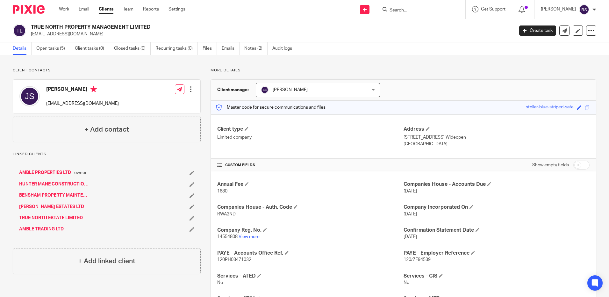
click at [412, 10] on input "Search" at bounding box center [417, 11] width 57 height 6
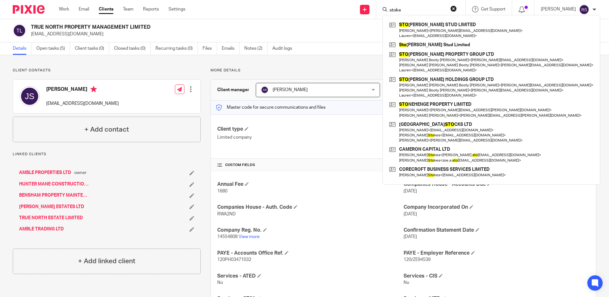
type input "stokes"
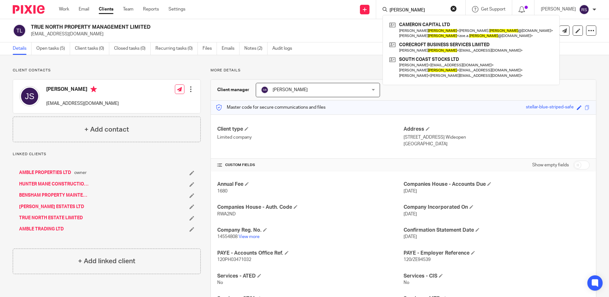
drag, startPoint x: 415, startPoint y: 8, endPoint x: 352, endPoint y: 11, distance: 63.1
click at [352, 11] on div "Send new email Create task Add client stokes CAMERON CAPITAL LTD Gill Stokes < …" at bounding box center [402, 9] width 414 height 19
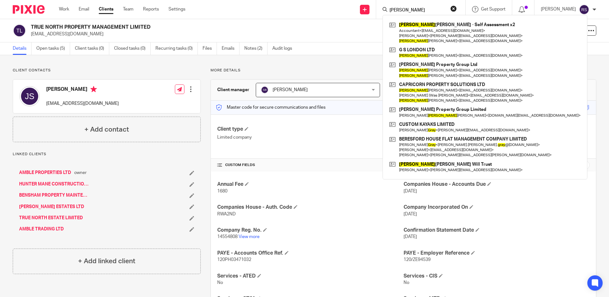
type input "gary st"
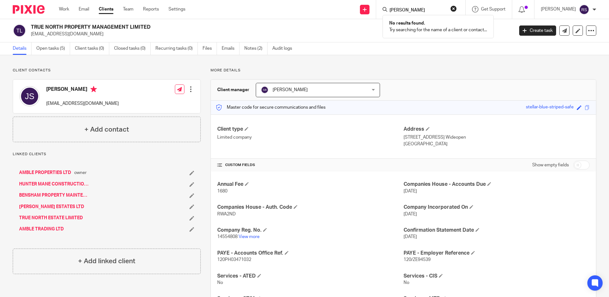
drag, startPoint x: 415, startPoint y: 9, endPoint x: 332, endPoint y: 1, distance: 83.2
click at [332, 1] on div "Send new email Create task Add client gary st No results found. Try searching f…" at bounding box center [402, 9] width 414 height 19
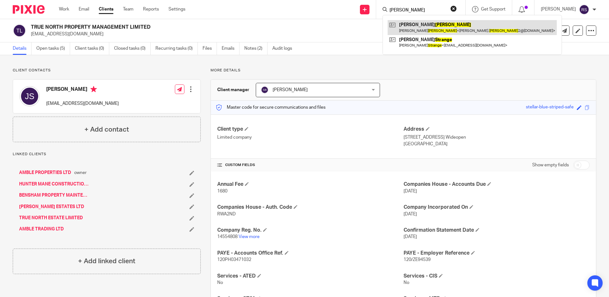
type input "stringer"
click at [417, 22] on link at bounding box center [472, 27] width 169 height 15
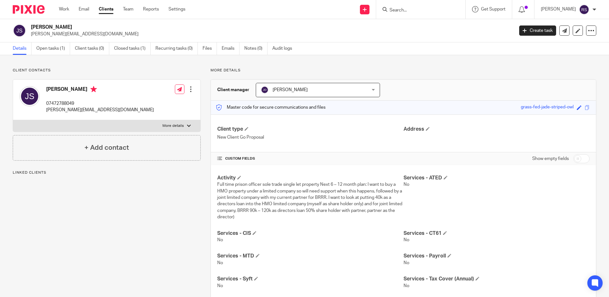
click at [406, 12] on input "Search" at bounding box center [417, 11] width 57 height 6
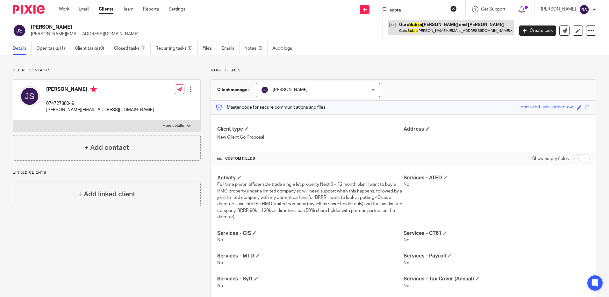
type input "subra"
click at [448, 29] on link at bounding box center [451, 27] width 126 height 15
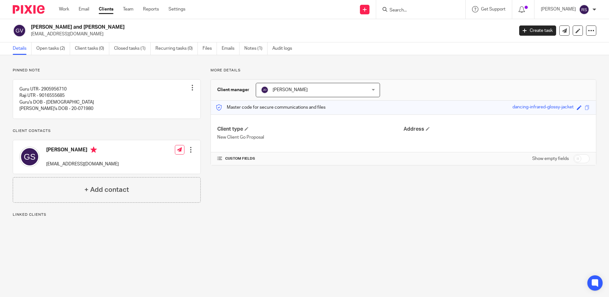
click at [404, 10] on input "Search" at bounding box center [417, 11] width 57 height 6
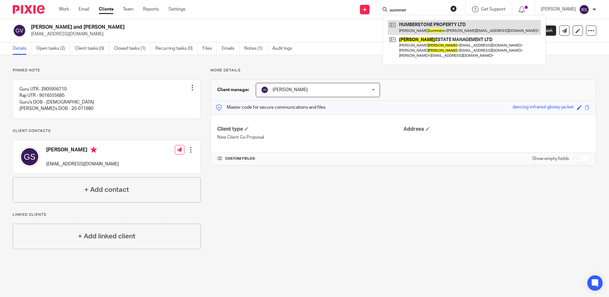
type input "summer"
click at [434, 31] on link at bounding box center [464, 27] width 153 height 15
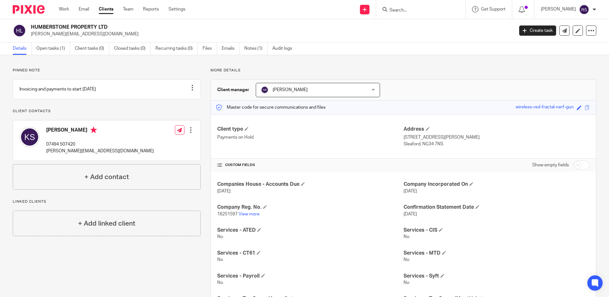
click at [399, 11] on input "Search" at bounding box center [417, 11] width 57 height 6
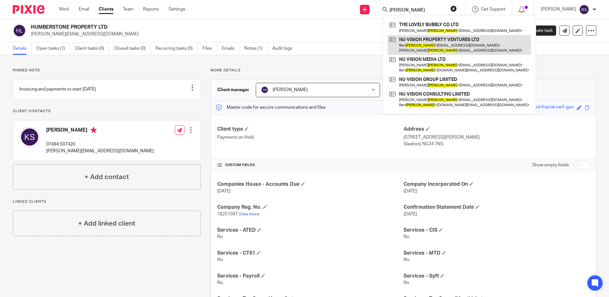
type input "[PERSON_NAME]"
click at [414, 41] on link at bounding box center [459, 45] width 143 height 20
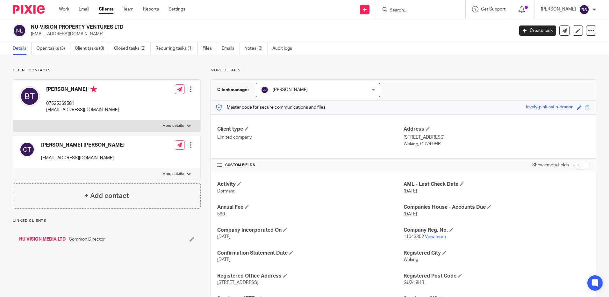
click at [51, 240] on link "NU VISION MEDIA LTD" at bounding box center [42, 239] width 46 height 6
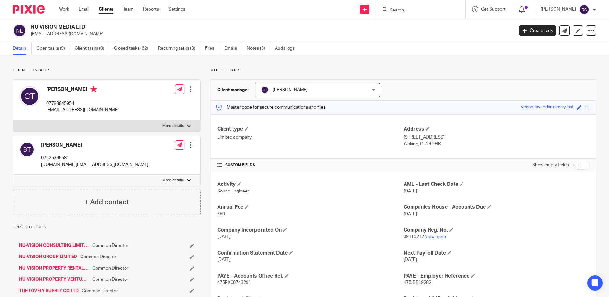
click at [401, 7] on form at bounding box center [423, 9] width 68 height 8
click at [401, 11] on input "Search" at bounding box center [417, 11] width 57 height 6
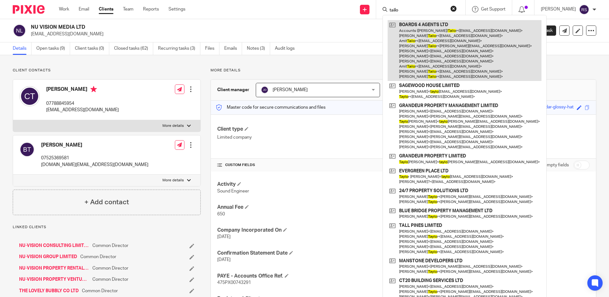
type input "tailo"
click at [429, 50] on link at bounding box center [465, 50] width 154 height 61
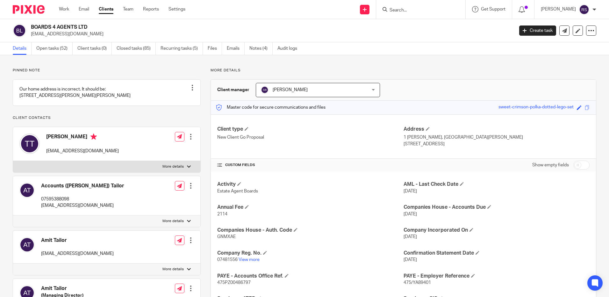
click at [411, 7] on form at bounding box center [423, 9] width 68 height 8
click at [408, 11] on input "Search" at bounding box center [417, 11] width 57 height 6
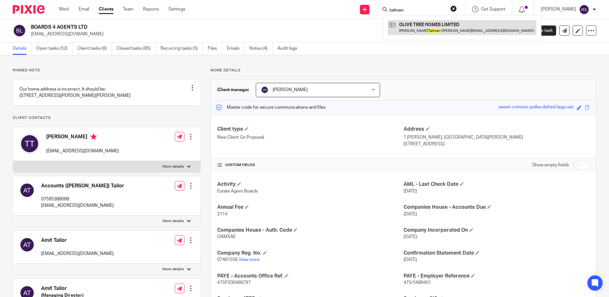
type input "talman"
click at [428, 25] on link at bounding box center [462, 27] width 149 height 15
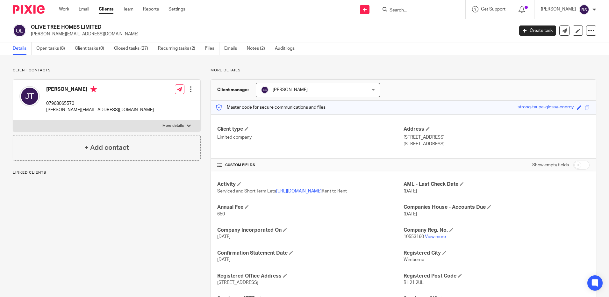
click at [405, 5] on form at bounding box center [423, 9] width 68 height 8
click at [403, 8] on input "Search" at bounding box center [417, 11] width 57 height 6
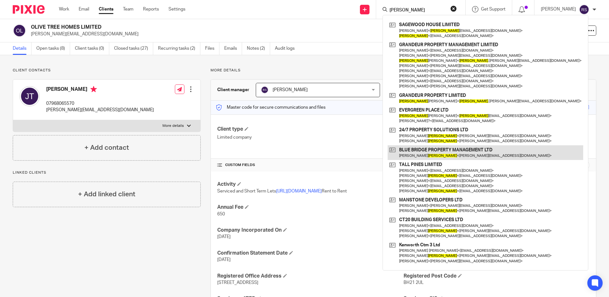
type input "[PERSON_NAME]"
click at [435, 154] on link at bounding box center [486, 152] width 196 height 15
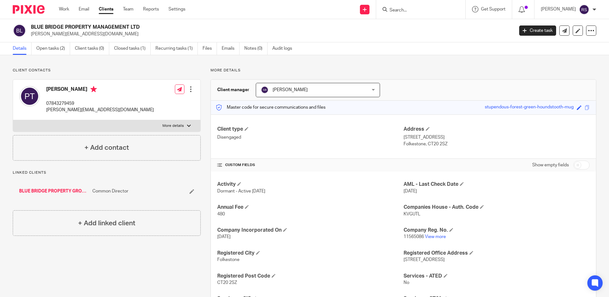
click at [46, 188] on link "BLUE BRIDGE PROPERTY GROUP LTD" at bounding box center [54, 191] width 70 height 6
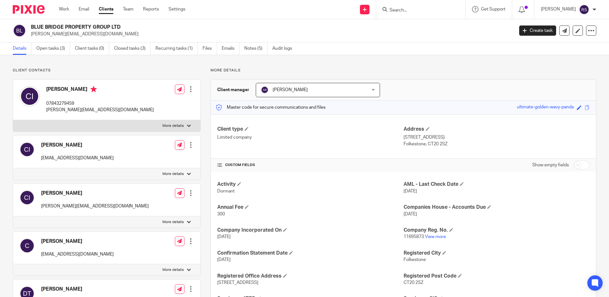
click at [397, 12] on input "Search" at bounding box center [417, 11] width 57 height 6
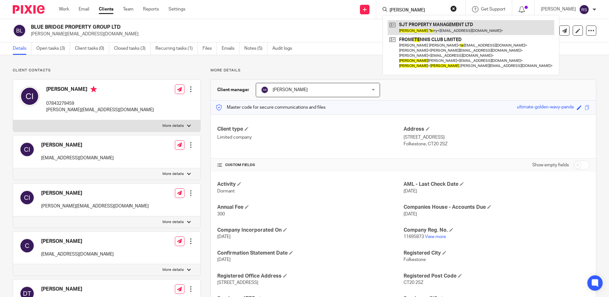
type input "simon te"
click at [443, 25] on link at bounding box center [471, 27] width 167 height 15
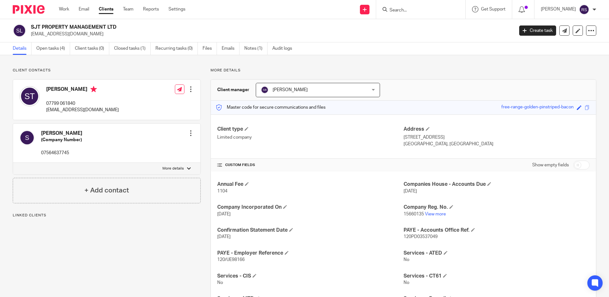
click at [403, 8] on input "Search" at bounding box center [417, 11] width 57 height 6
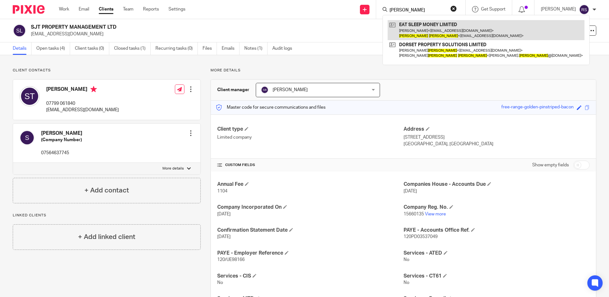
type input "[PERSON_NAME]"
click at [422, 30] on link at bounding box center [486, 30] width 197 height 20
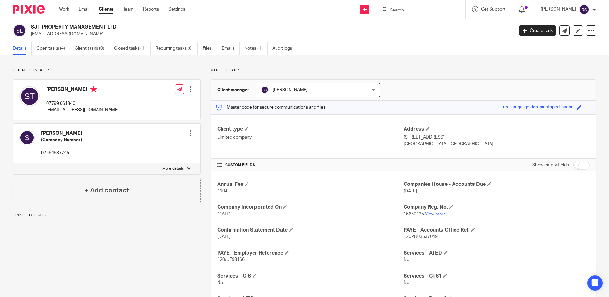
click at [409, 11] on input "Search" at bounding box center [417, 11] width 57 height 6
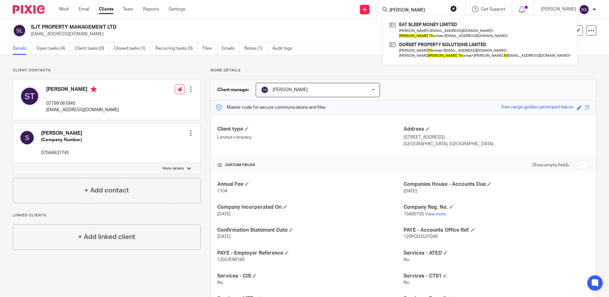
type input "[PERSON_NAME]"
drag, startPoint x: 431, startPoint y: 9, endPoint x: 317, endPoint y: 2, distance: 113.6
click at [317, 2] on div "Send new email Create task Add client [PERSON_NAME] th EAT SLEEP MONEY LIMITED …" at bounding box center [402, 9] width 414 height 19
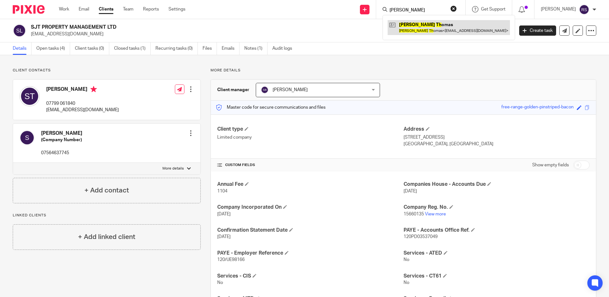
type input "[PERSON_NAME]"
click at [445, 29] on link at bounding box center [449, 27] width 122 height 15
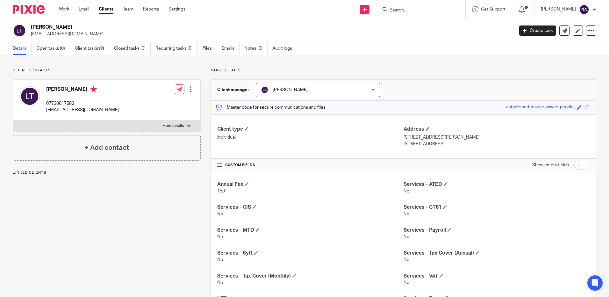
drag, startPoint x: 0, startPoint y: 0, endPoint x: 340, endPoint y: 1, distance: 339.8
click at [340, 1] on div "Send new email Create task Add client Get Support Contact via email Check our d…" at bounding box center [402, 9] width 414 height 19
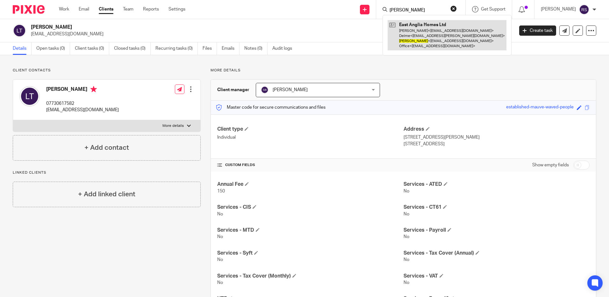
type input "[PERSON_NAME]"
click at [436, 34] on link at bounding box center [447, 35] width 119 height 30
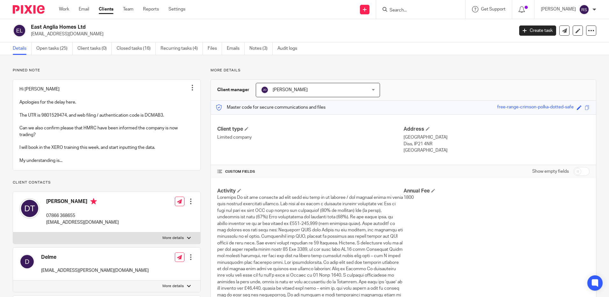
click at [400, 12] on input "Search" at bounding box center [417, 11] width 57 height 6
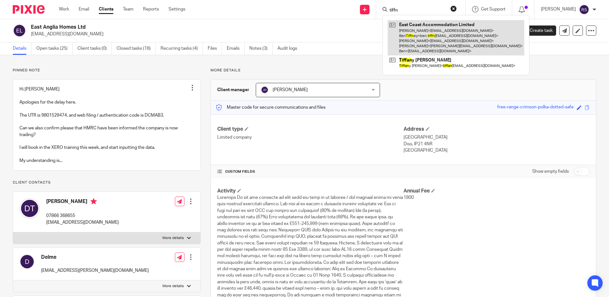
type input "tiffn"
click at [439, 40] on link at bounding box center [456, 37] width 137 height 35
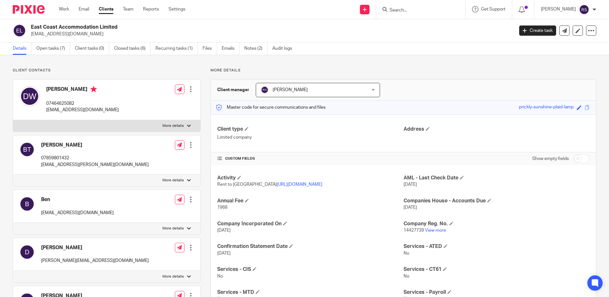
click at [426, 11] on input "Search" at bounding box center [417, 11] width 57 height 6
type input "tipper"
click at [452, 29] on link at bounding box center [442, 27] width 108 height 15
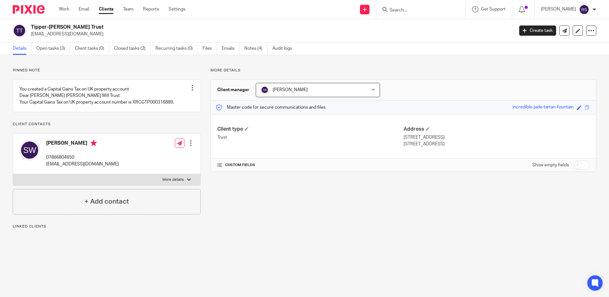
click at [405, 8] on input "Search" at bounding box center [417, 11] width 57 height 6
click at [399, 10] on input "Search" at bounding box center [417, 11] width 57 height 6
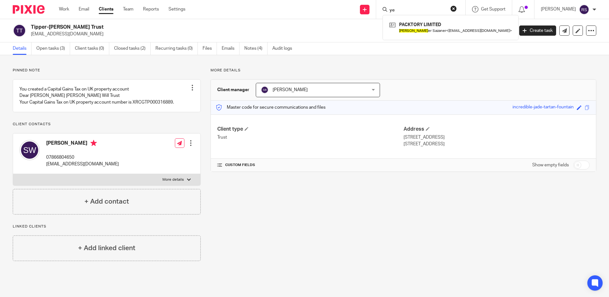
type input "y"
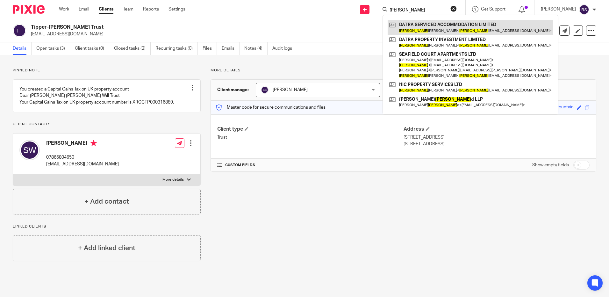
type input "dammon"
click at [444, 28] on link at bounding box center [471, 27] width 166 height 15
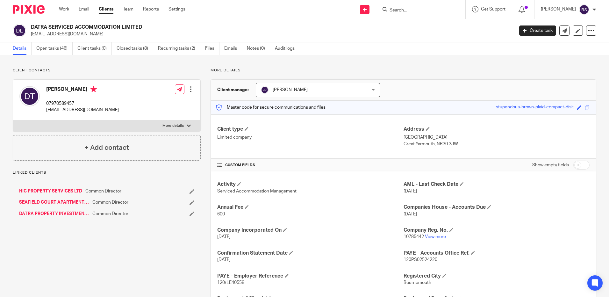
click at [411, 12] on input "Search" at bounding box center [417, 11] width 57 height 6
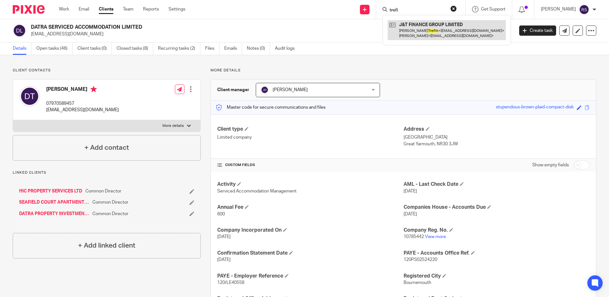
type input "trefi"
click at [422, 34] on link at bounding box center [447, 30] width 118 height 20
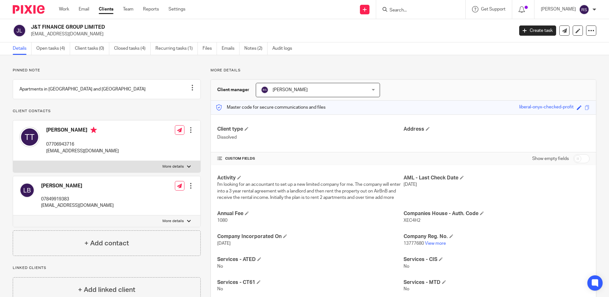
click at [404, 11] on input "Search" at bounding box center [417, 11] width 57 height 6
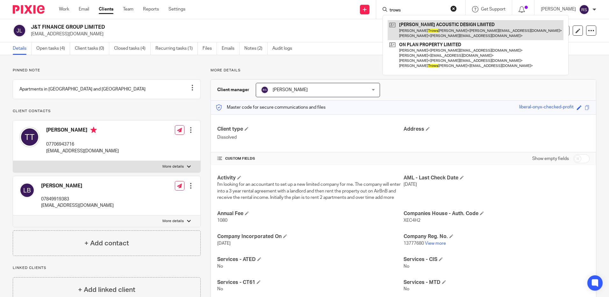
type input "trows"
click at [441, 31] on link at bounding box center [476, 30] width 176 height 20
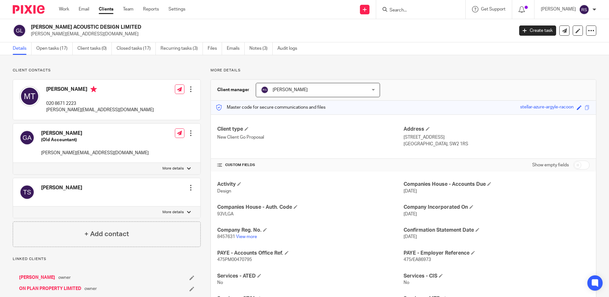
click at [403, 7] on form at bounding box center [423, 9] width 68 height 8
click at [404, 9] on input "Search" at bounding box center [417, 11] width 57 height 6
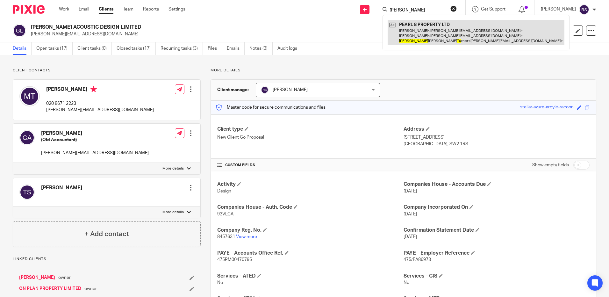
type input "julien tu"
click at [428, 34] on link at bounding box center [476, 32] width 177 height 25
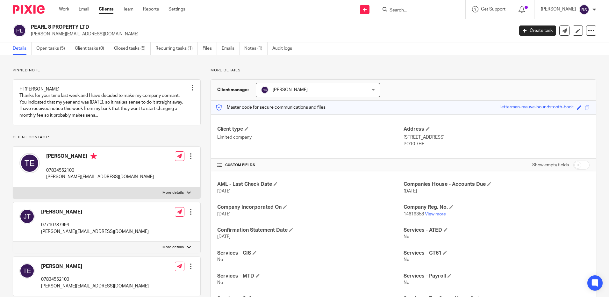
click at [406, 10] on input "Search" at bounding box center [417, 11] width 57 height 6
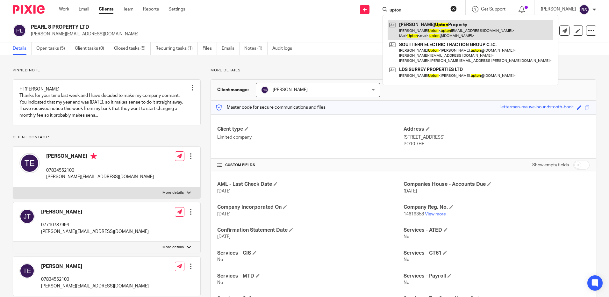
type input "upton"
click at [419, 30] on link at bounding box center [471, 30] width 166 height 20
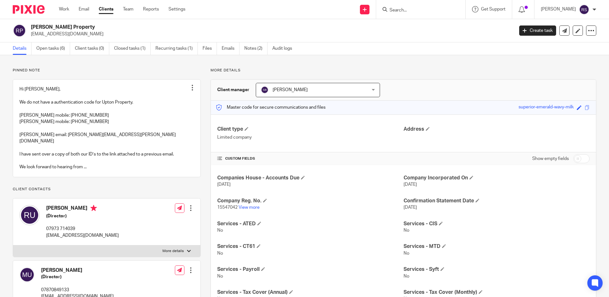
click at [407, 10] on input "Search" at bounding box center [417, 11] width 57 height 6
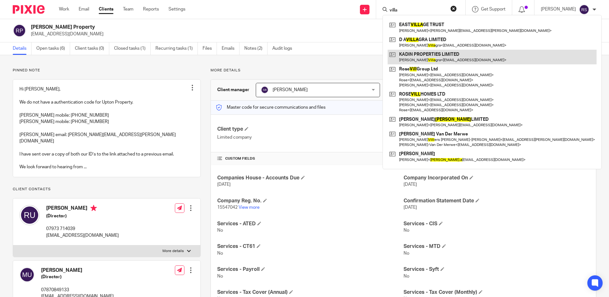
type input "villa"
click at [435, 55] on link at bounding box center [492, 57] width 209 height 15
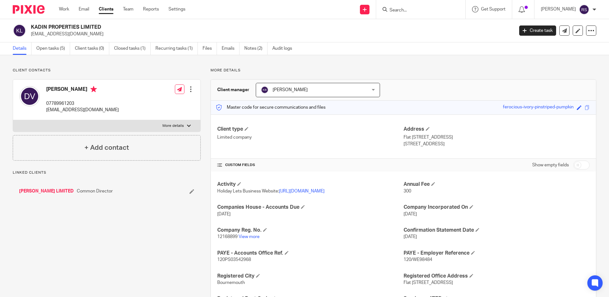
click at [401, 13] on input "Search" at bounding box center [417, 11] width 57 height 6
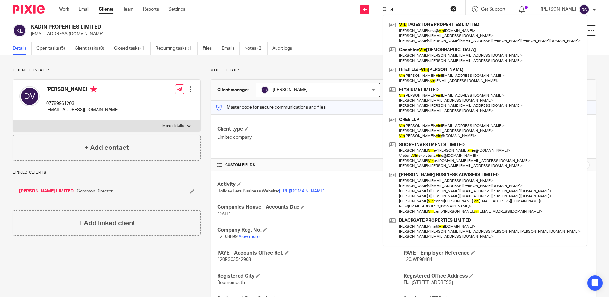
type input "v"
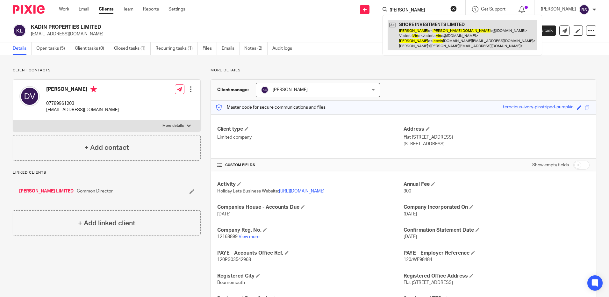
type input "lee vin"
click at [434, 27] on link at bounding box center [462, 35] width 149 height 30
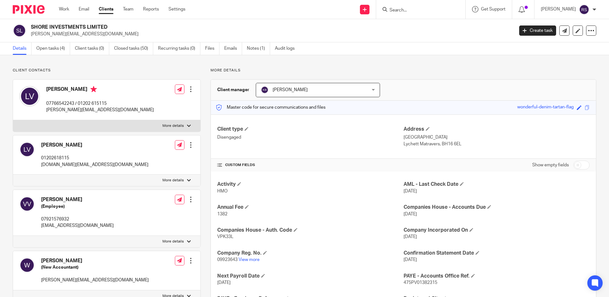
click at [400, 10] on input "Search" at bounding box center [417, 11] width 57 height 6
type input "vye"
click at [427, 24] on link at bounding box center [445, 27] width 114 height 15
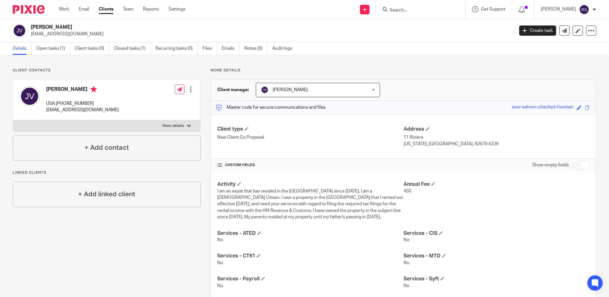
click at [406, 10] on input "Search" at bounding box center [417, 11] width 57 height 6
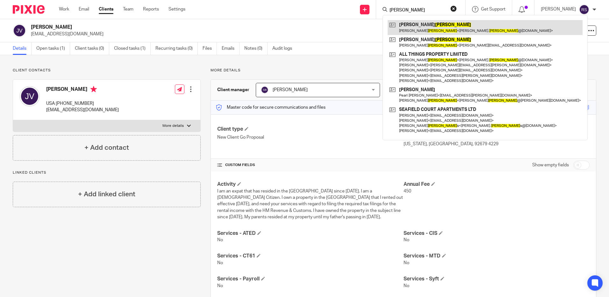
type input "walker"
click at [422, 24] on link at bounding box center [485, 27] width 195 height 15
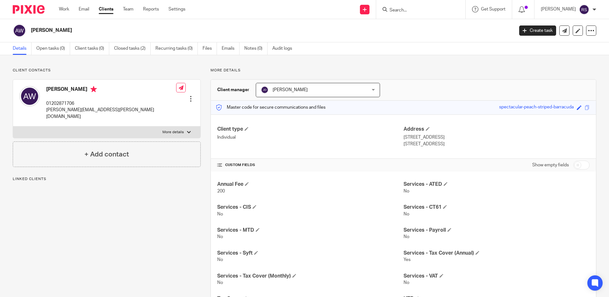
click at [418, 8] on input "Search" at bounding box center [417, 11] width 57 height 6
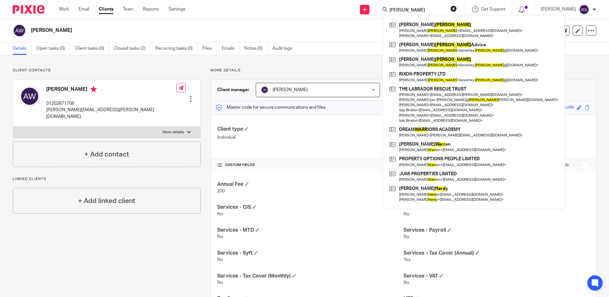
type input "[PERSON_NAME]"
click at [421, 31] on link at bounding box center [474, 30] width 172 height 20
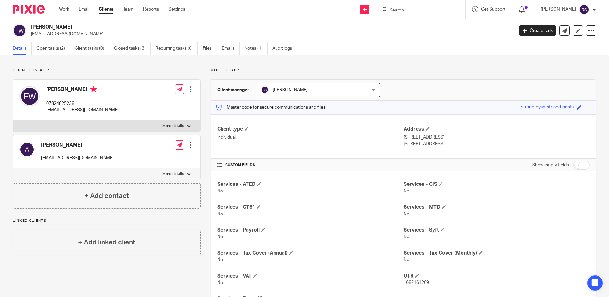
click at [406, 13] on input "Search" at bounding box center [417, 11] width 57 height 6
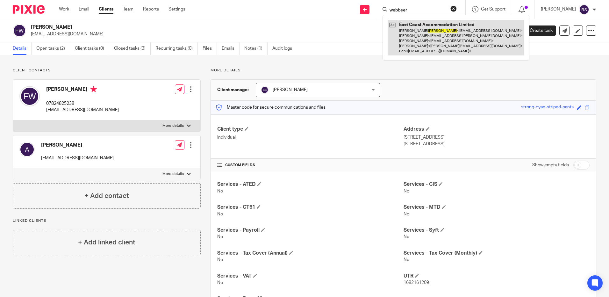
type input "webbeer"
click at [417, 31] on link at bounding box center [456, 37] width 137 height 35
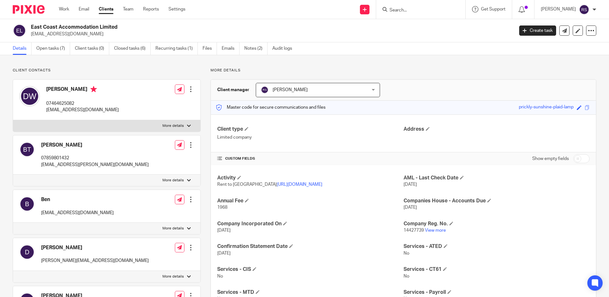
click at [405, 10] on input "Search" at bounding box center [417, 11] width 57 height 6
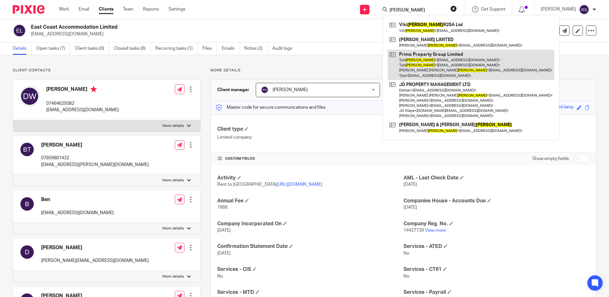
type input "wilkinson"
click at [442, 66] on link at bounding box center [471, 65] width 167 height 30
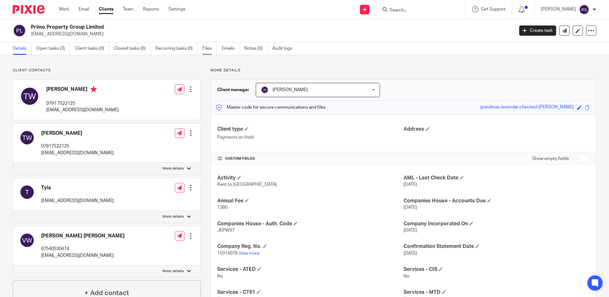
click at [207, 50] on link "Files" at bounding box center [210, 48] width 14 height 12
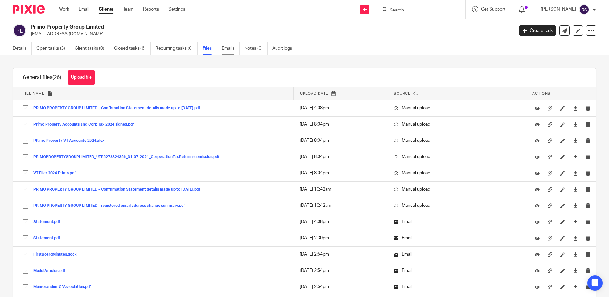
click at [231, 46] on link "Emails" at bounding box center [231, 48] width 18 height 12
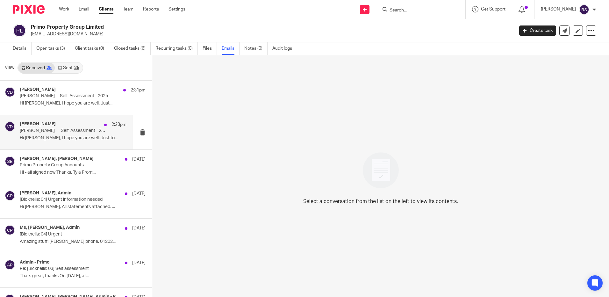
click at [49, 132] on p "Tyla Wilkinson - - Self-Assessment - 2025" at bounding box center [62, 130] width 85 height 5
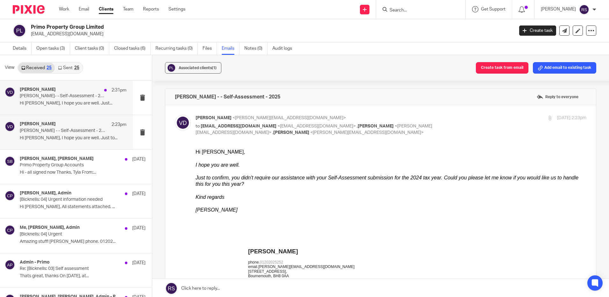
click at [61, 99] on p "Victoria Wilkinson- - Self-Assessment - 2025" at bounding box center [62, 95] width 85 height 5
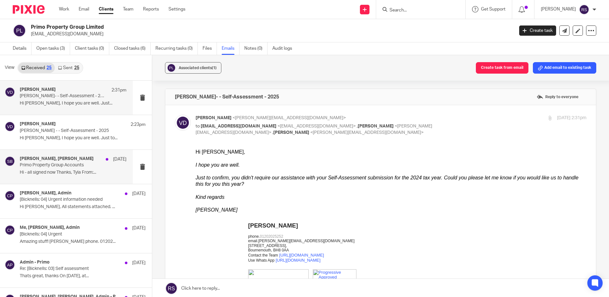
drag, startPoint x: 45, startPoint y: 158, endPoint x: 49, endPoint y: 163, distance: 6.4
click at [45, 159] on h4 "Tyla Wilkinson, Steve Bicknell" at bounding box center [57, 158] width 74 height 5
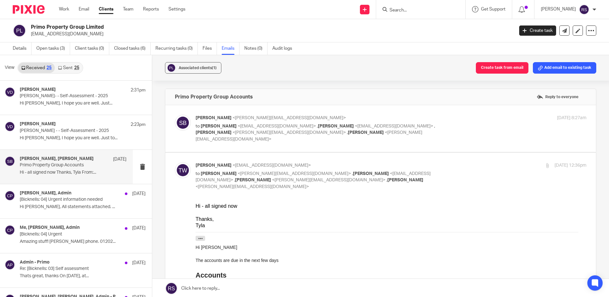
click at [298, 118] on p "Steve Bicknell <steve@bicknells.net>" at bounding box center [326, 118] width 261 height 7
checkbox input "true"
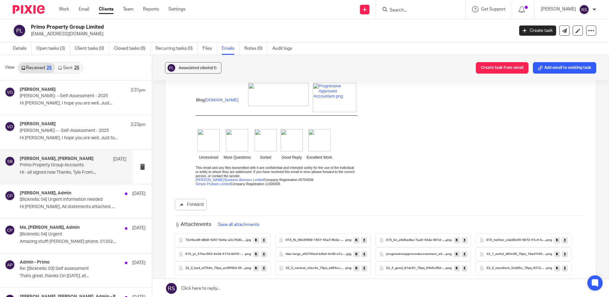
scroll to position [591, 0]
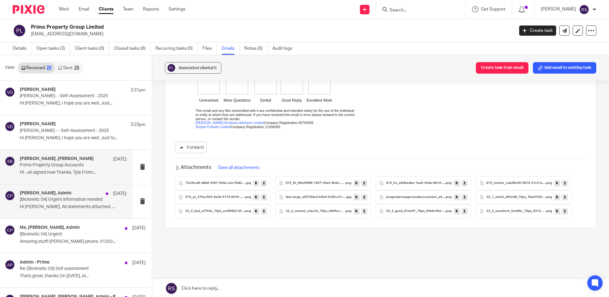
click at [67, 203] on div "Caroline Preece, Admin 18 Mar [Bicknells: 04] Urgent information needed Hi Caro…" at bounding box center [73, 200] width 107 height 21
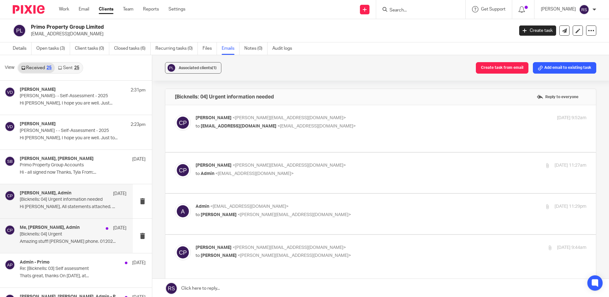
scroll to position [0, 0]
click at [339, 125] on p "to admin@primoproperty.uk <admin@primoproperty.uk>" at bounding box center [326, 126] width 261 height 7
checkbox input "true"
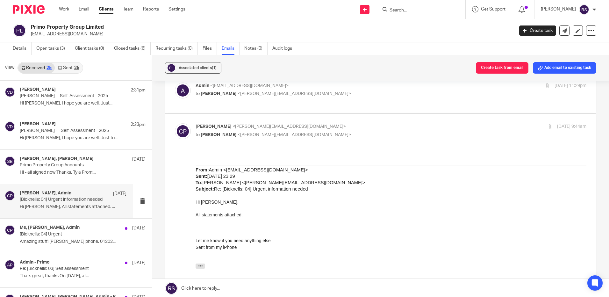
scroll to position [223, 0]
click at [72, 63] on link "Sent 25" at bounding box center [68, 68] width 27 height 10
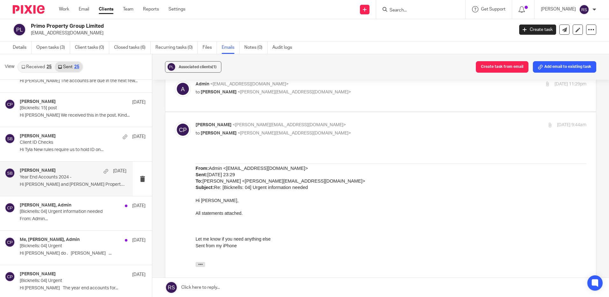
scroll to position [287, 0]
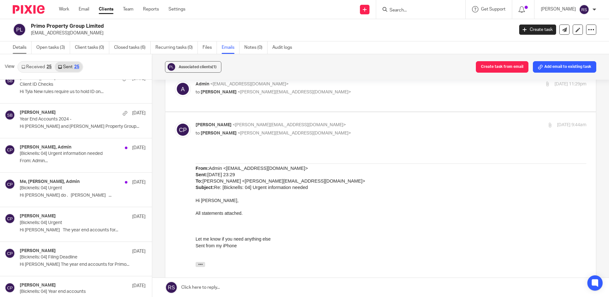
click at [16, 49] on link "Details" at bounding box center [22, 47] width 19 height 12
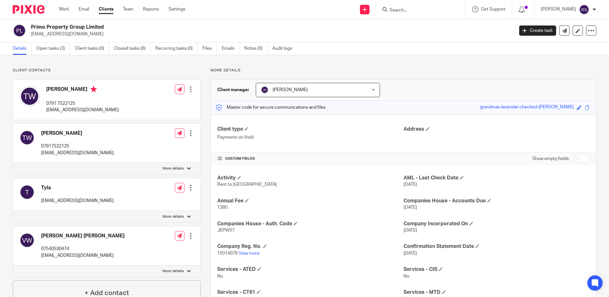
click at [414, 11] on input "Search" at bounding box center [417, 11] width 57 height 6
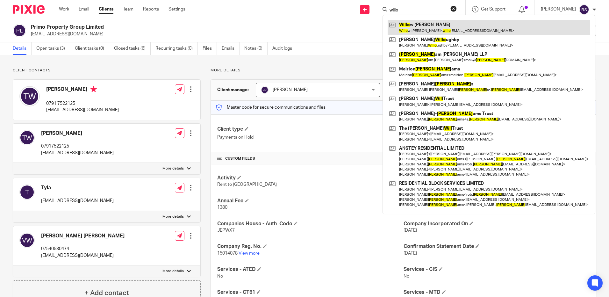
type input "willo"
click at [439, 28] on link at bounding box center [489, 27] width 203 height 15
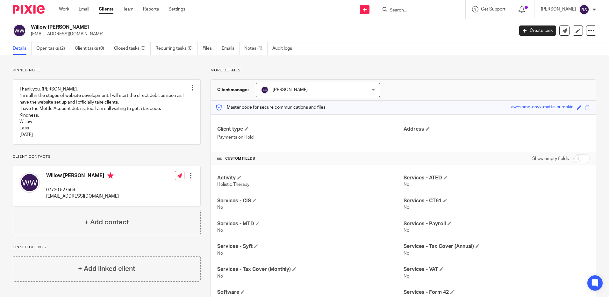
click at [407, 8] on input "Search" at bounding box center [417, 11] width 57 height 6
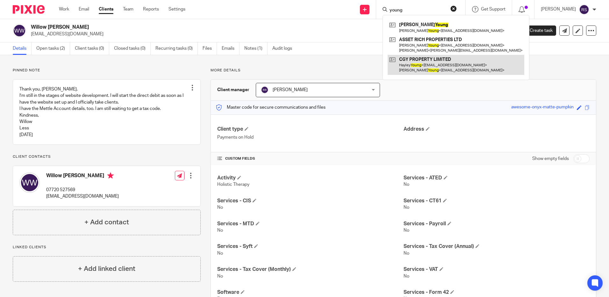
type input "young"
click at [419, 63] on link at bounding box center [456, 65] width 137 height 20
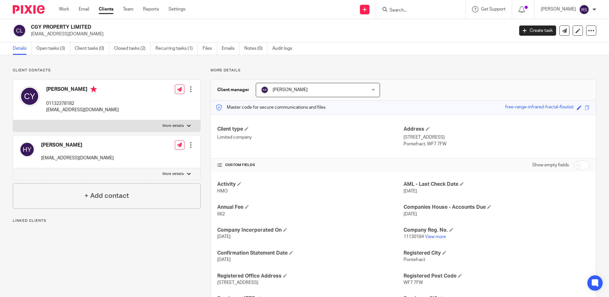
click at [406, 9] on input "Search" at bounding box center [417, 11] width 57 height 6
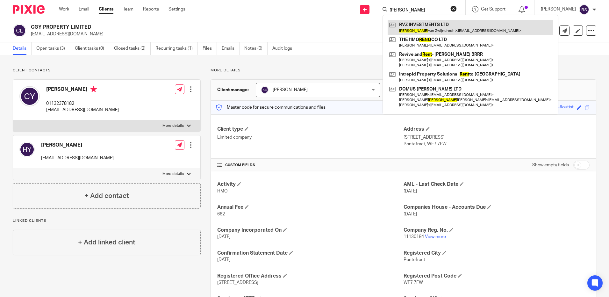
type input "[PERSON_NAME]"
click at [426, 25] on link at bounding box center [471, 27] width 166 height 15
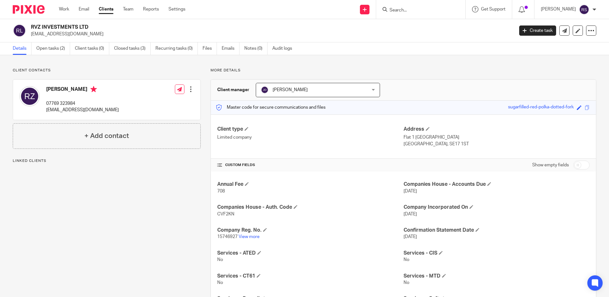
click at [403, 12] on input "Search" at bounding box center [417, 11] width 57 height 6
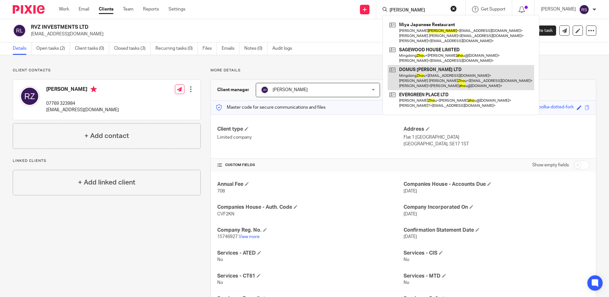
type input "zhao"
click at [426, 73] on link at bounding box center [461, 77] width 146 height 25
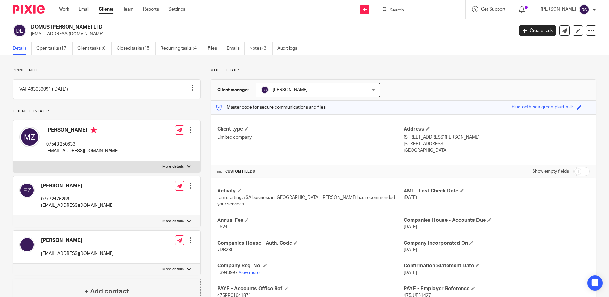
click at [402, 9] on input "Search" at bounding box center [417, 11] width 57 height 6
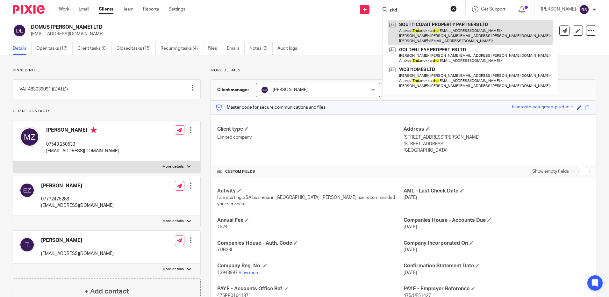
type input "zhd"
click at [430, 28] on link at bounding box center [471, 32] width 166 height 25
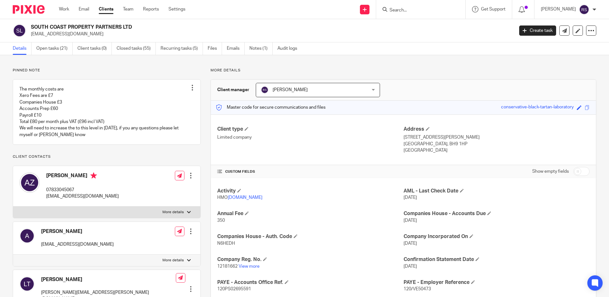
click at [401, 10] on input "Search" at bounding box center [417, 11] width 57 height 6
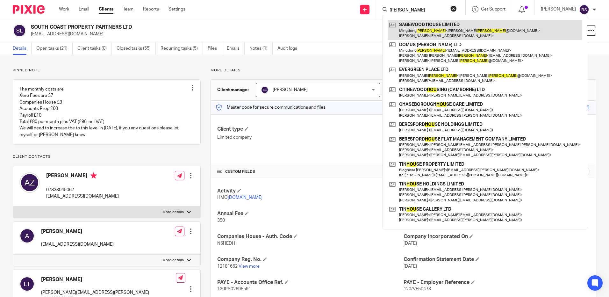
type input "[PERSON_NAME]"
click at [429, 25] on link at bounding box center [485, 30] width 195 height 20
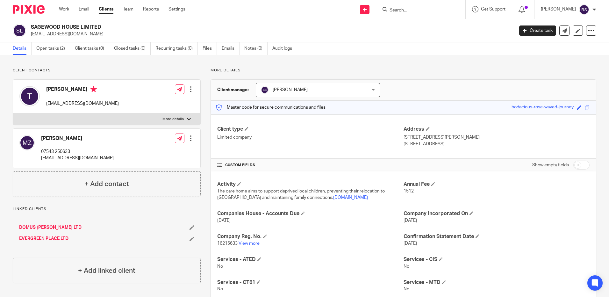
click at [408, 12] on input "Search" at bounding box center [417, 11] width 57 height 6
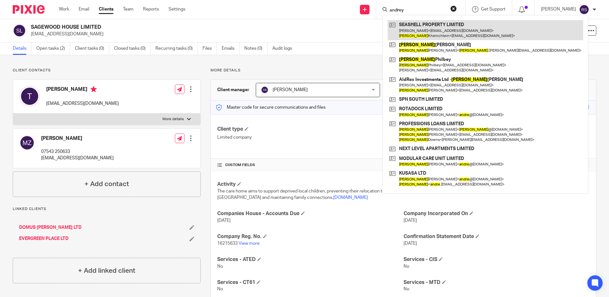
type input "andrey"
click at [447, 28] on link at bounding box center [486, 30] width 196 height 20
